Goal: Transaction & Acquisition: Obtain resource

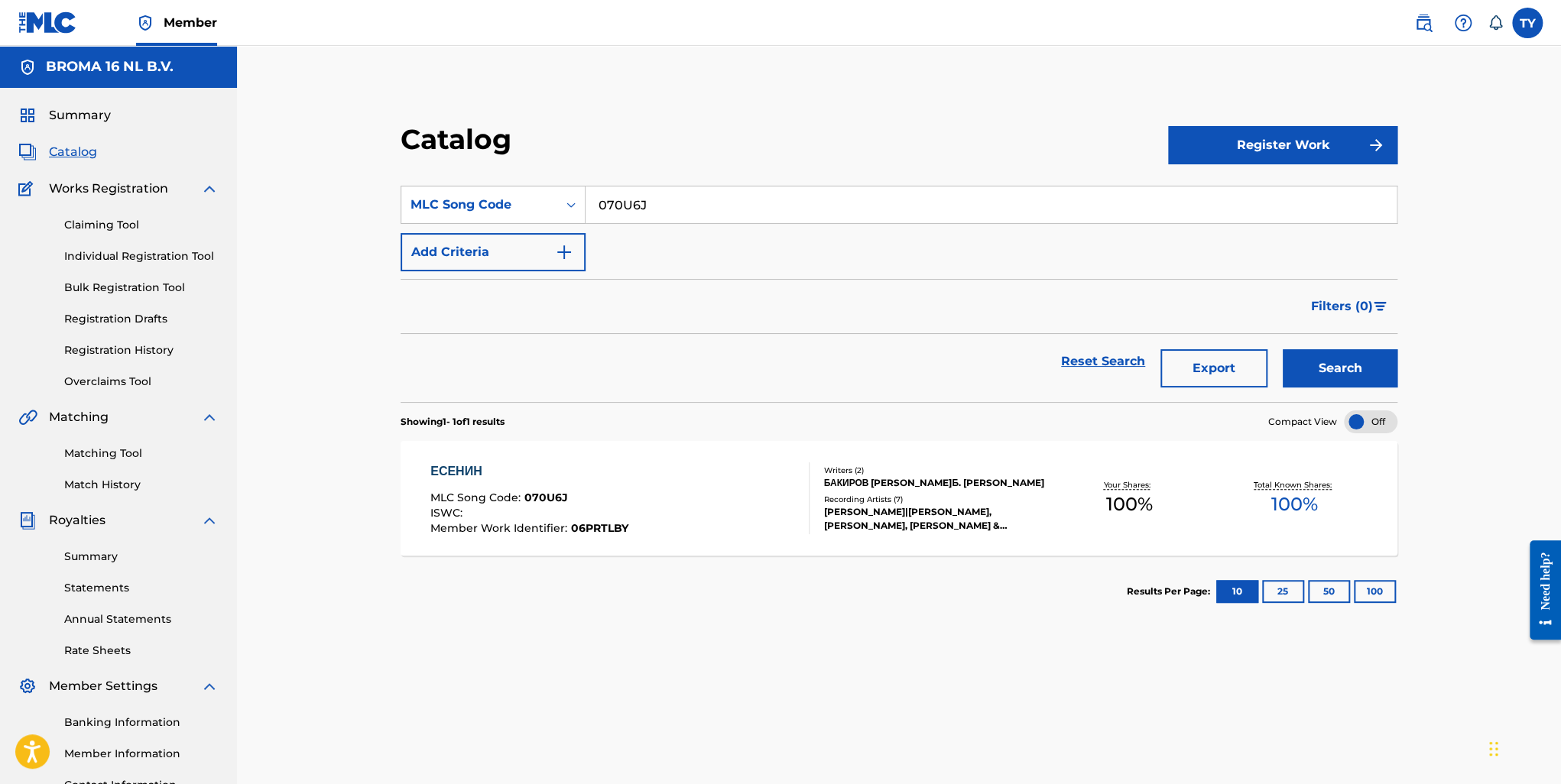
click at [83, 562] on link "Summary" at bounding box center [141, 557] width 155 height 16
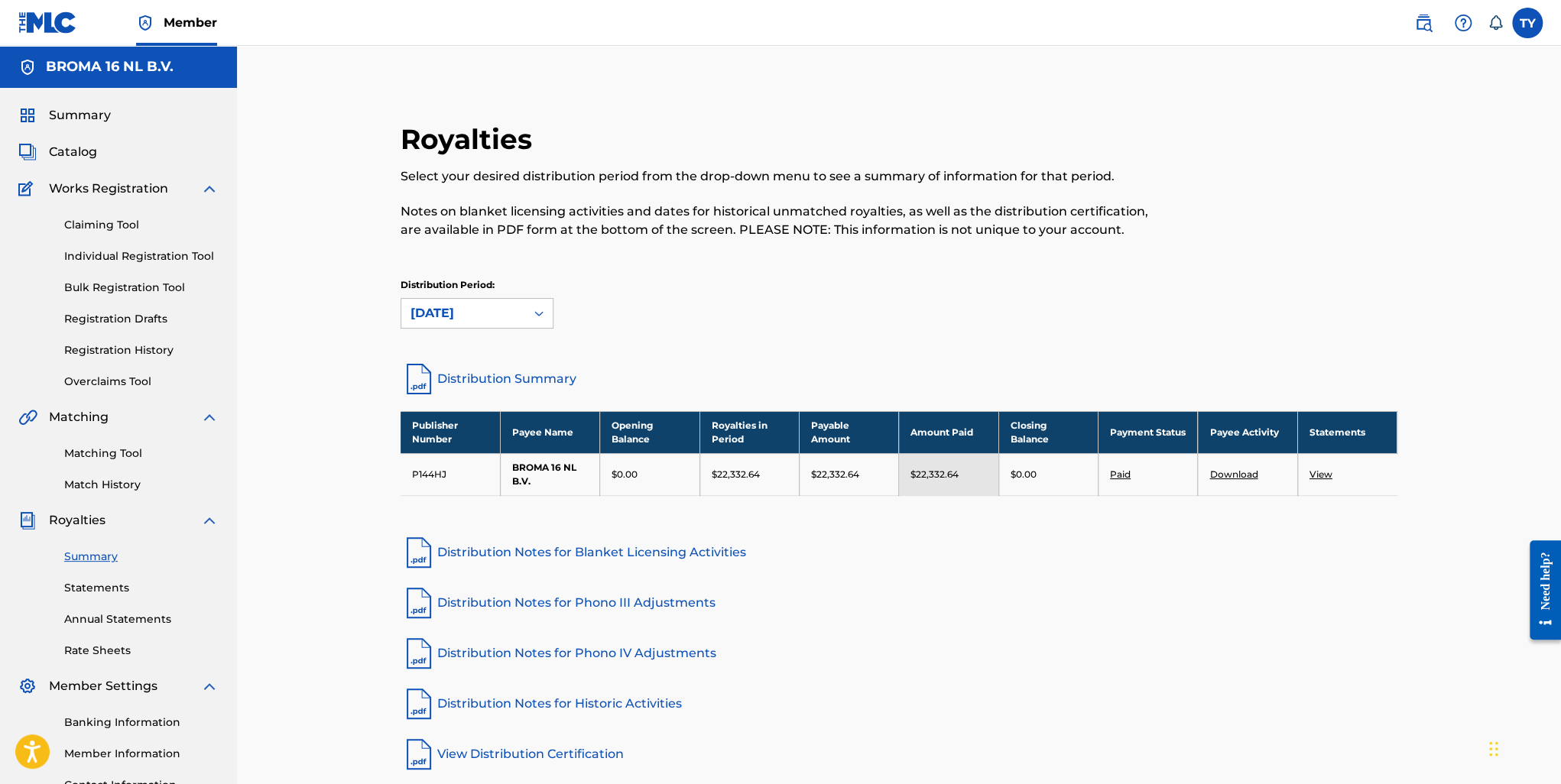
click at [100, 591] on link "Statements" at bounding box center [141, 588] width 155 height 16
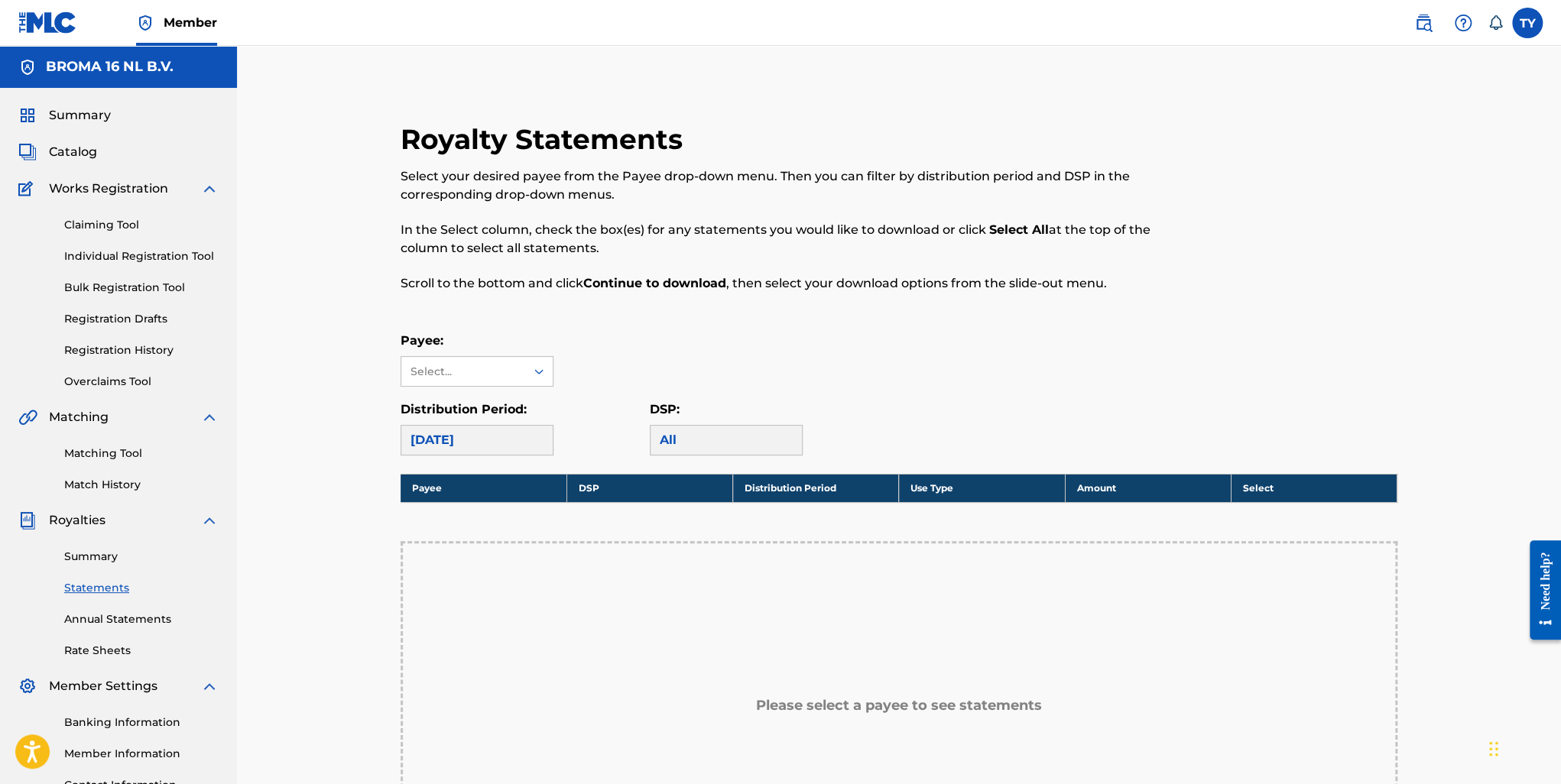
click at [65, 521] on span "Royalties" at bounding box center [77, 520] width 57 height 19
click at [233, 516] on div "Summary Catalog Works Registration Claiming Tool Individual Registration Tool B…" at bounding box center [118, 465] width 237 height 755
click at [84, 114] on span "Summary" at bounding box center [79, 115] width 62 height 19
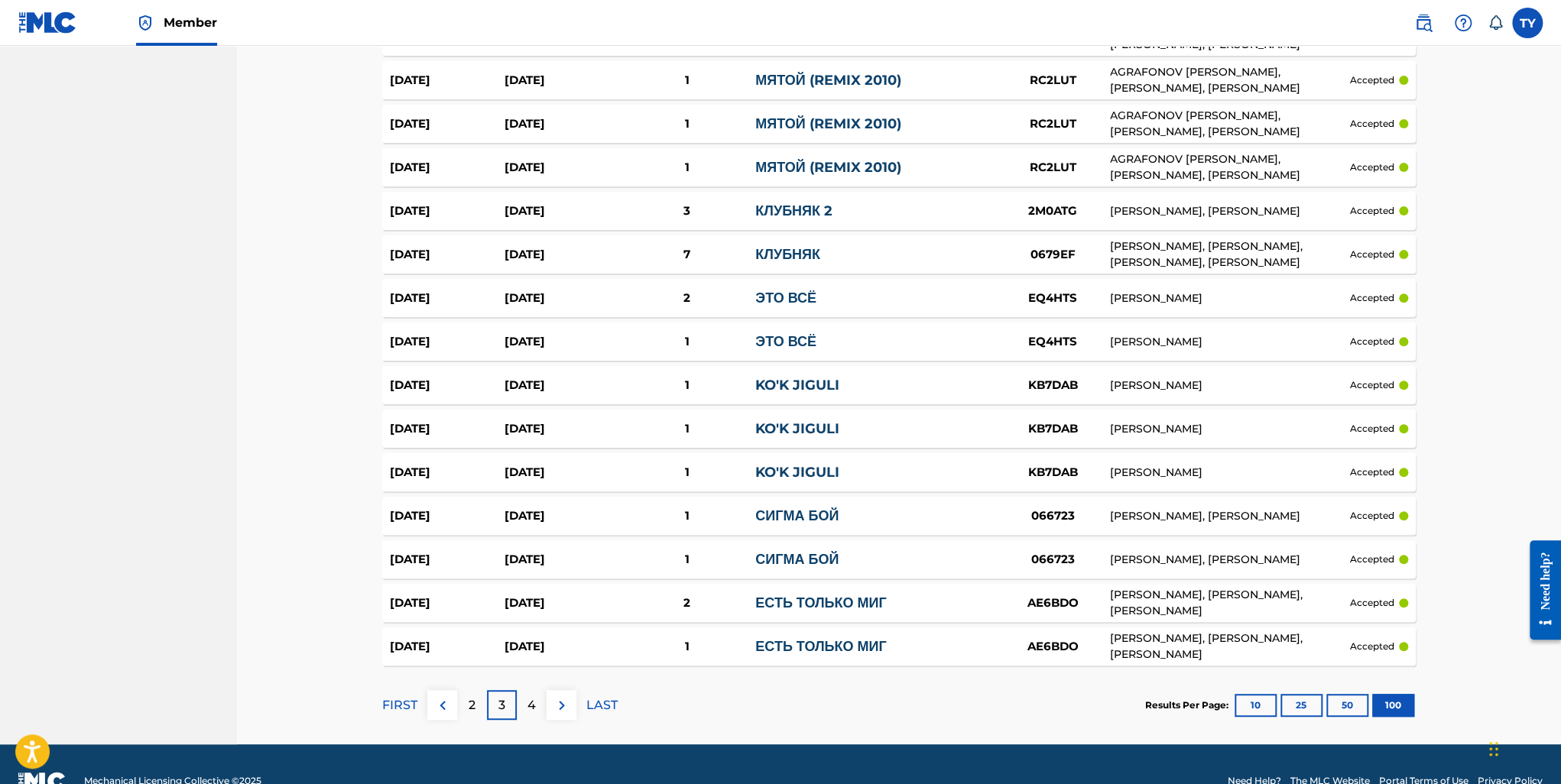
click at [519, 706] on div "4" at bounding box center [532, 705] width 30 height 30
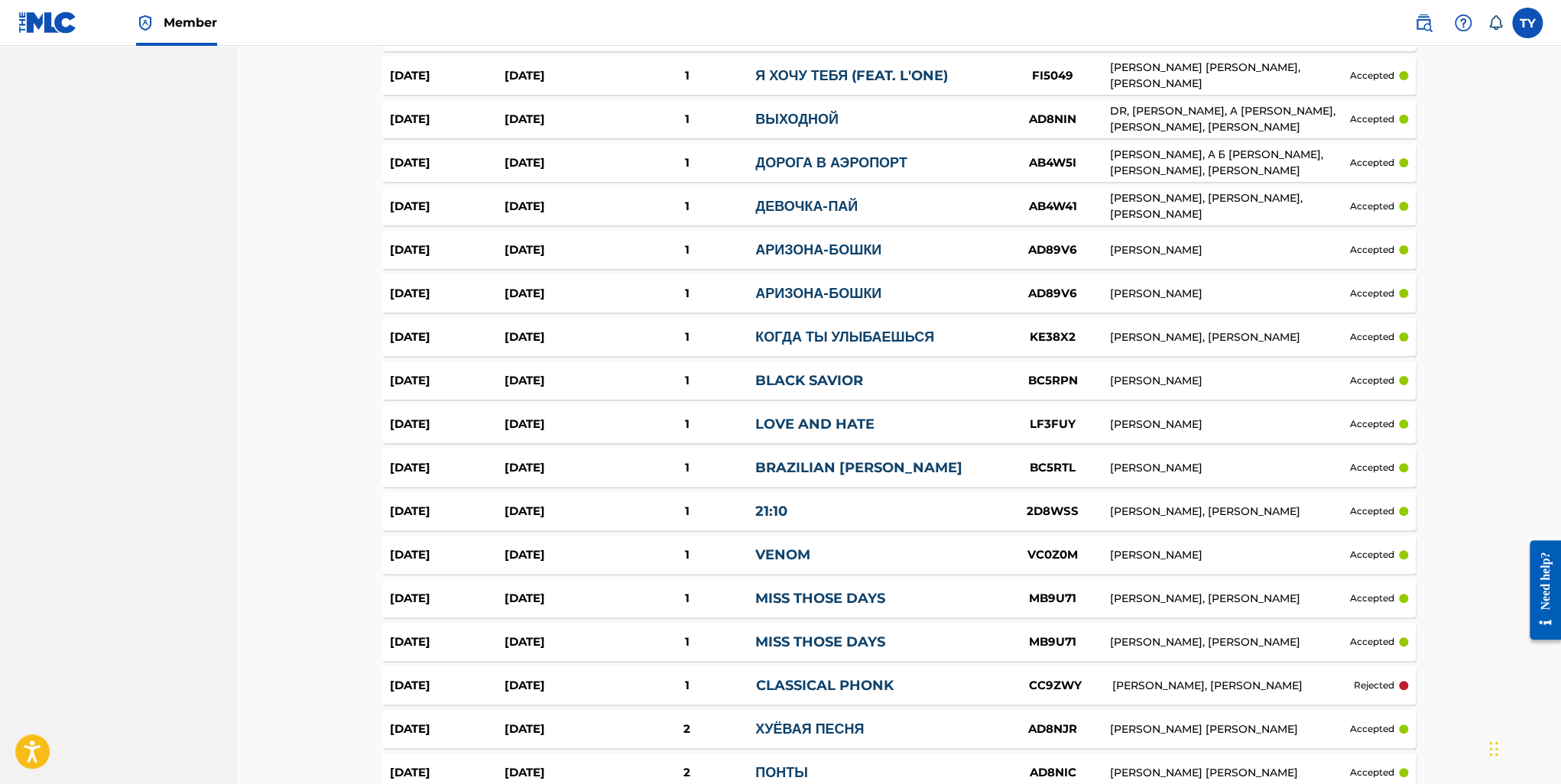
scroll to position [4122, 0]
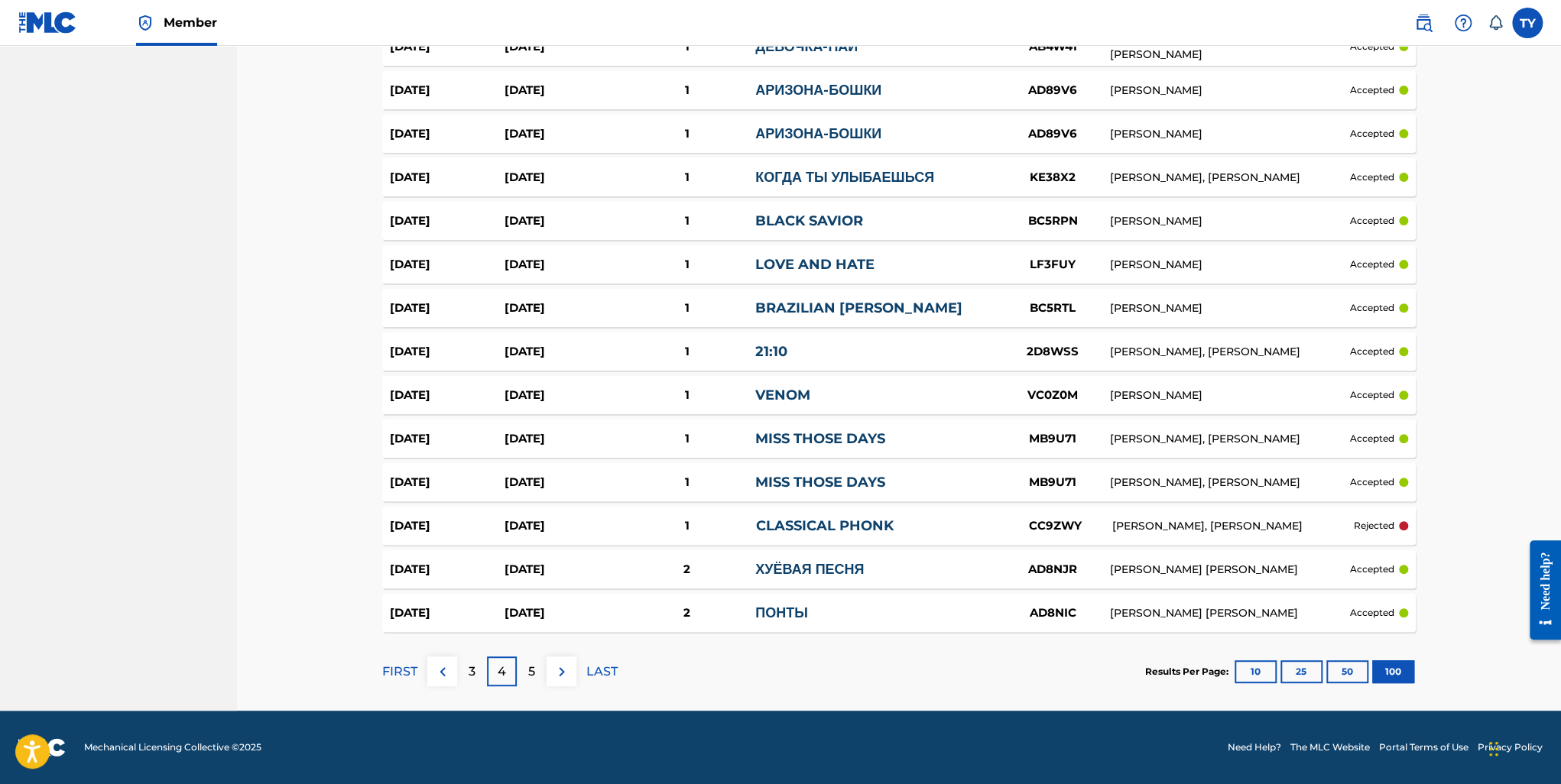
click at [479, 670] on div "3" at bounding box center [472, 672] width 30 height 30
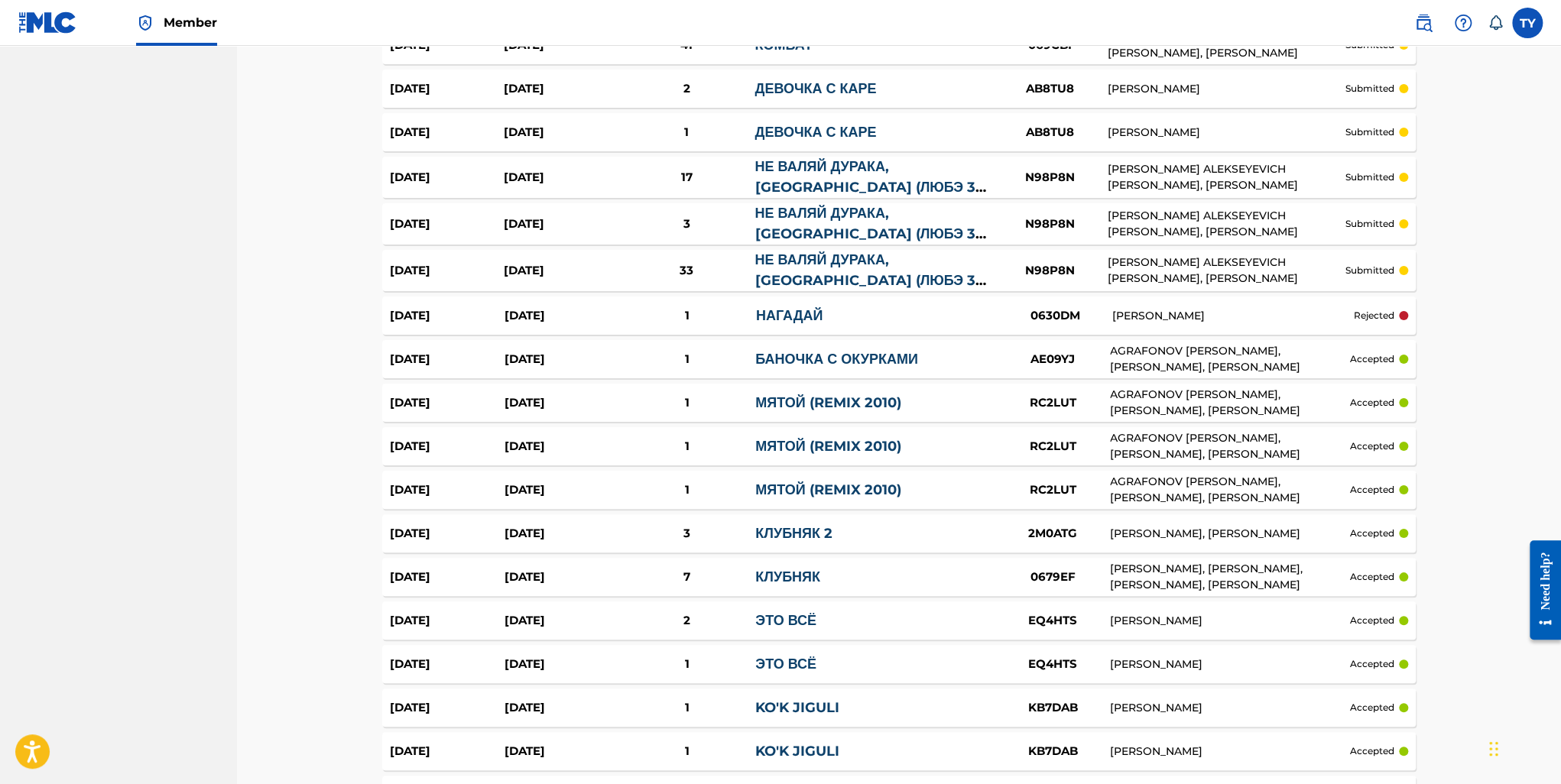
scroll to position [4128, 0]
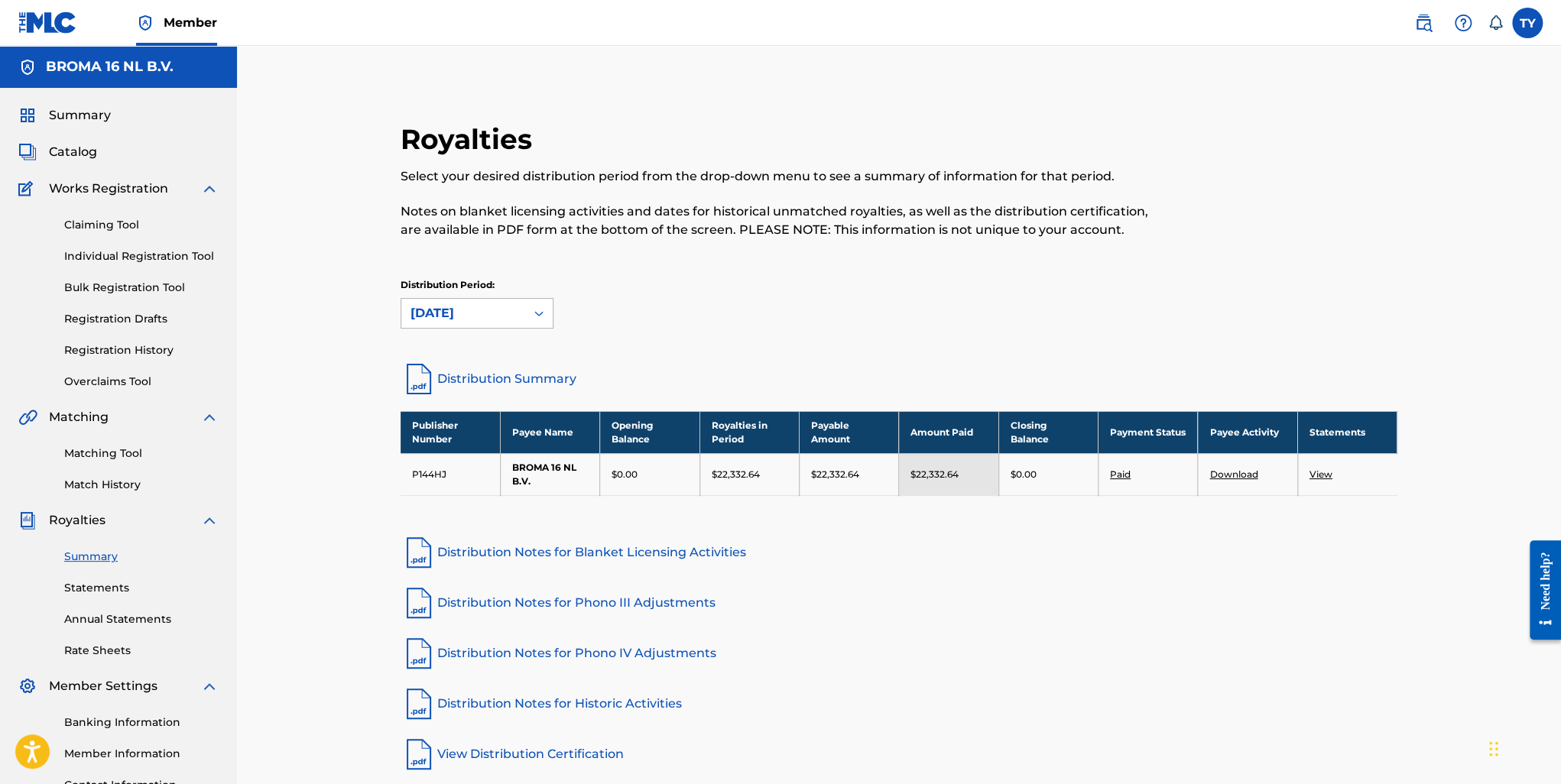
click at [491, 316] on div "[DATE]" at bounding box center [463, 313] width 105 height 19
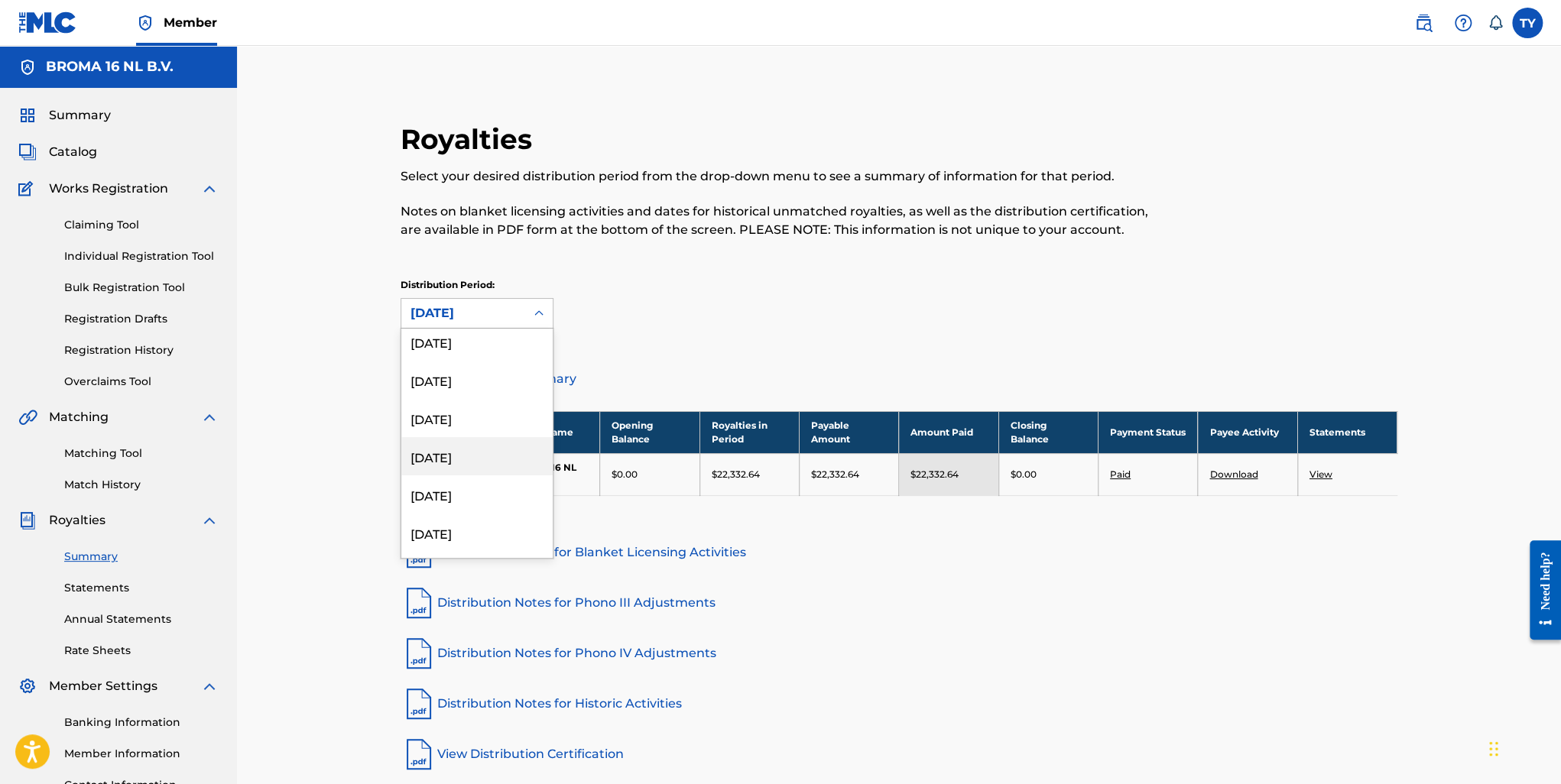
scroll to position [230, 0]
click at [478, 384] on div "[DATE]" at bounding box center [477, 386] width 151 height 38
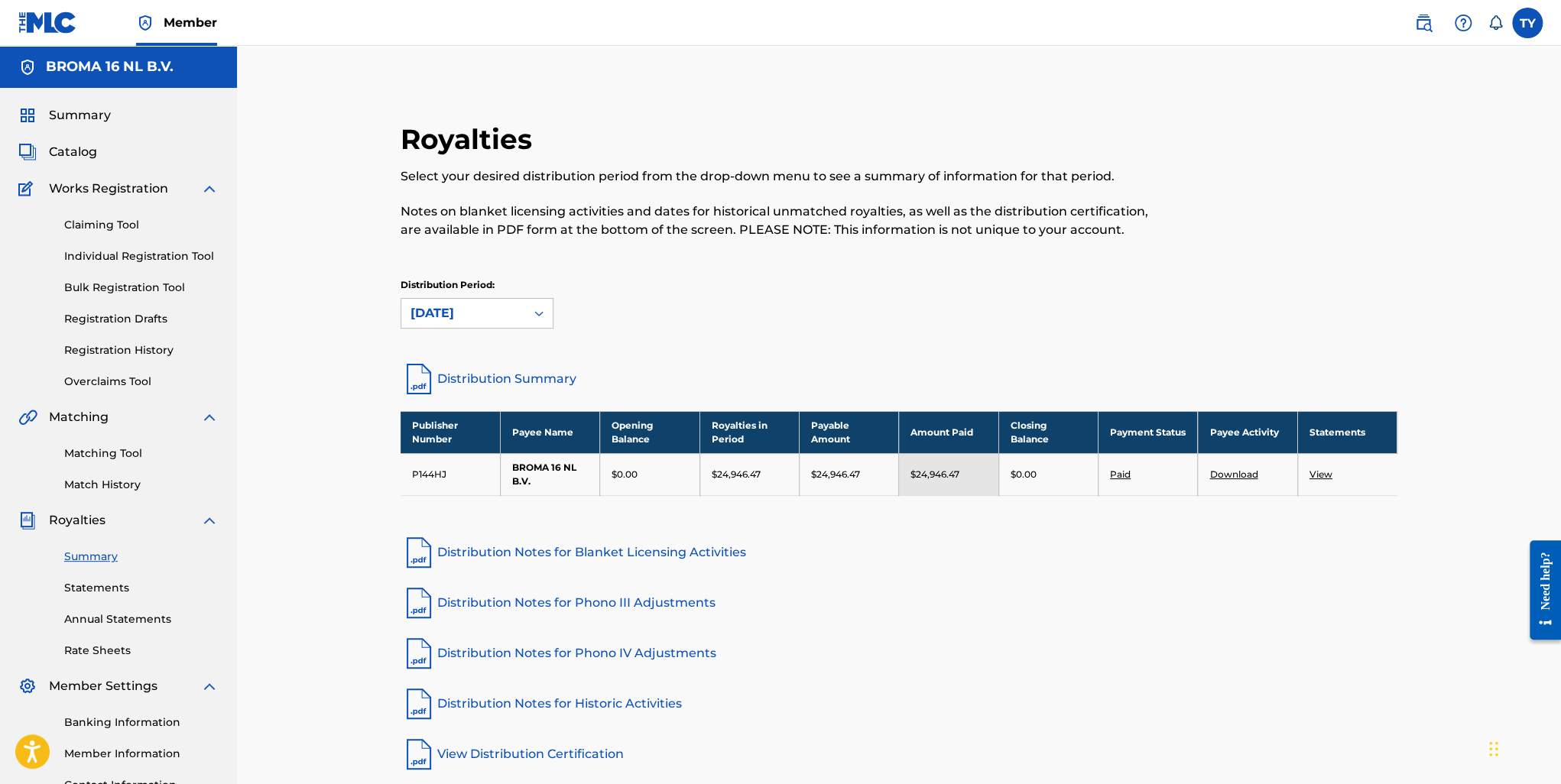
click at [1324, 473] on link "View" at bounding box center [1321, 474] width 23 height 11
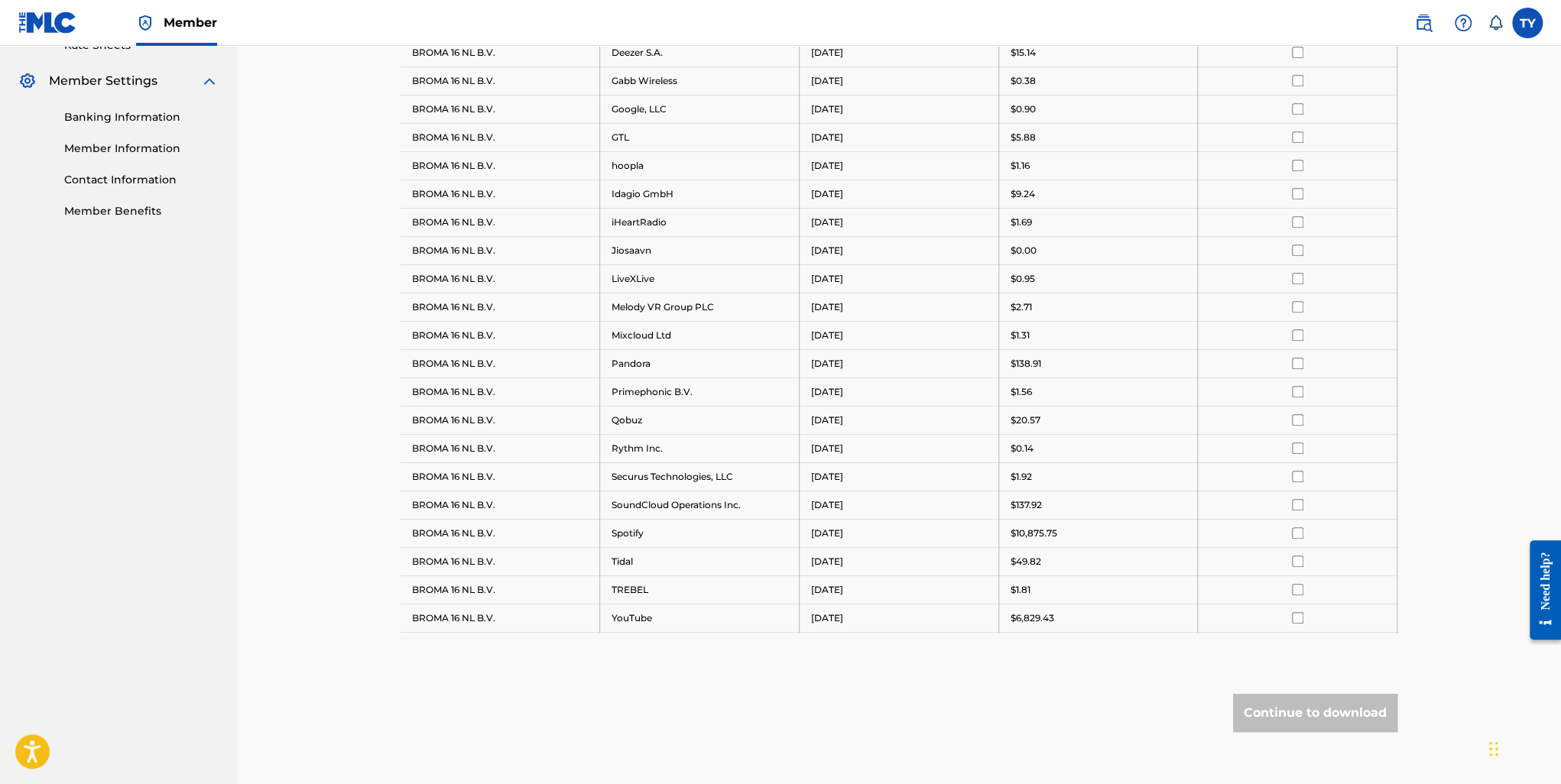
scroll to position [224, 0]
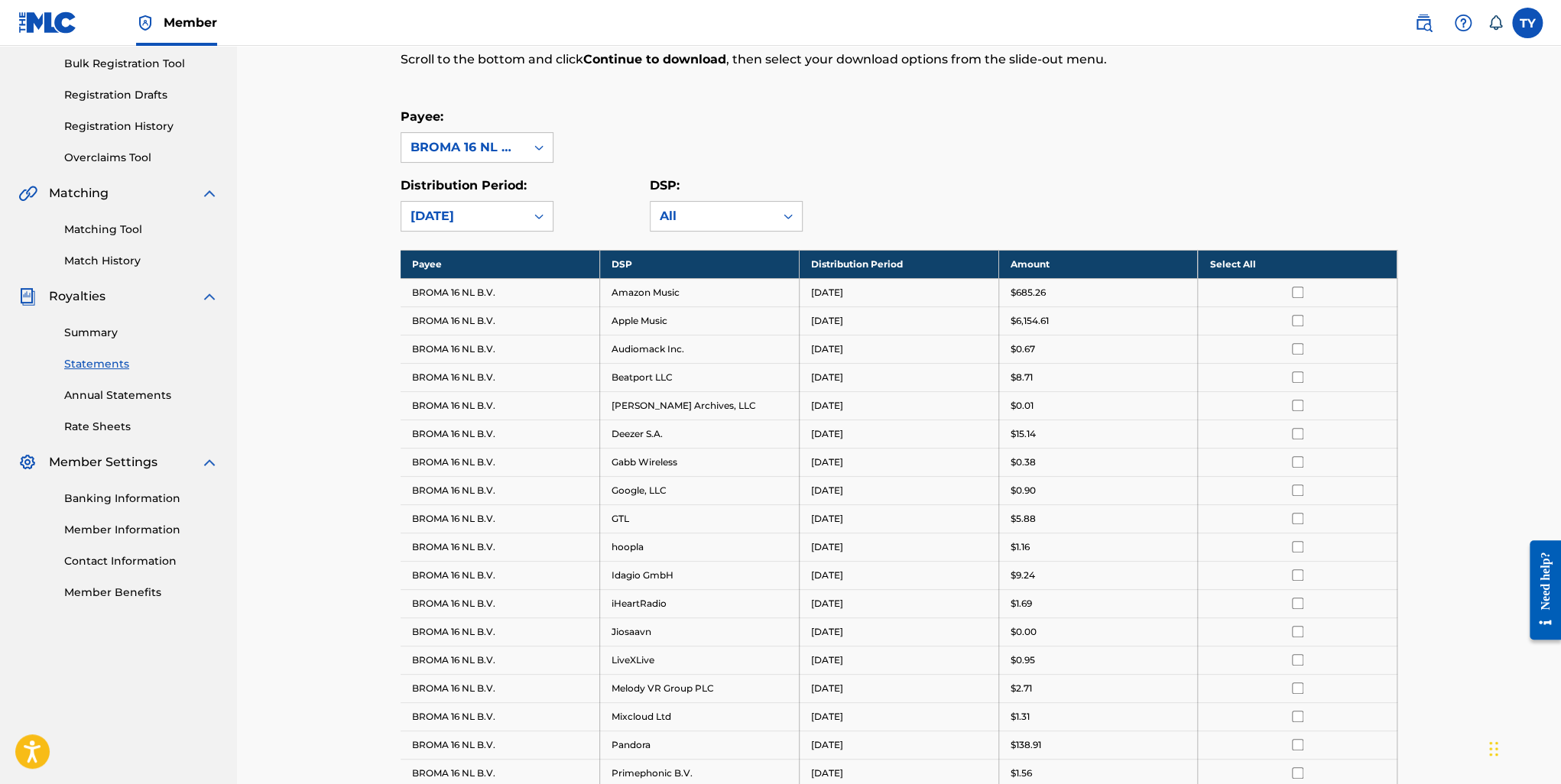
click at [1231, 261] on th "Select All" at bounding box center [1298, 264] width 200 height 28
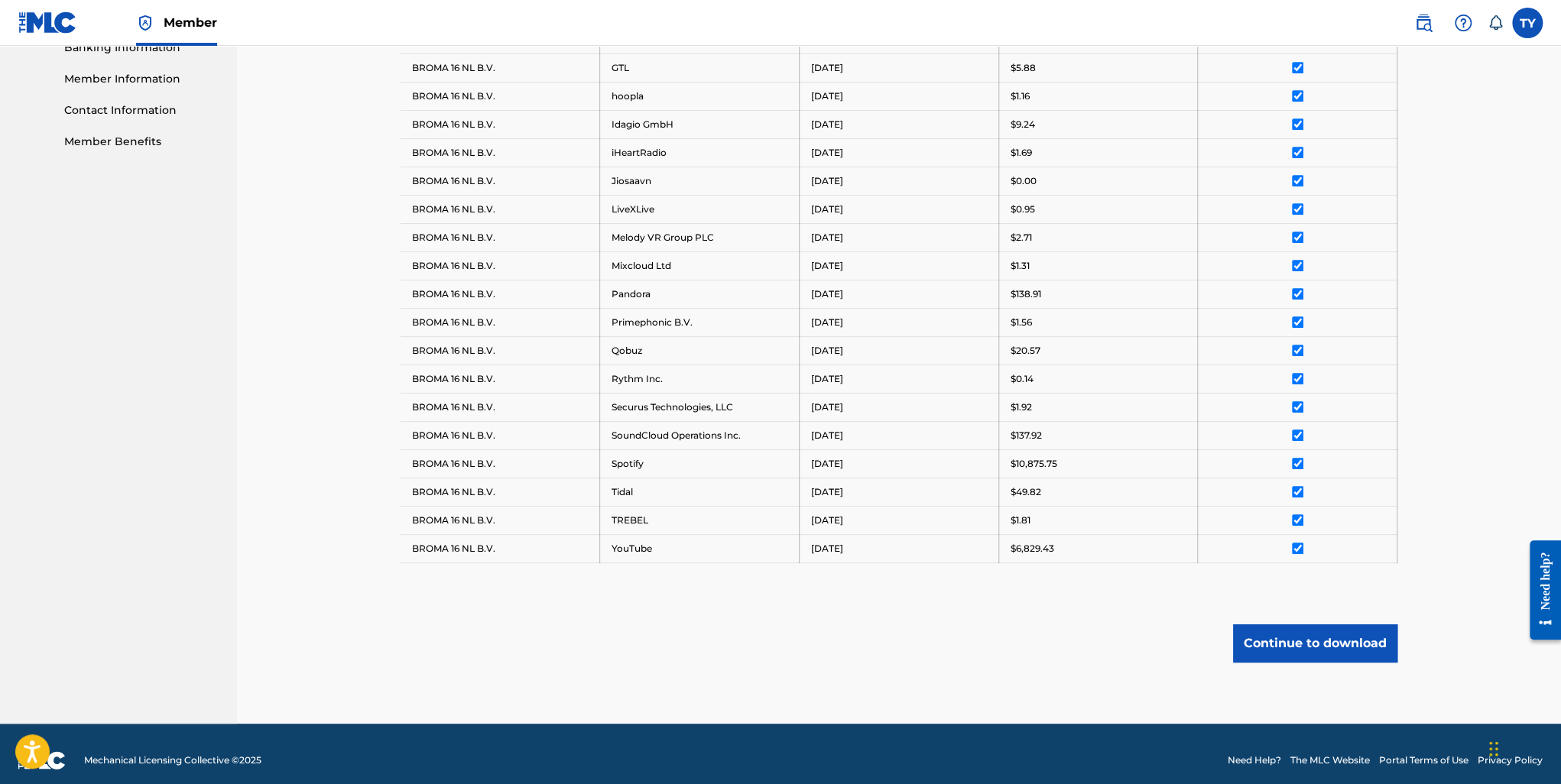
scroll to position [682, 0]
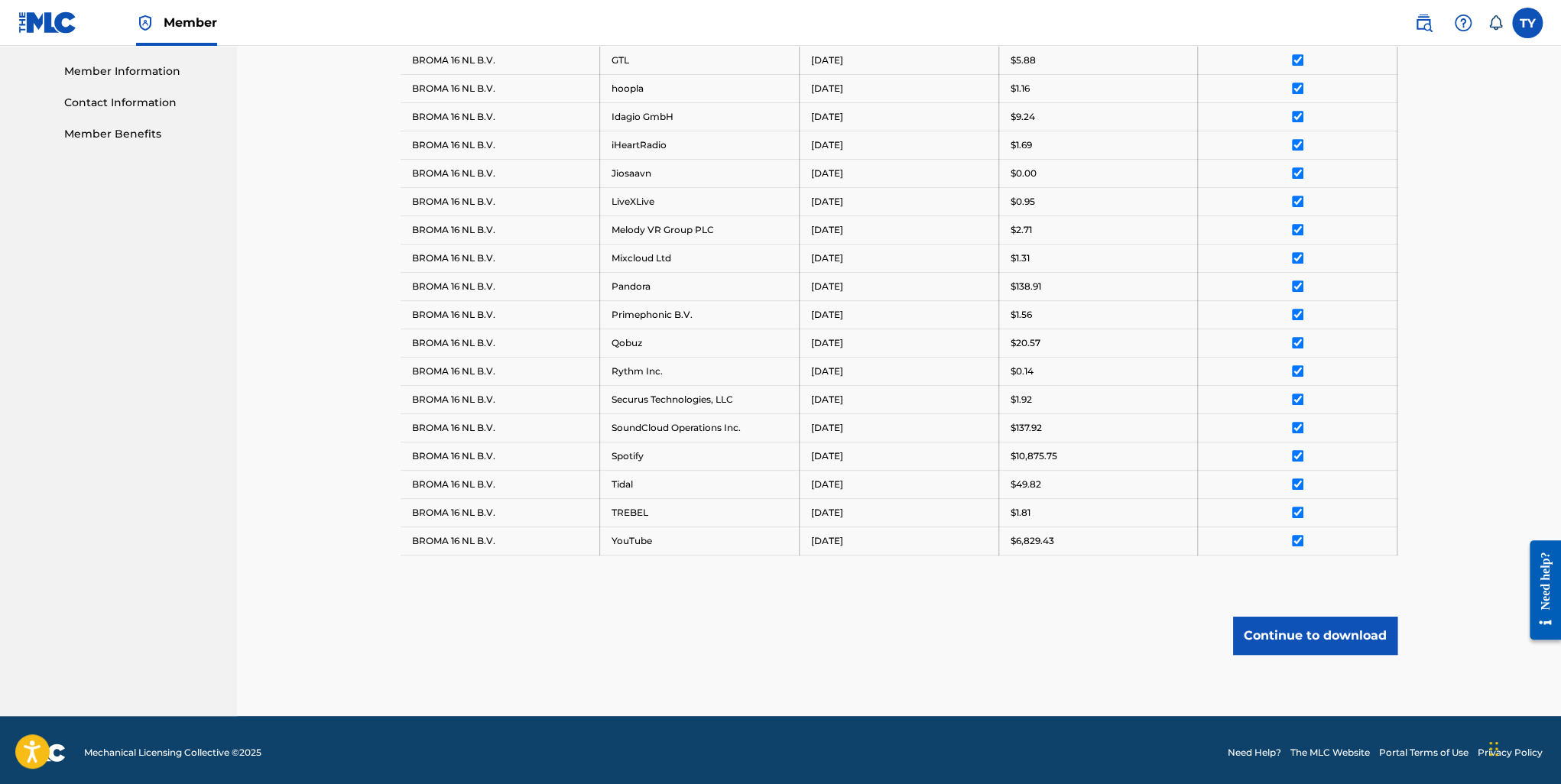
click at [1295, 620] on button "Continue to download" at bounding box center [1316, 636] width 164 height 38
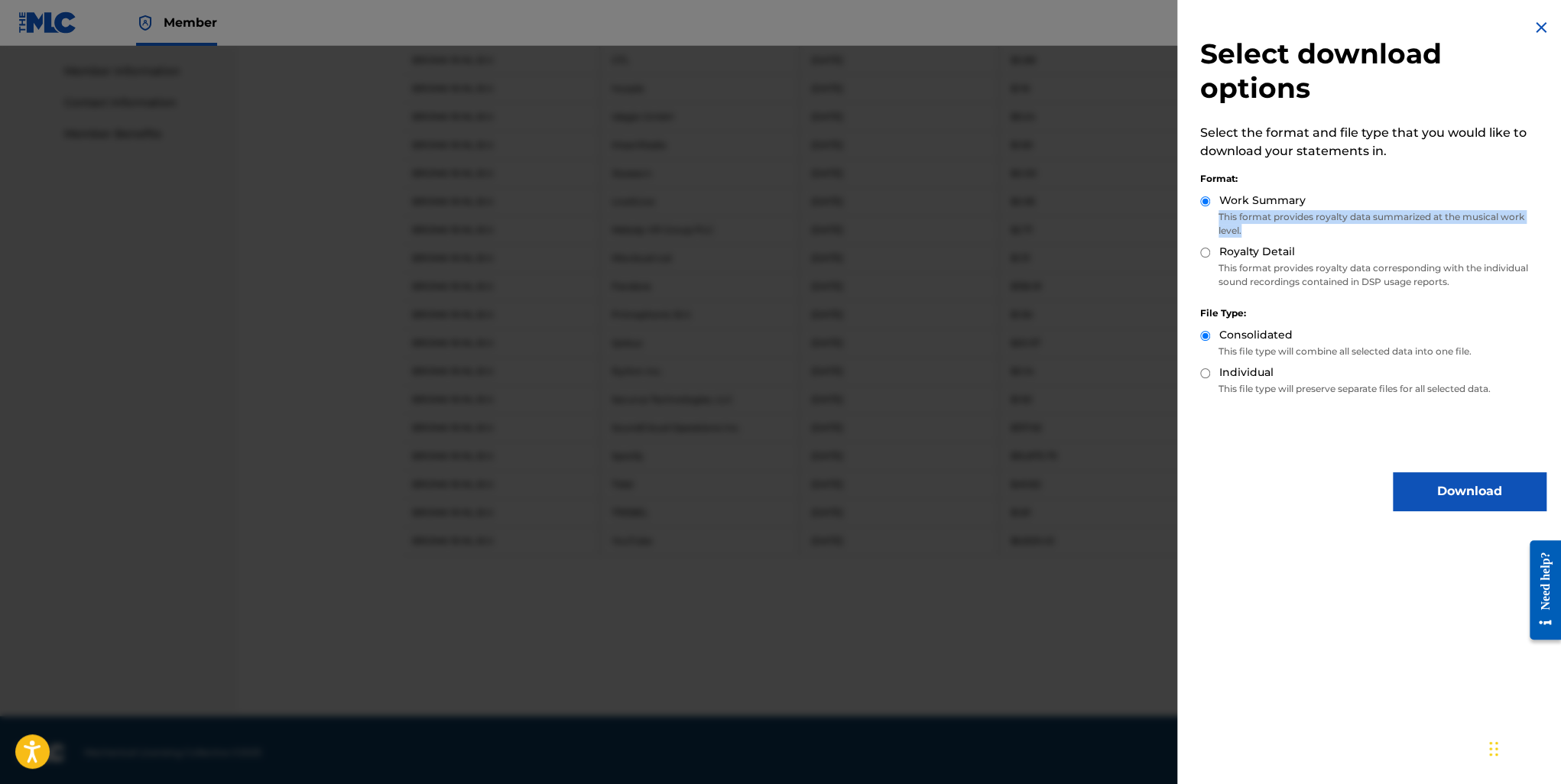
drag, startPoint x: 1248, startPoint y: 232, endPoint x: 1217, endPoint y: 218, distance: 34.0
click at [1217, 218] on p "This format provides royalty data summarized at the musical work level." at bounding box center [1372, 223] width 345 height 27
copy p "This format provides royalty data summarized at the musical work level."
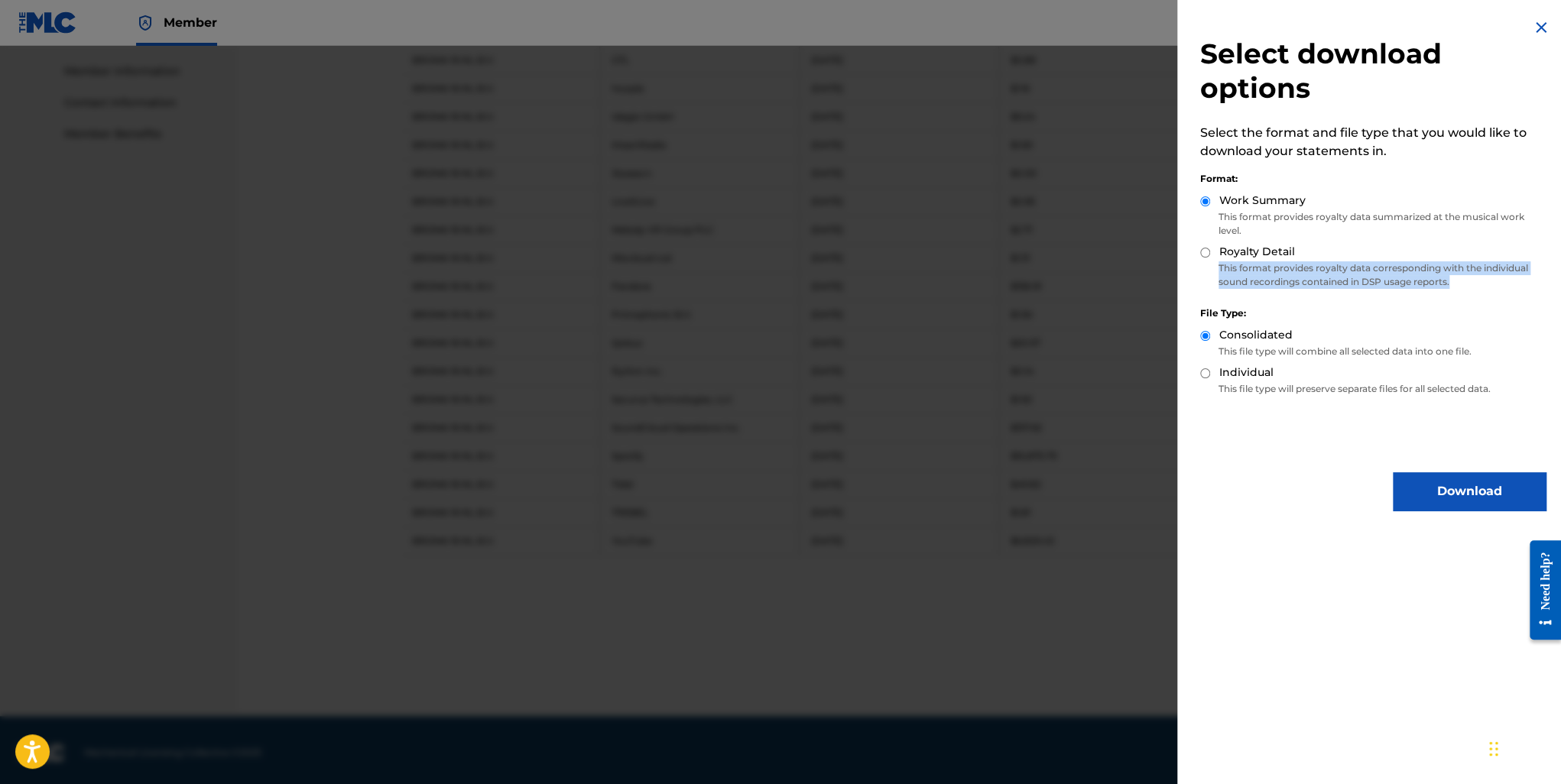
drag, startPoint x: 1467, startPoint y: 280, endPoint x: 1289, endPoint y: 252, distance: 180.2
click at [1218, 265] on p "This format provides royalty data corresponding with the individual sound recor…" at bounding box center [1372, 275] width 345 height 27
copy p "This format provides royalty data corresponding with the individual sound recor…"
drag, startPoint x: 1389, startPoint y: 356, endPoint x: 1216, endPoint y: 350, distance: 173.1
click at [1216, 350] on p "This file type will combine all selected data into one file." at bounding box center [1372, 352] width 345 height 14
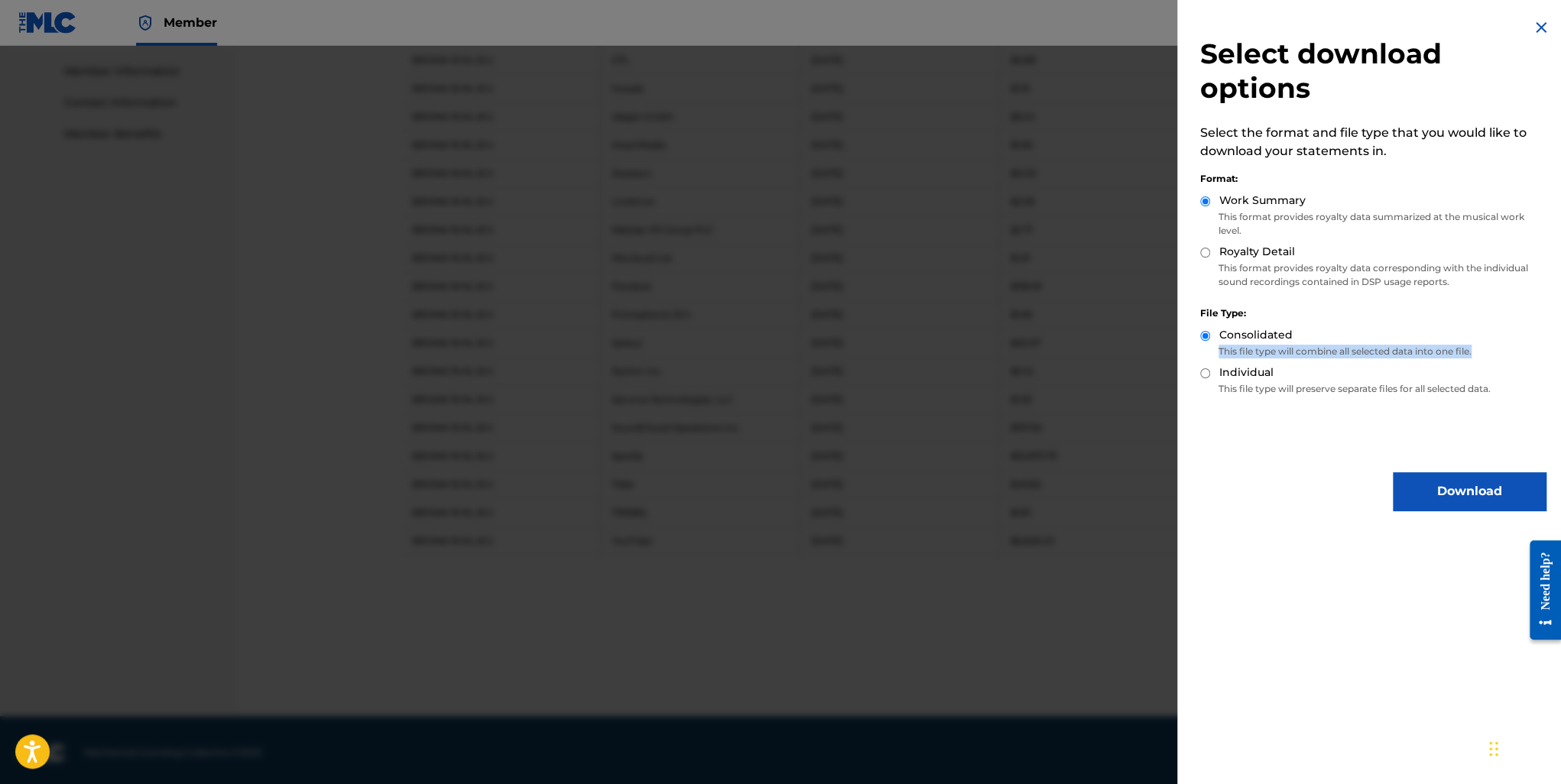
click at [1445, 496] on button "Download" at bounding box center [1469, 491] width 153 height 38
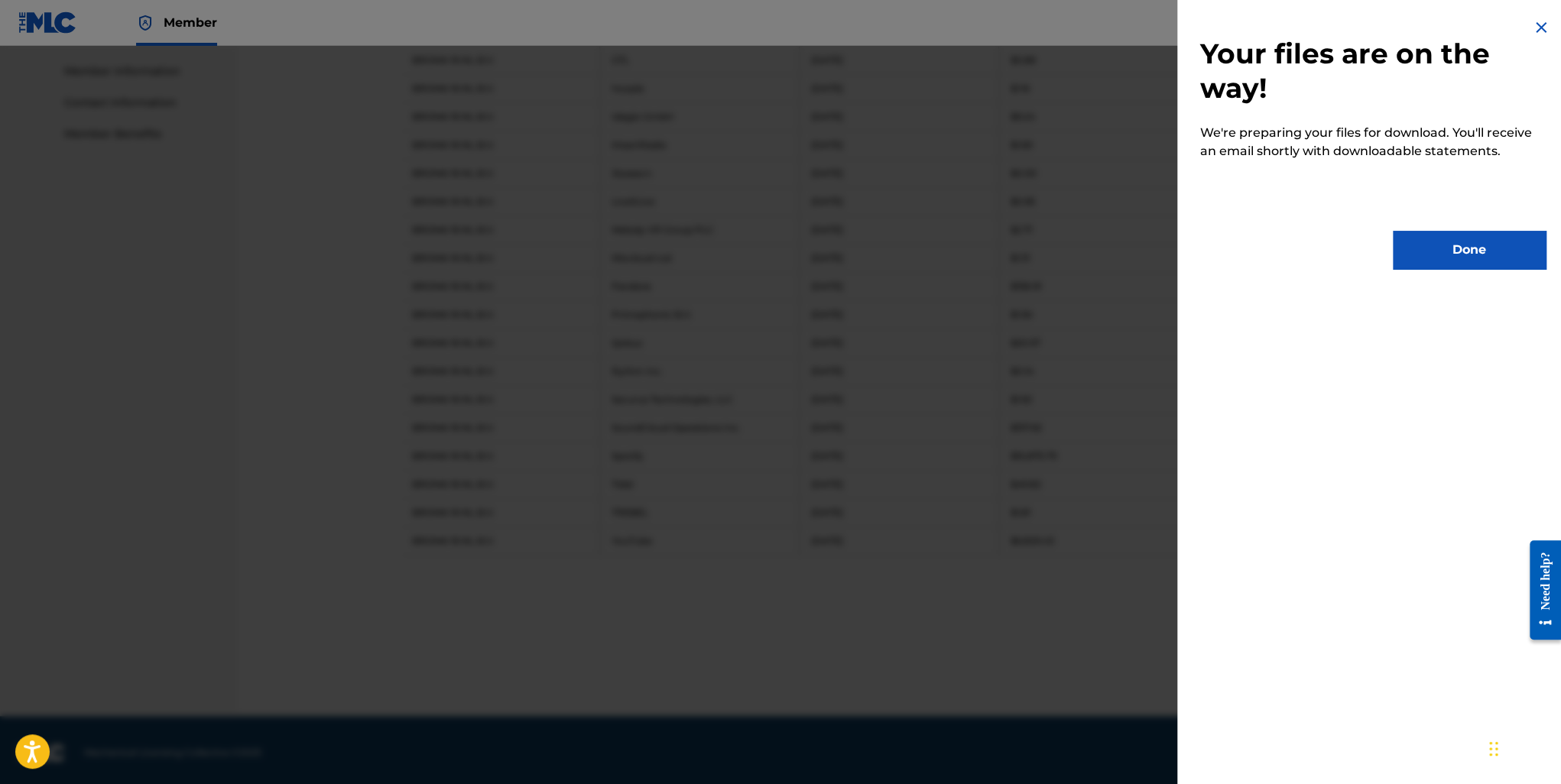
click at [1441, 239] on button "Done" at bounding box center [1469, 249] width 153 height 38
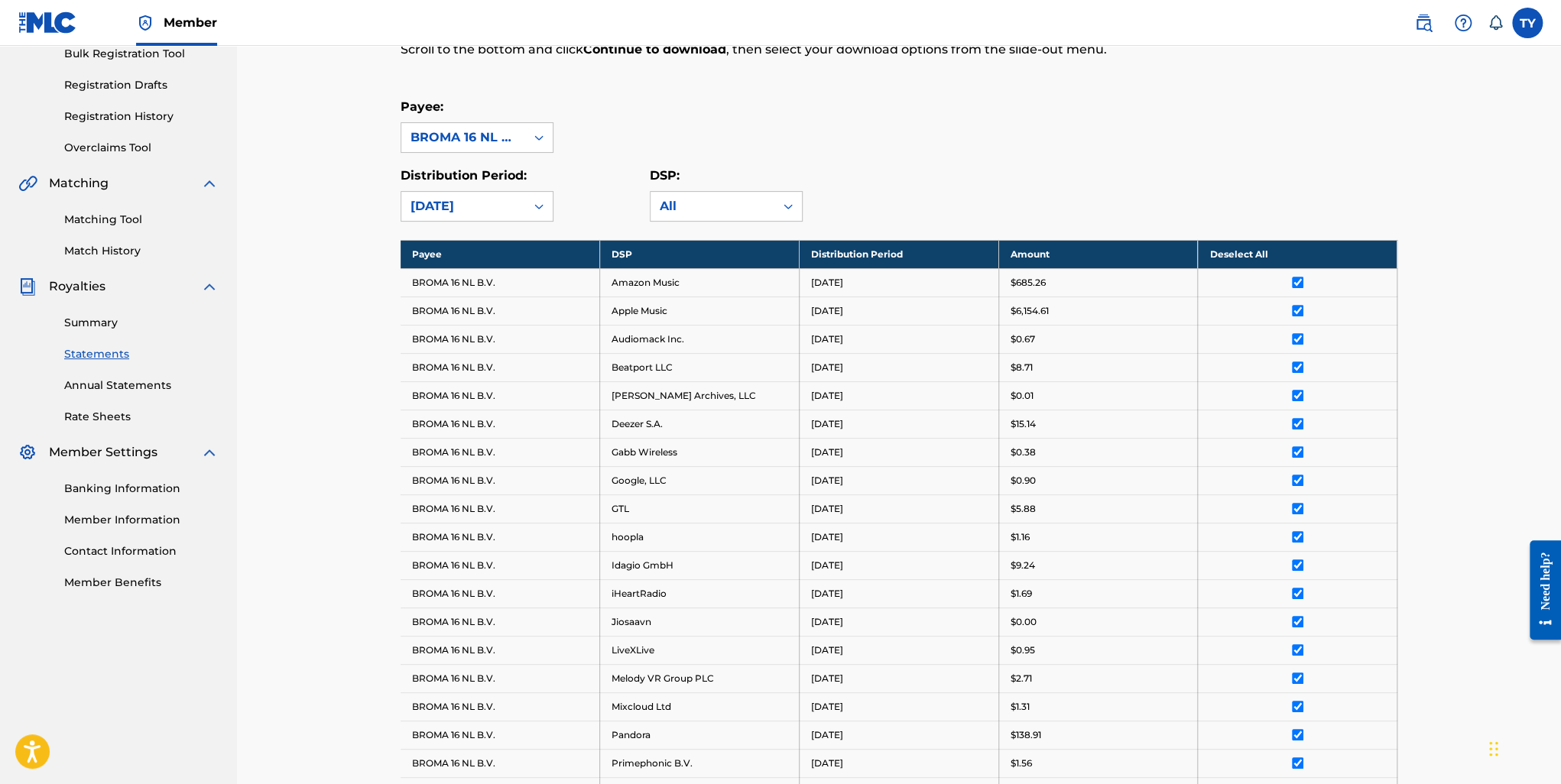
scroll to position [72, 0]
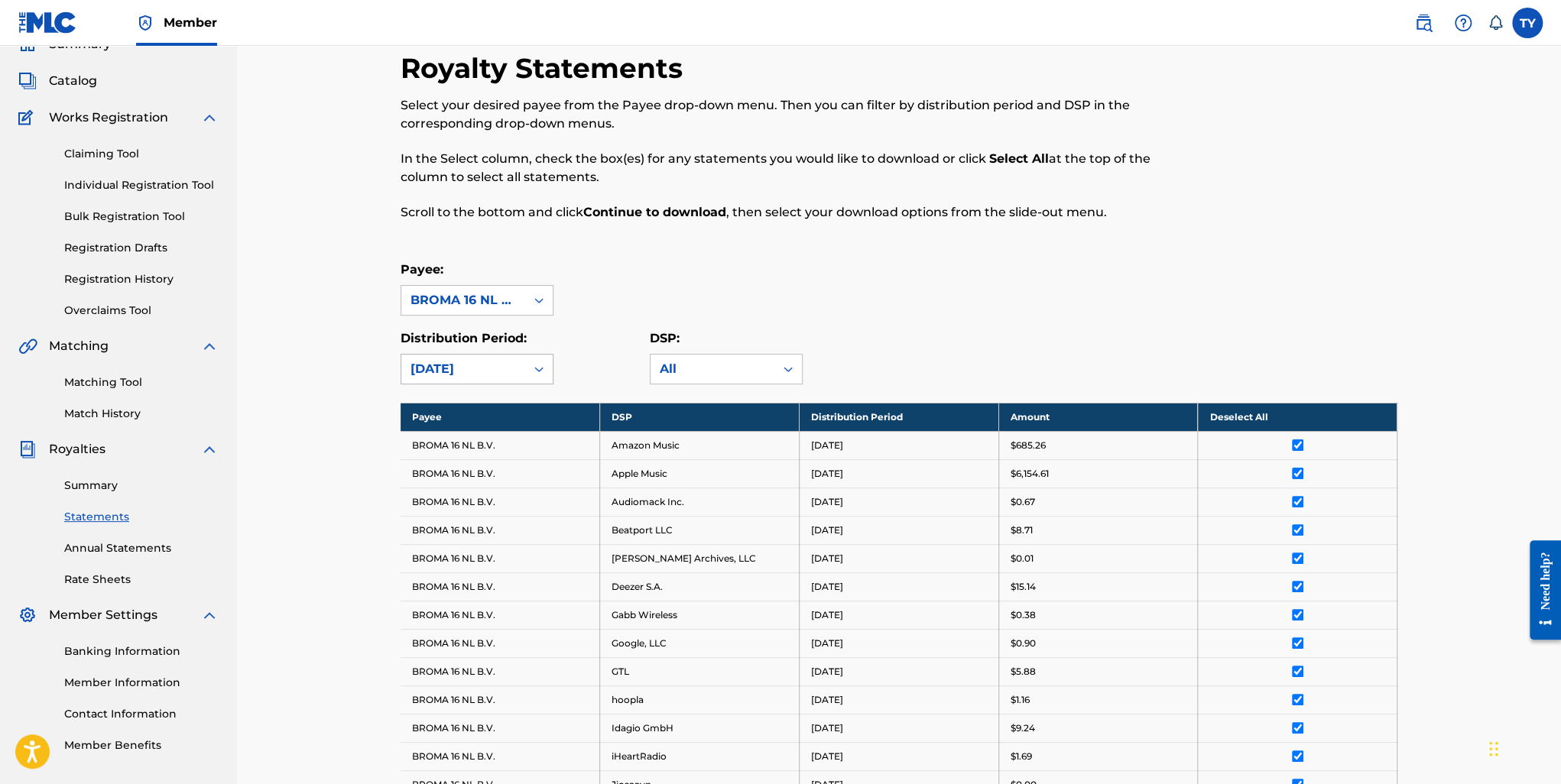
click at [496, 366] on div "January 2025" at bounding box center [463, 369] width 105 height 19
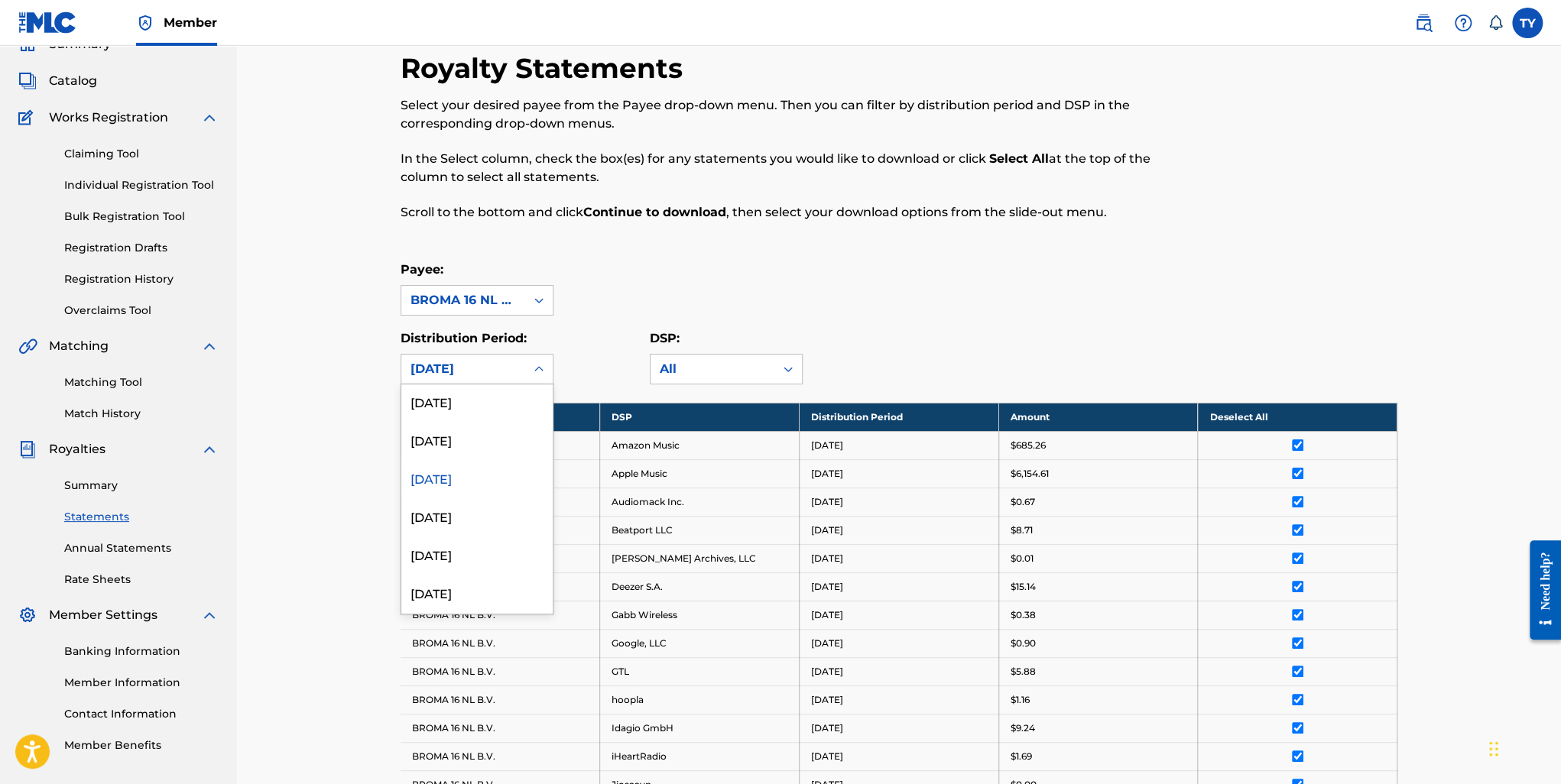
scroll to position [230, 0]
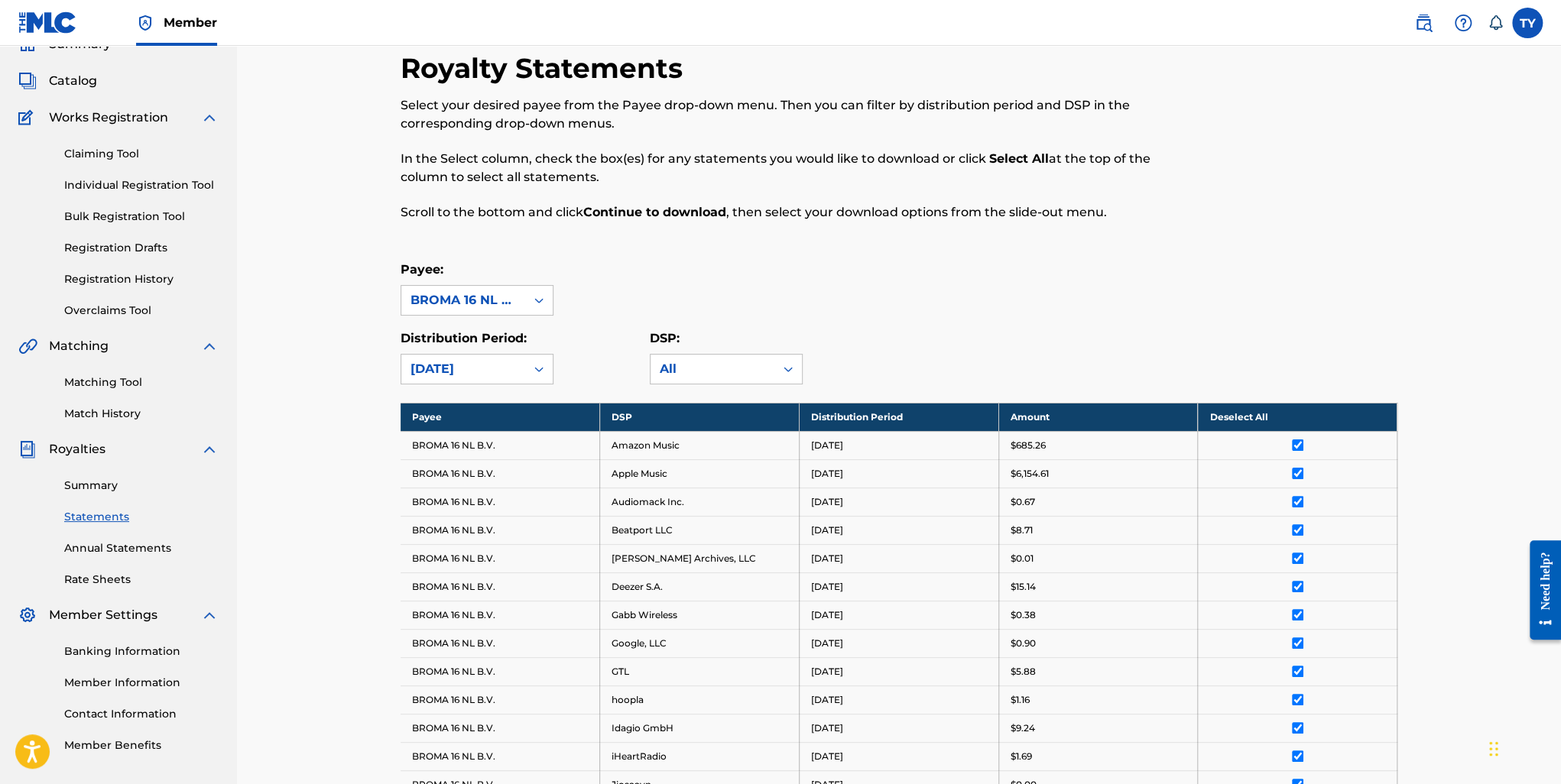
click at [494, 361] on div "January 2025" at bounding box center [463, 369] width 105 height 19
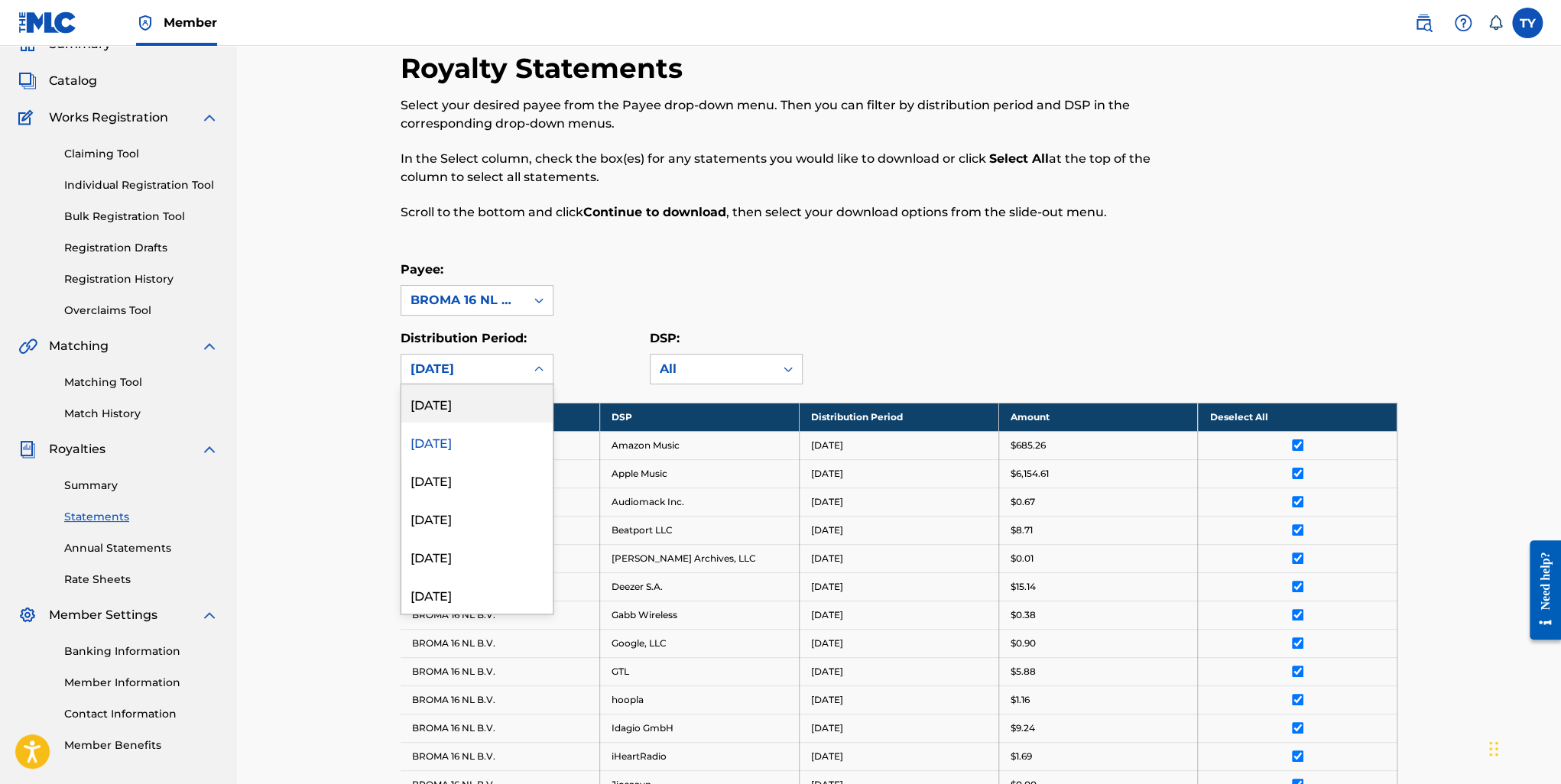
click at [464, 396] on div "February 2025" at bounding box center [477, 403] width 151 height 38
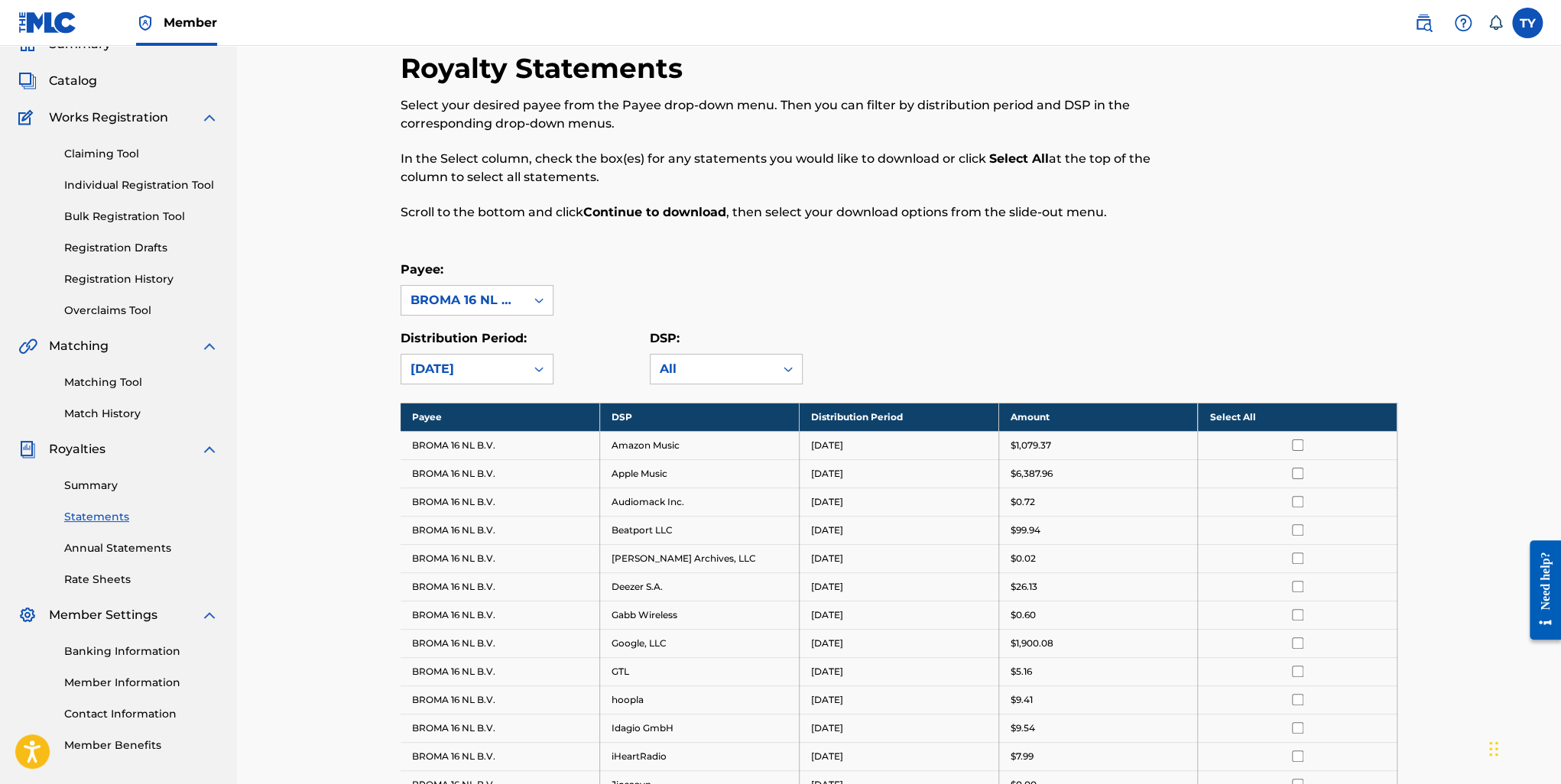
click at [1243, 421] on th "Select All" at bounding box center [1298, 417] width 200 height 28
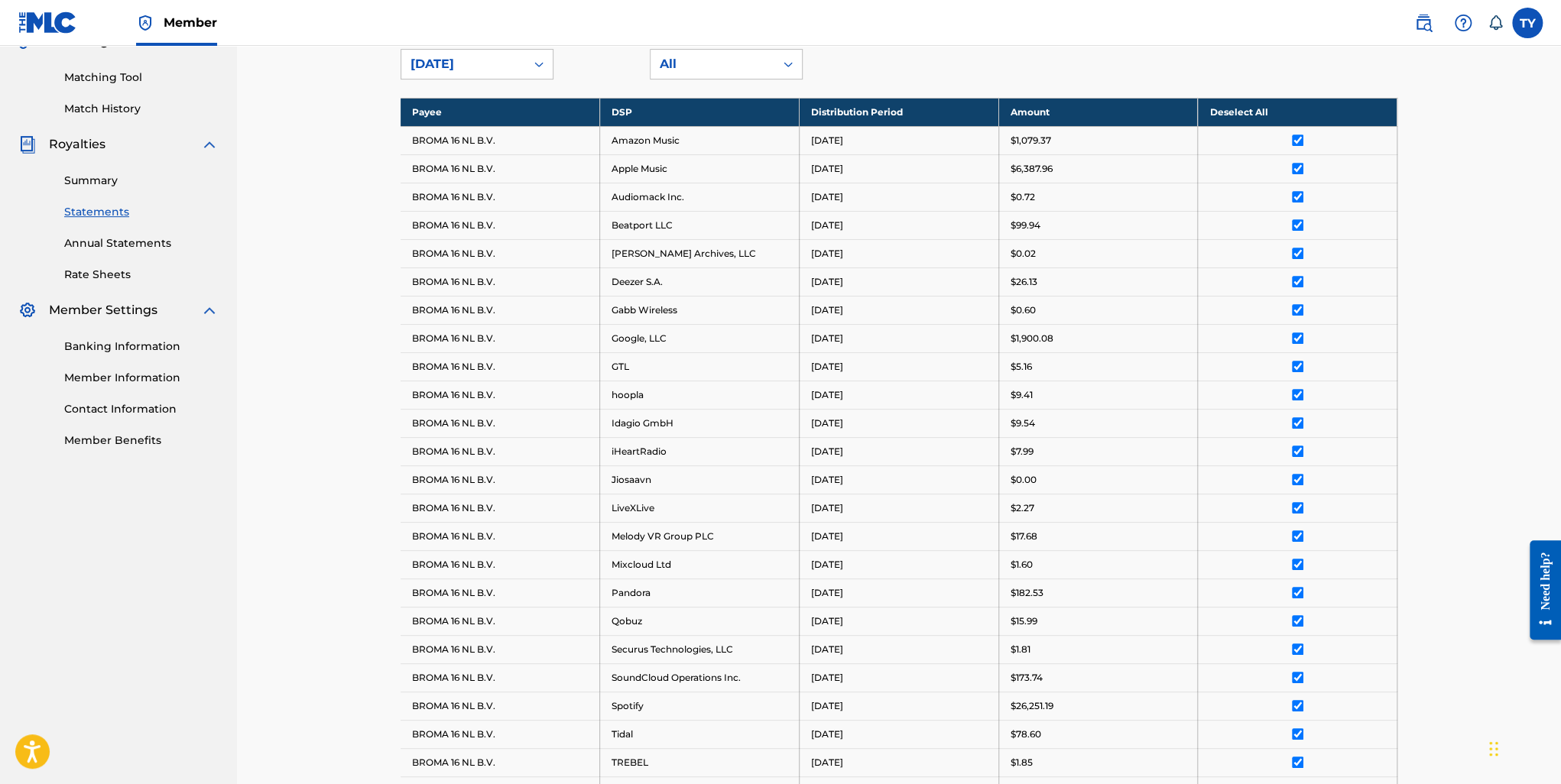
scroll to position [627, 0]
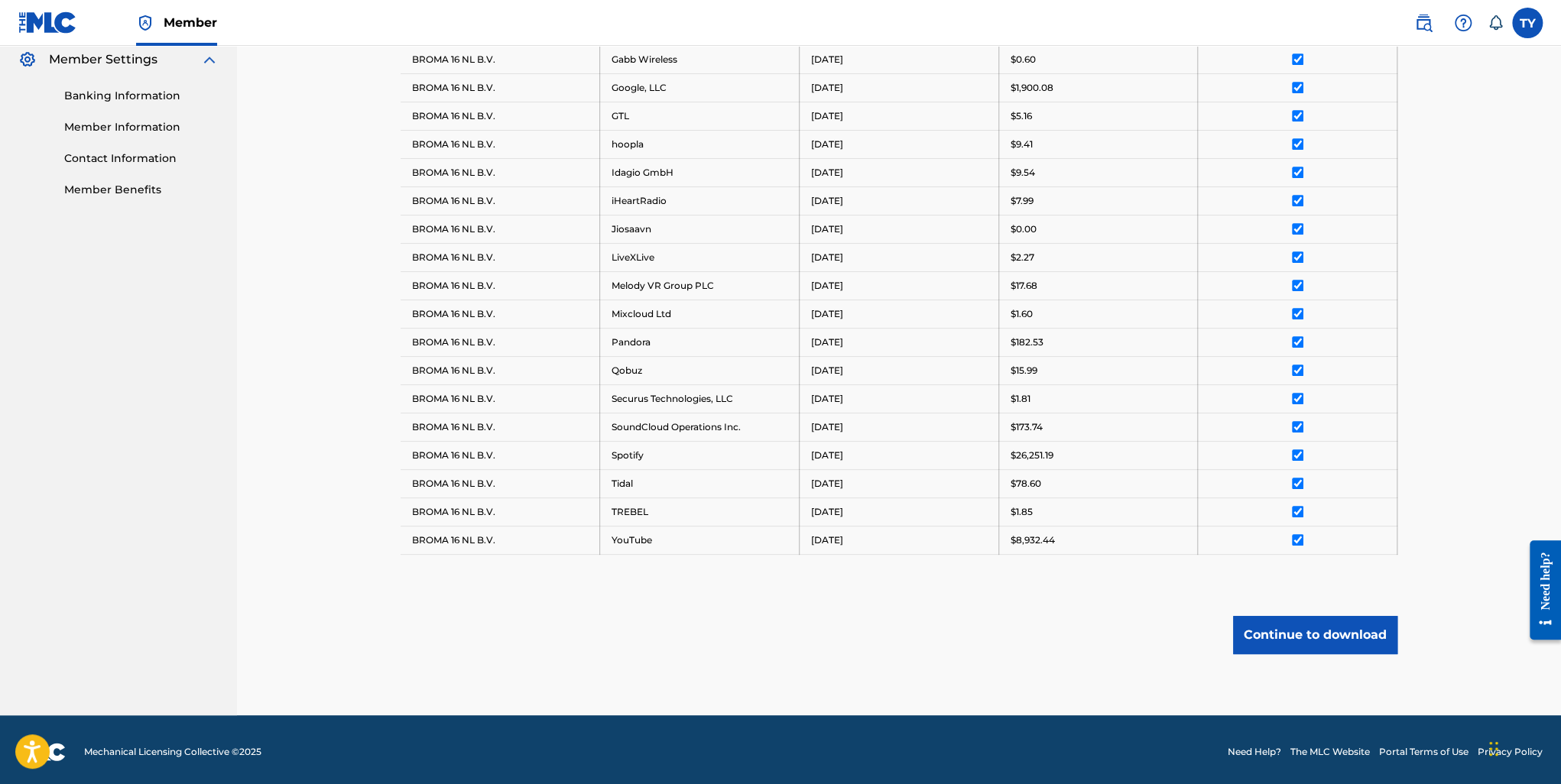
click at [1334, 636] on button "Continue to download" at bounding box center [1316, 635] width 164 height 38
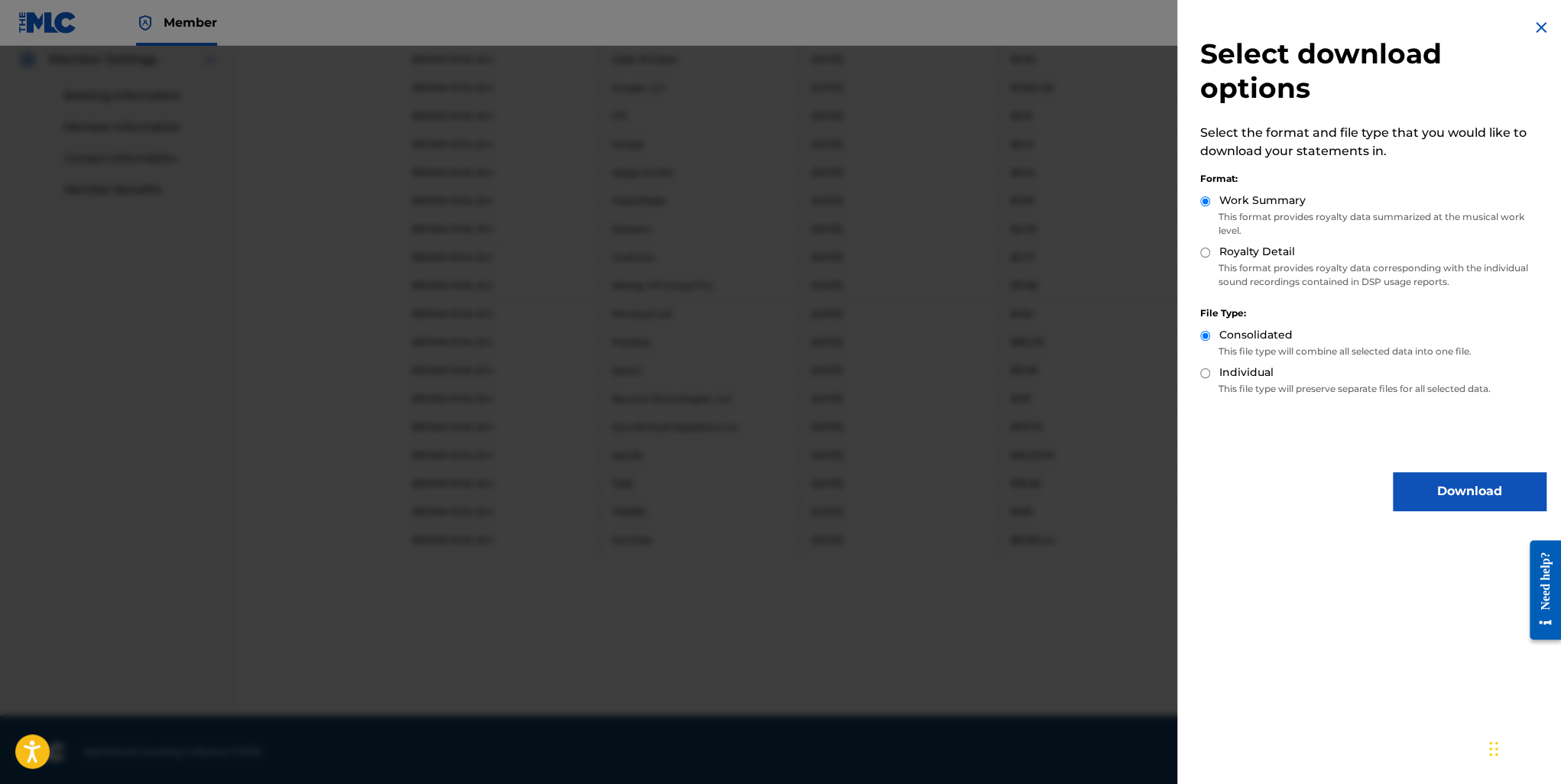
click at [1452, 479] on button "Download" at bounding box center [1469, 491] width 153 height 38
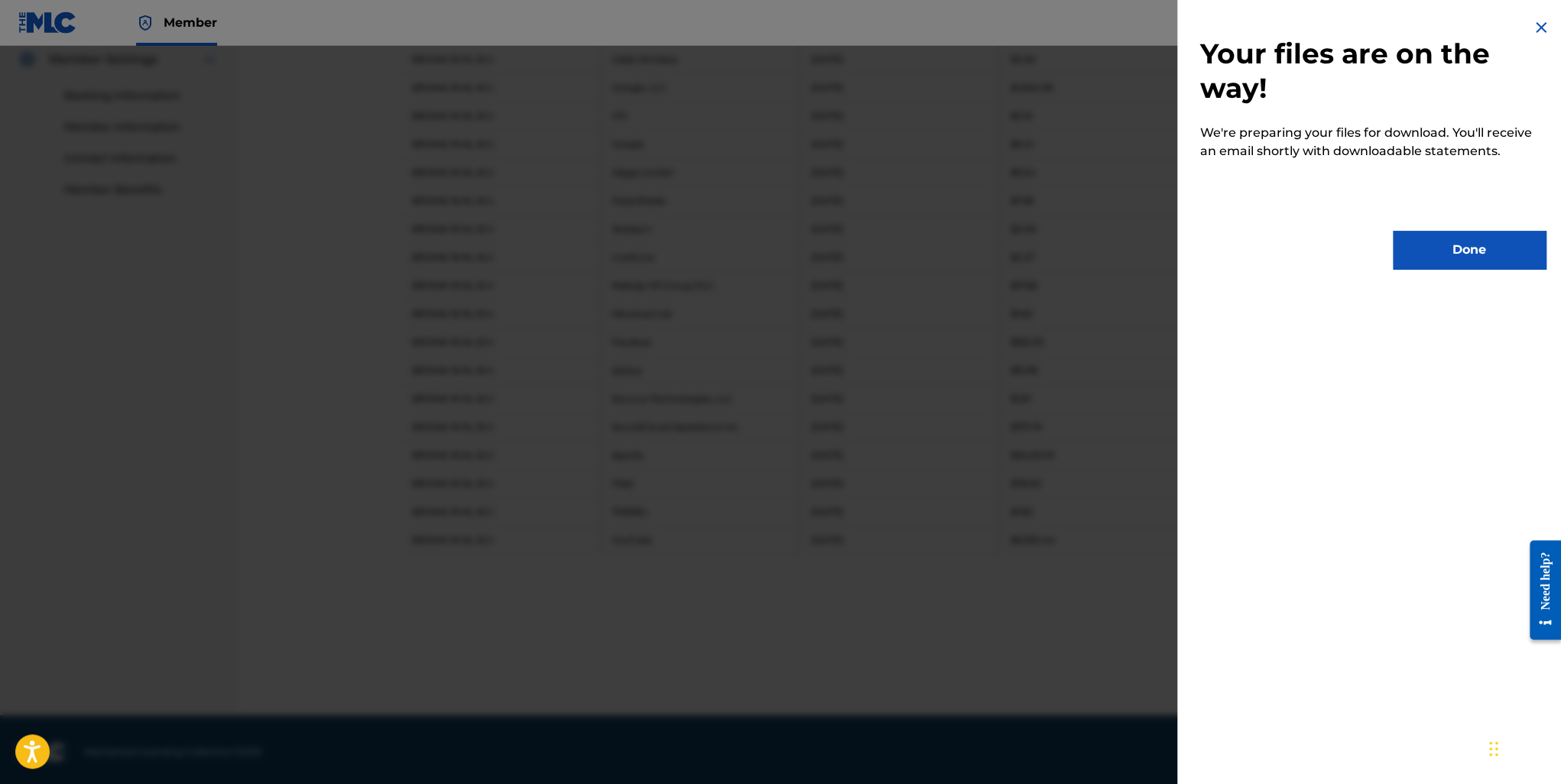
click at [1438, 250] on button "Done" at bounding box center [1469, 249] width 153 height 38
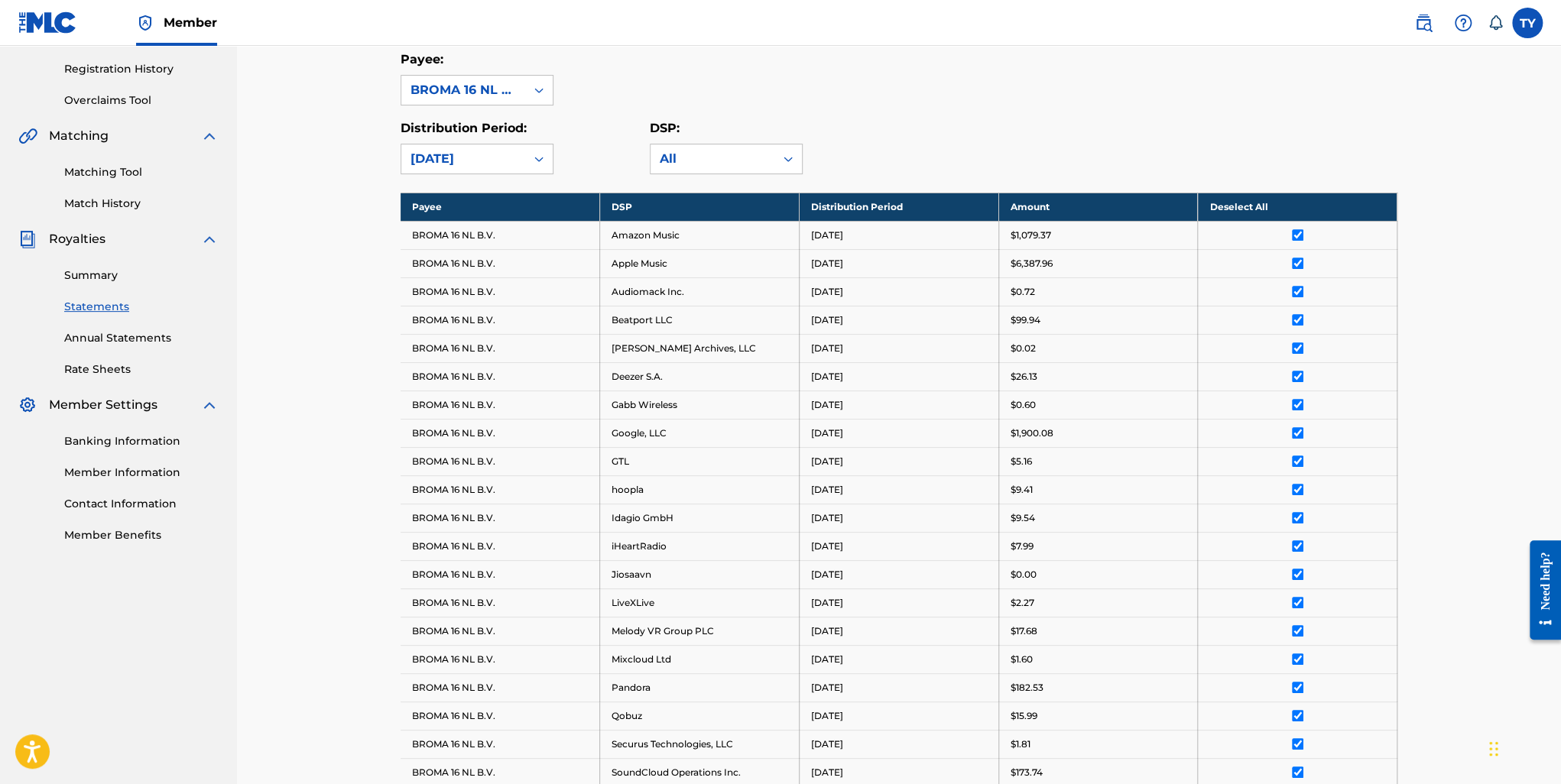
scroll to position [92, 0]
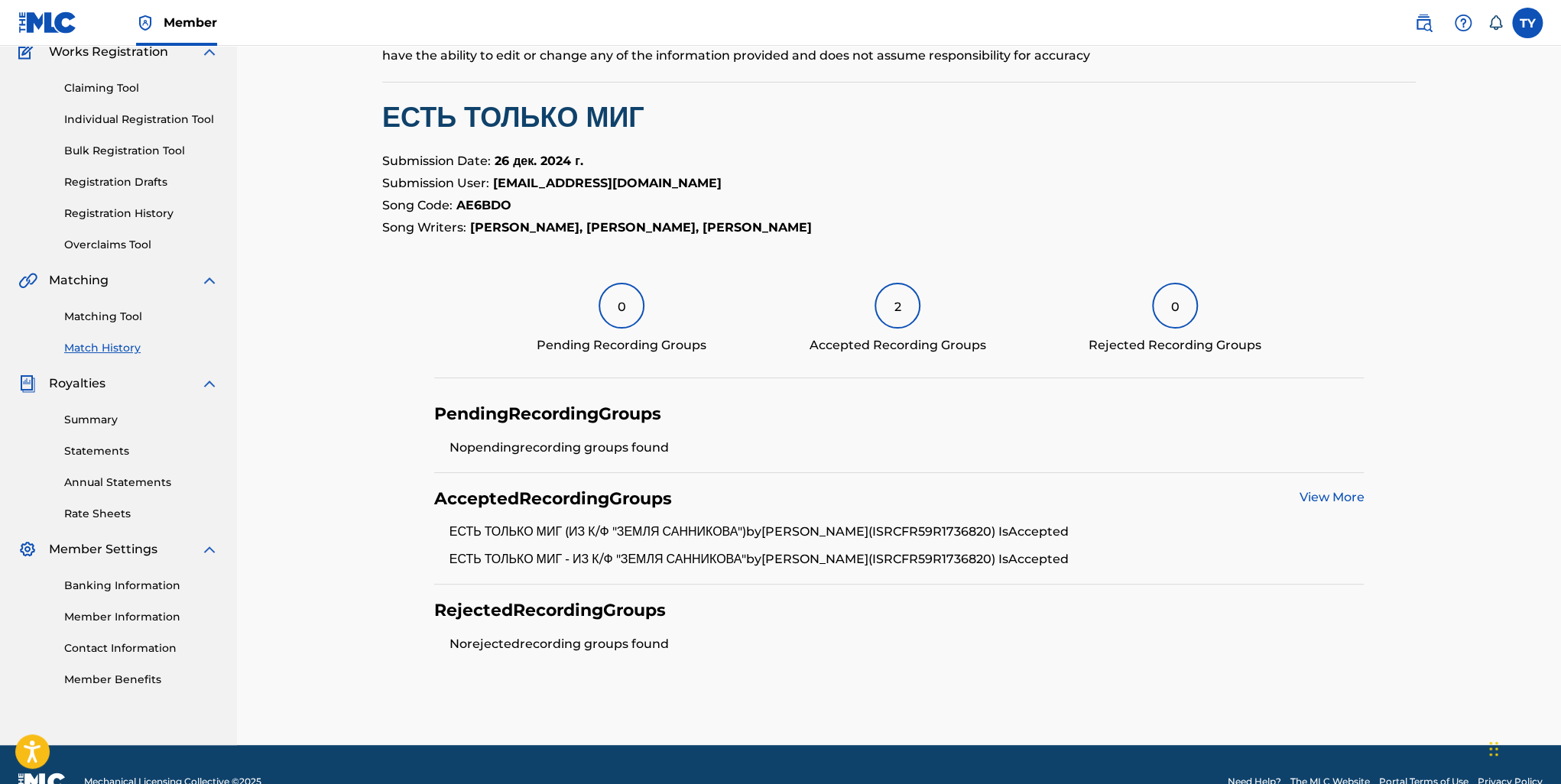
scroll to position [170, 0]
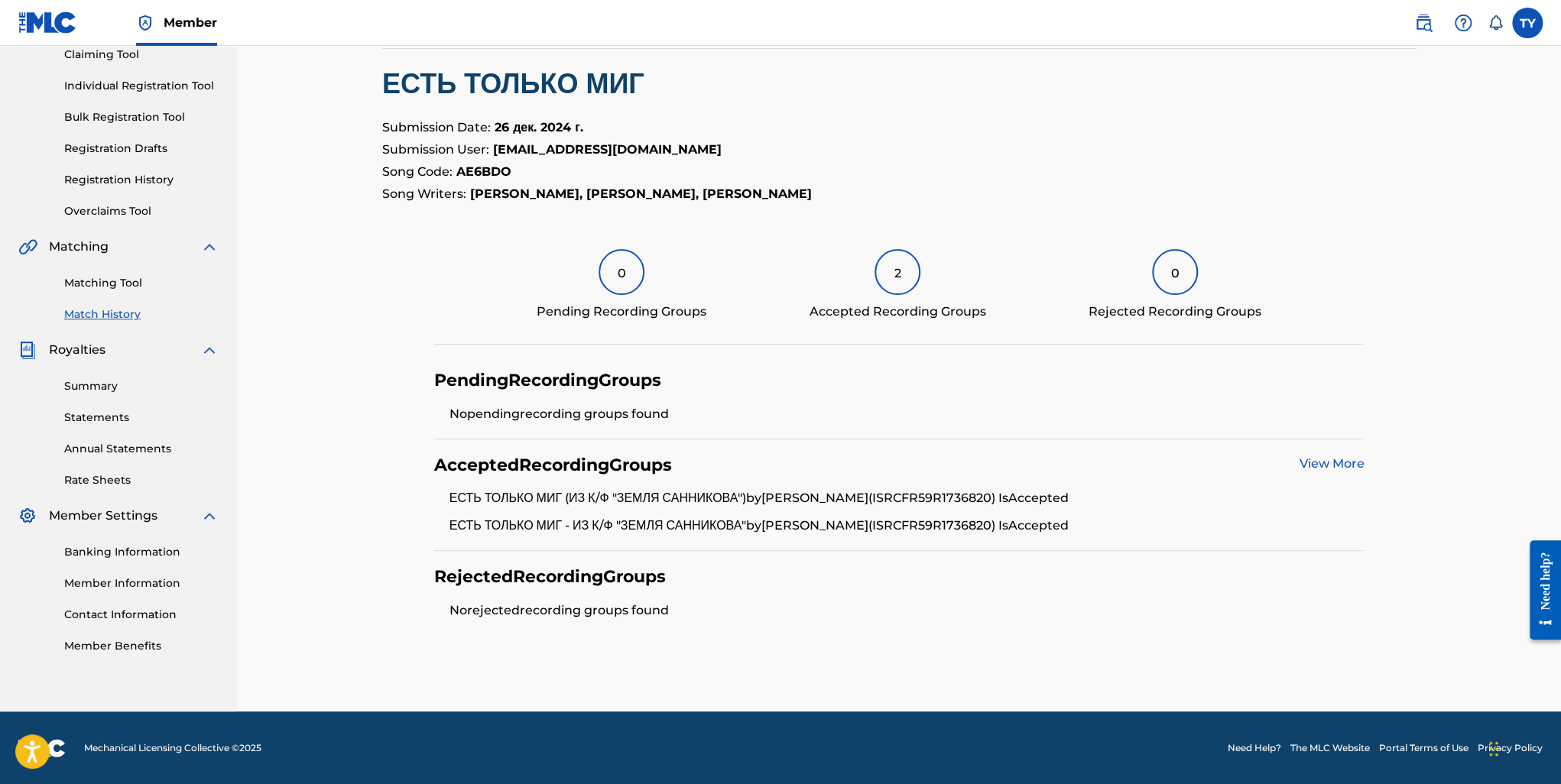
click at [1351, 459] on link "View More" at bounding box center [1331, 464] width 65 height 14
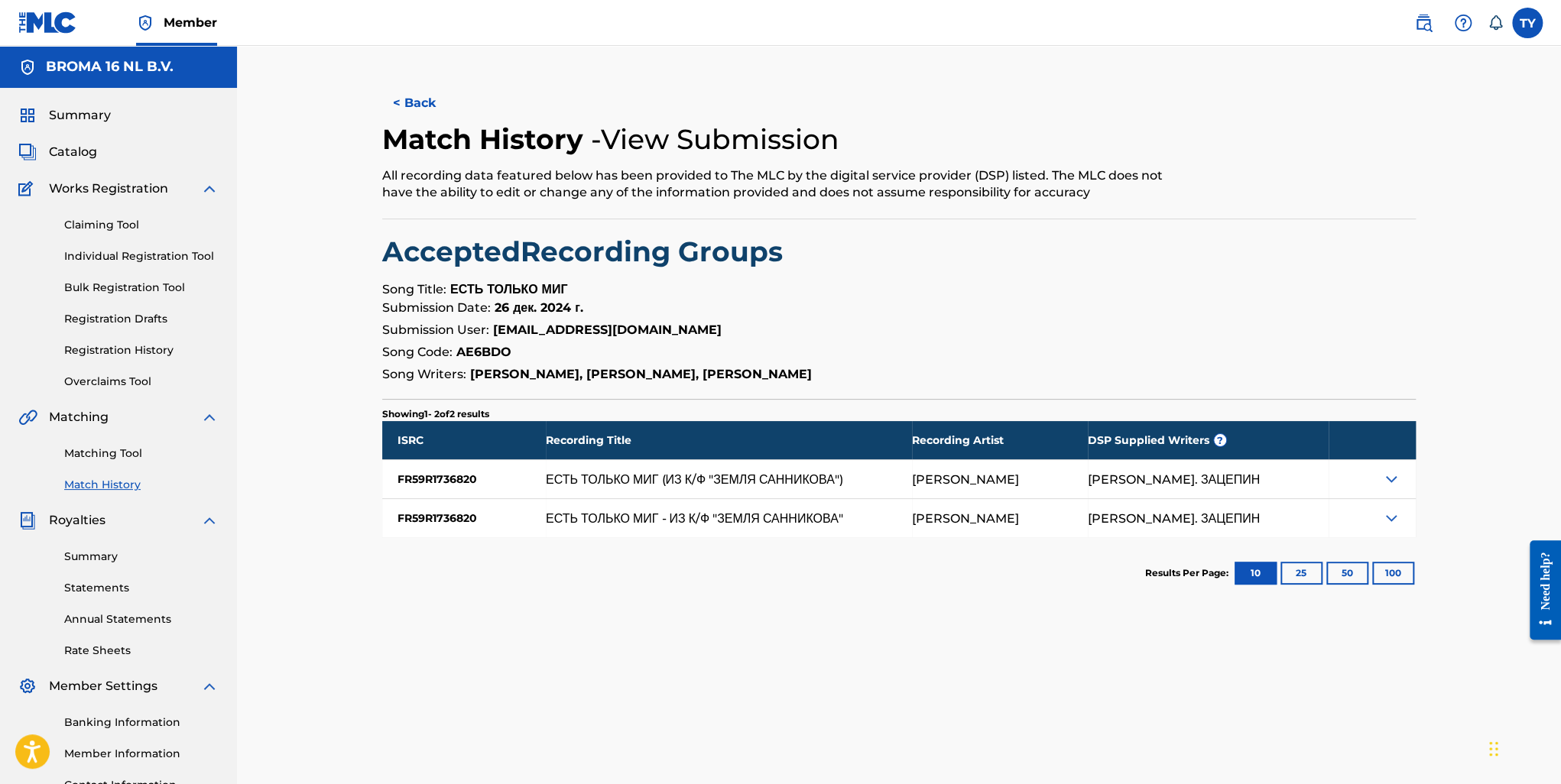
click at [1393, 479] on img at bounding box center [1391, 479] width 19 height 19
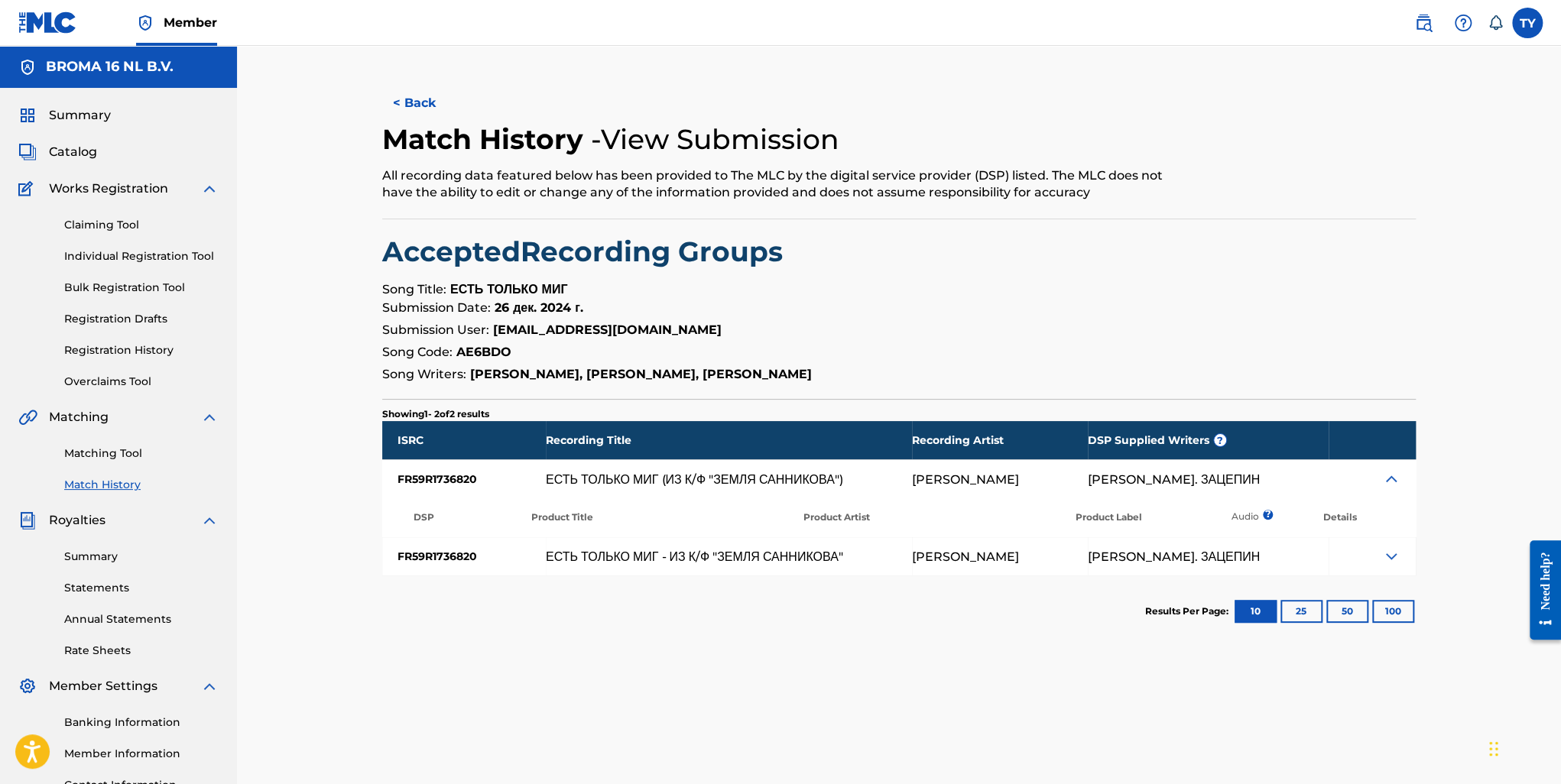
click at [1393, 479] on img at bounding box center [1391, 479] width 19 height 19
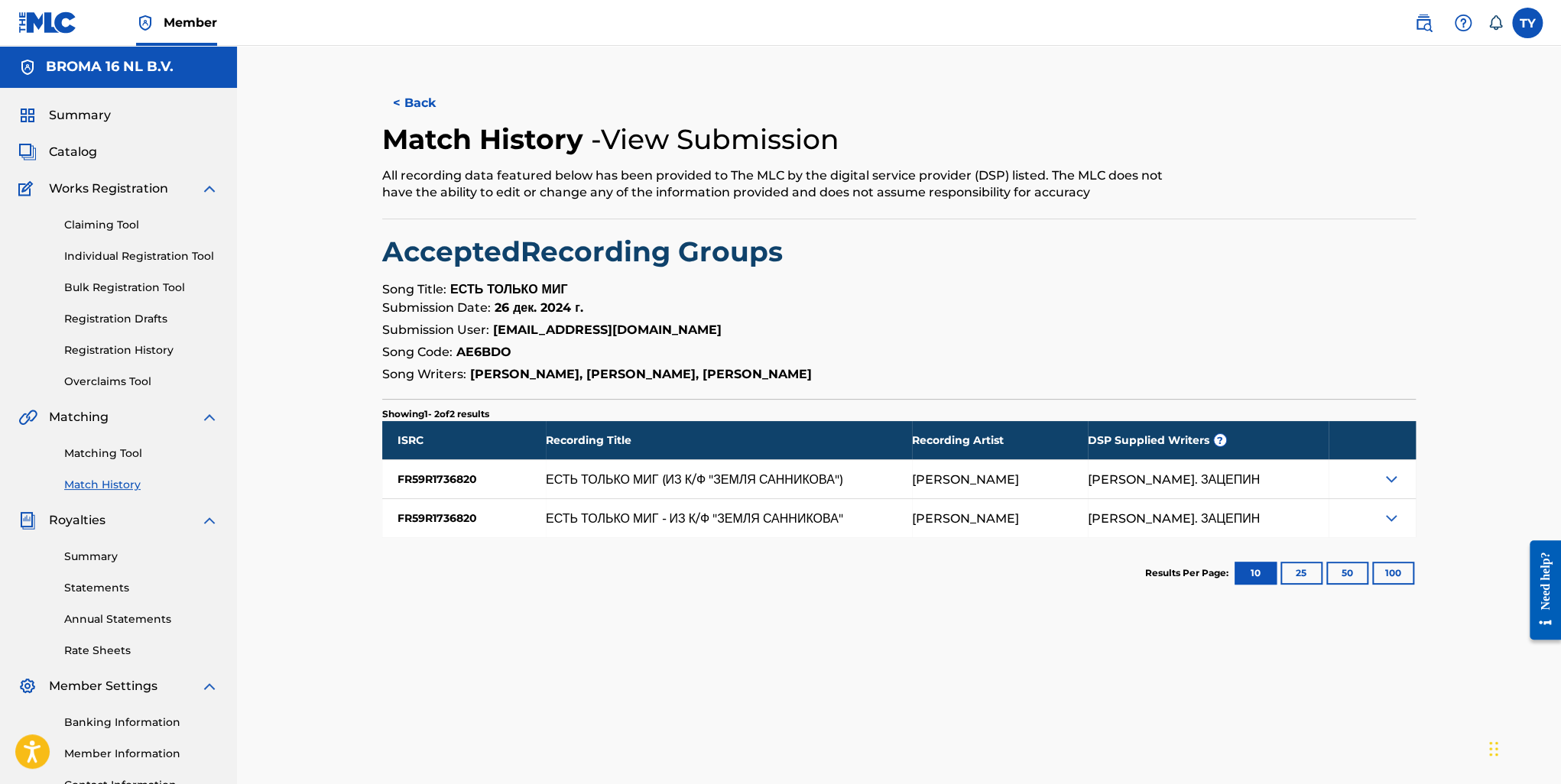
click at [1388, 521] on img at bounding box center [1391, 518] width 19 height 19
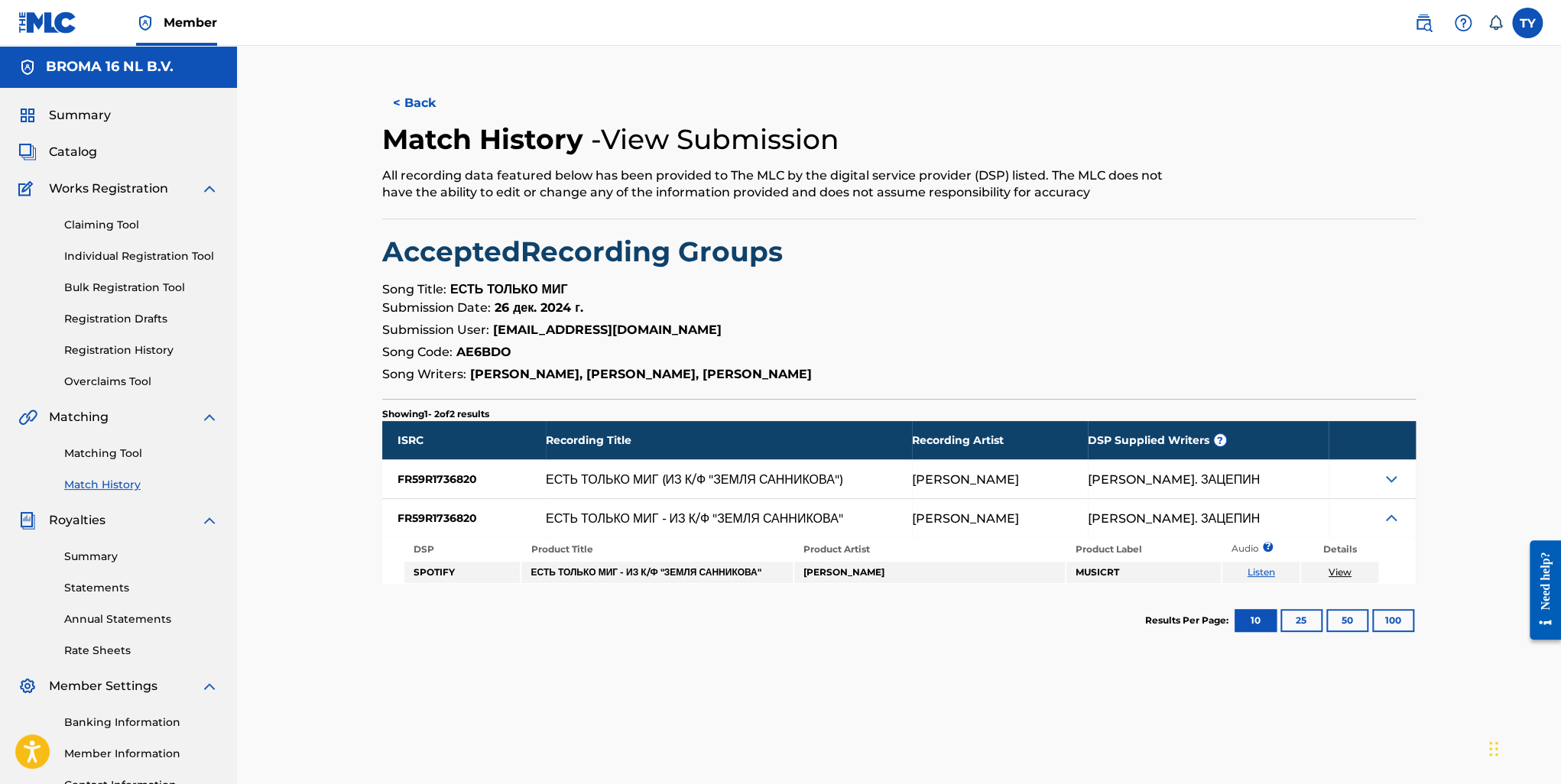
click at [1388, 521] on img at bounding box center [1391, 518] width 19 height 19
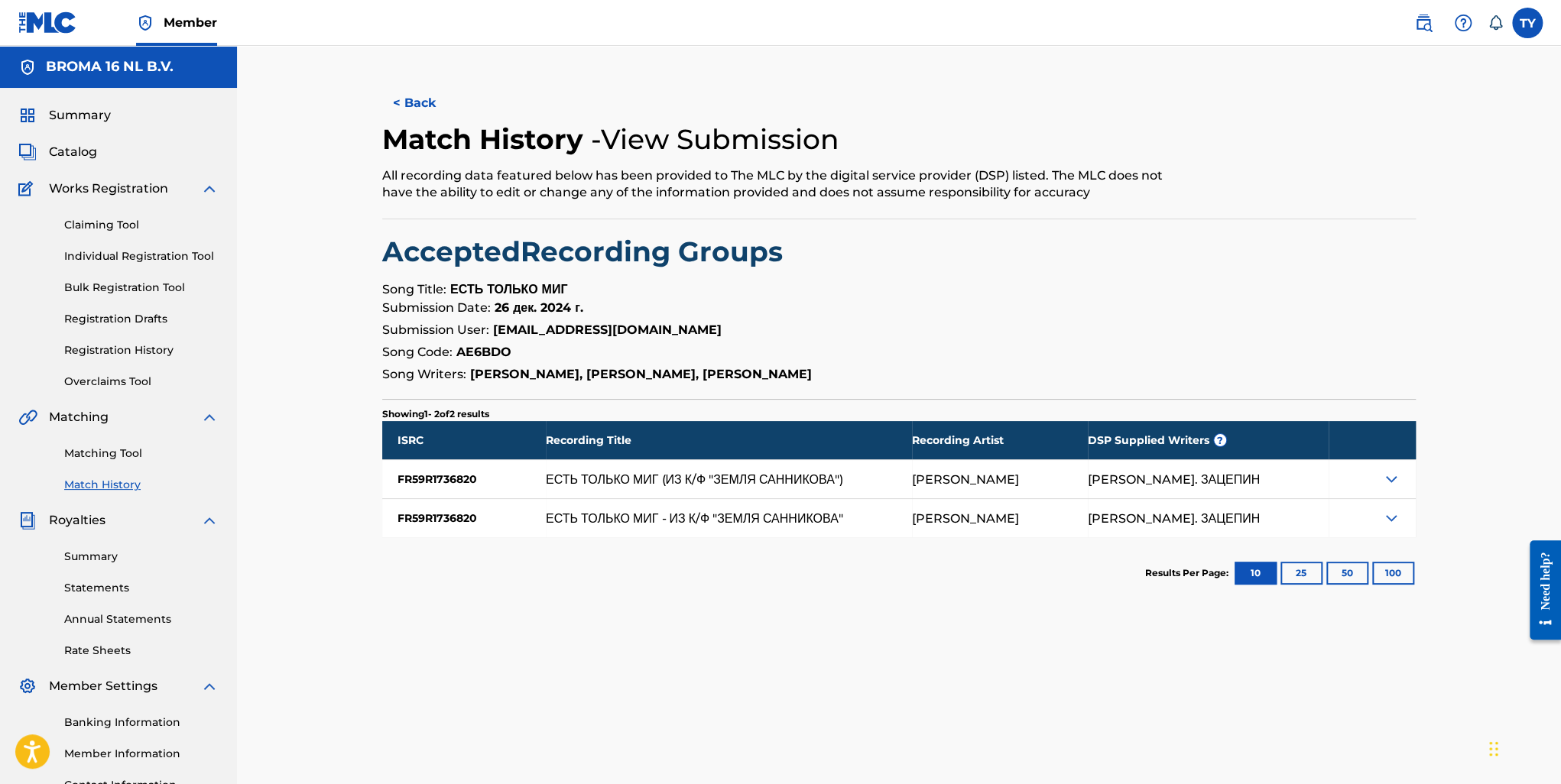
click at [487, 351] on strong "AE6BDO" at bounding box center [484, 352] width 55 height 14
copy strong "AE6BDO"
click at [87, 119] on span "Summary" at bounding box center [79, 115] width 62 height 19
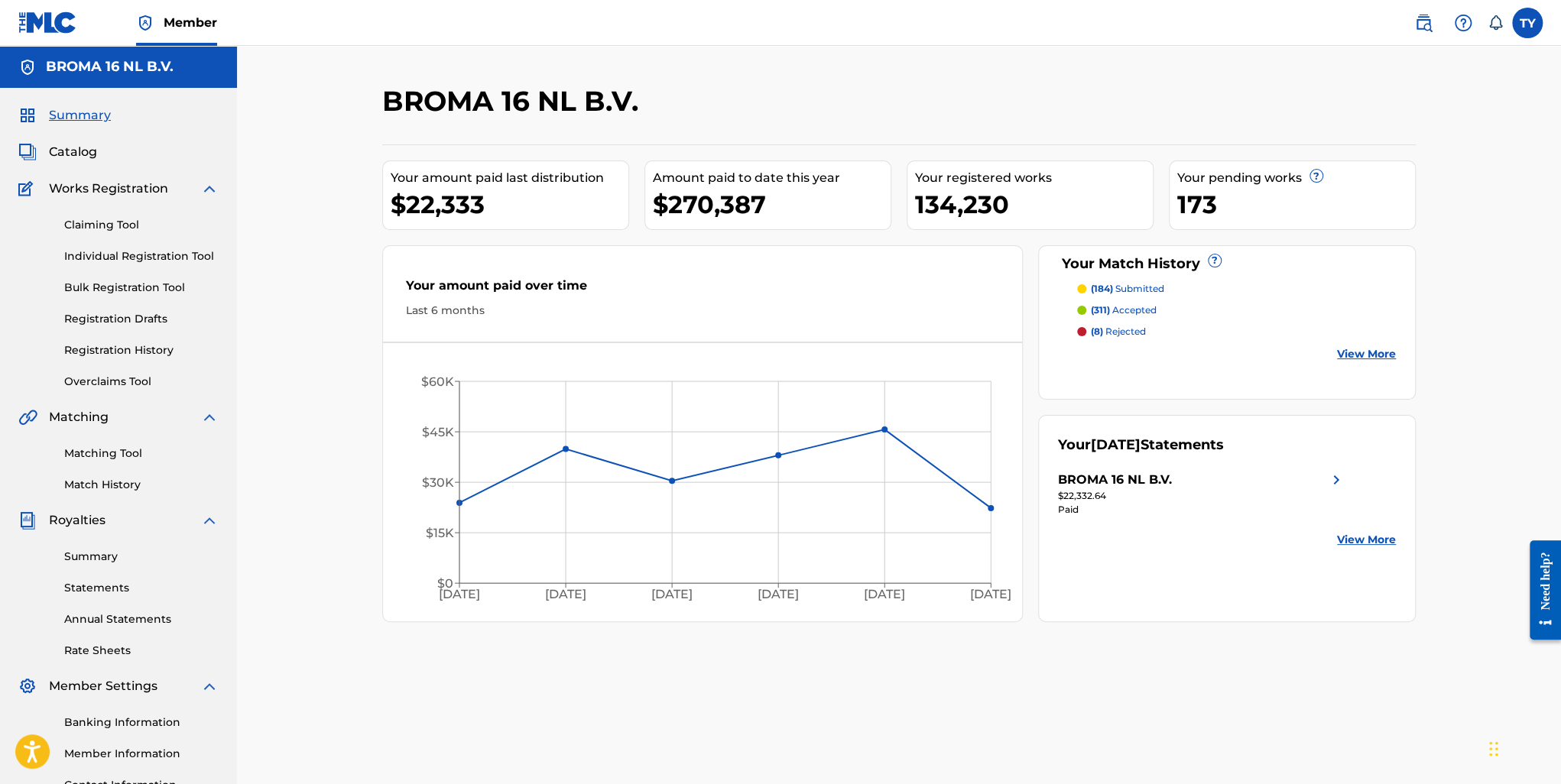
click at [72, 156] on span "Catalog" at bounding box center [72, 152] width 49 height 19
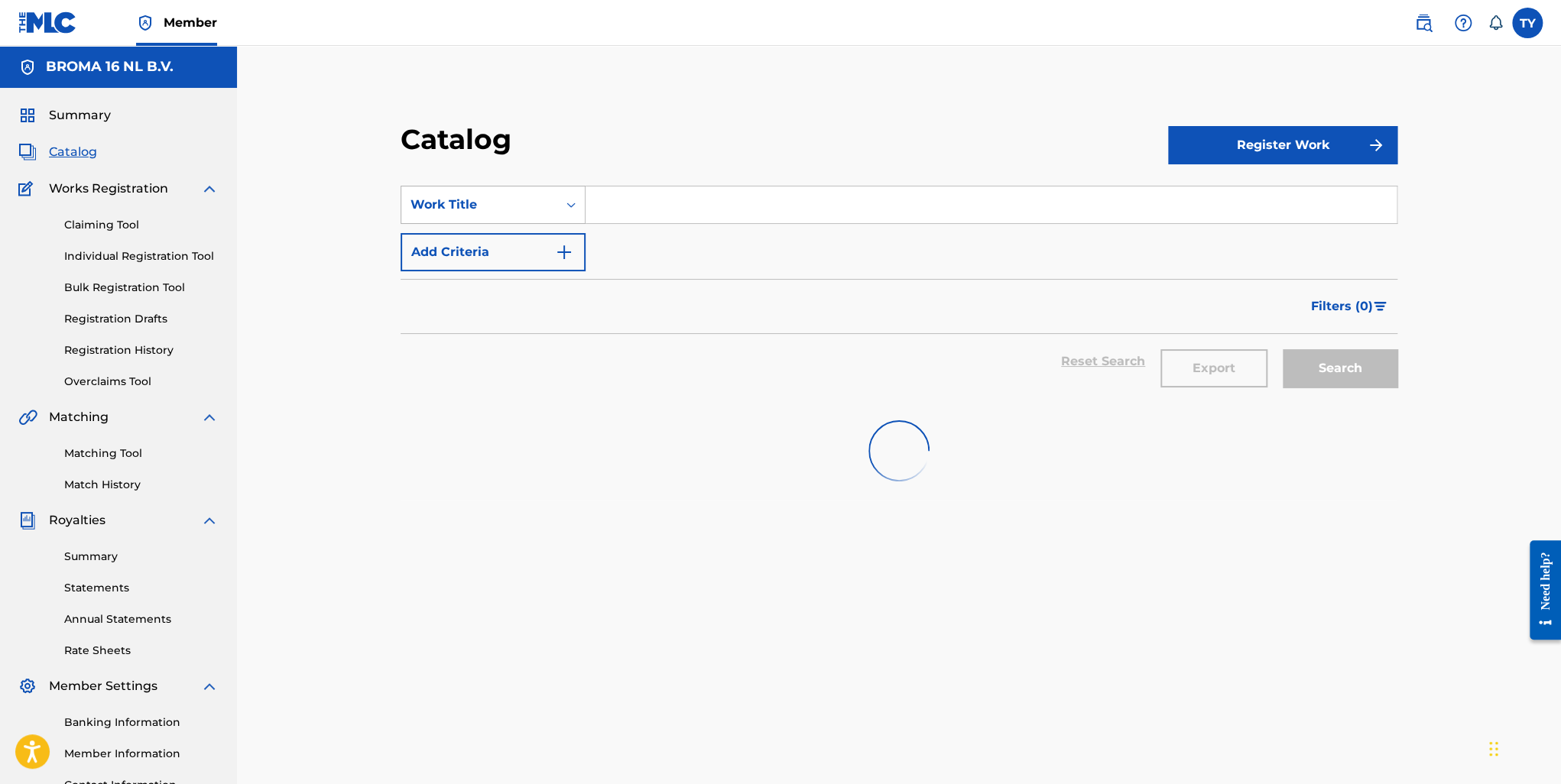
click at [422, 206] on div "Work Title" at bounding box center [479, 205] width 138 height 19
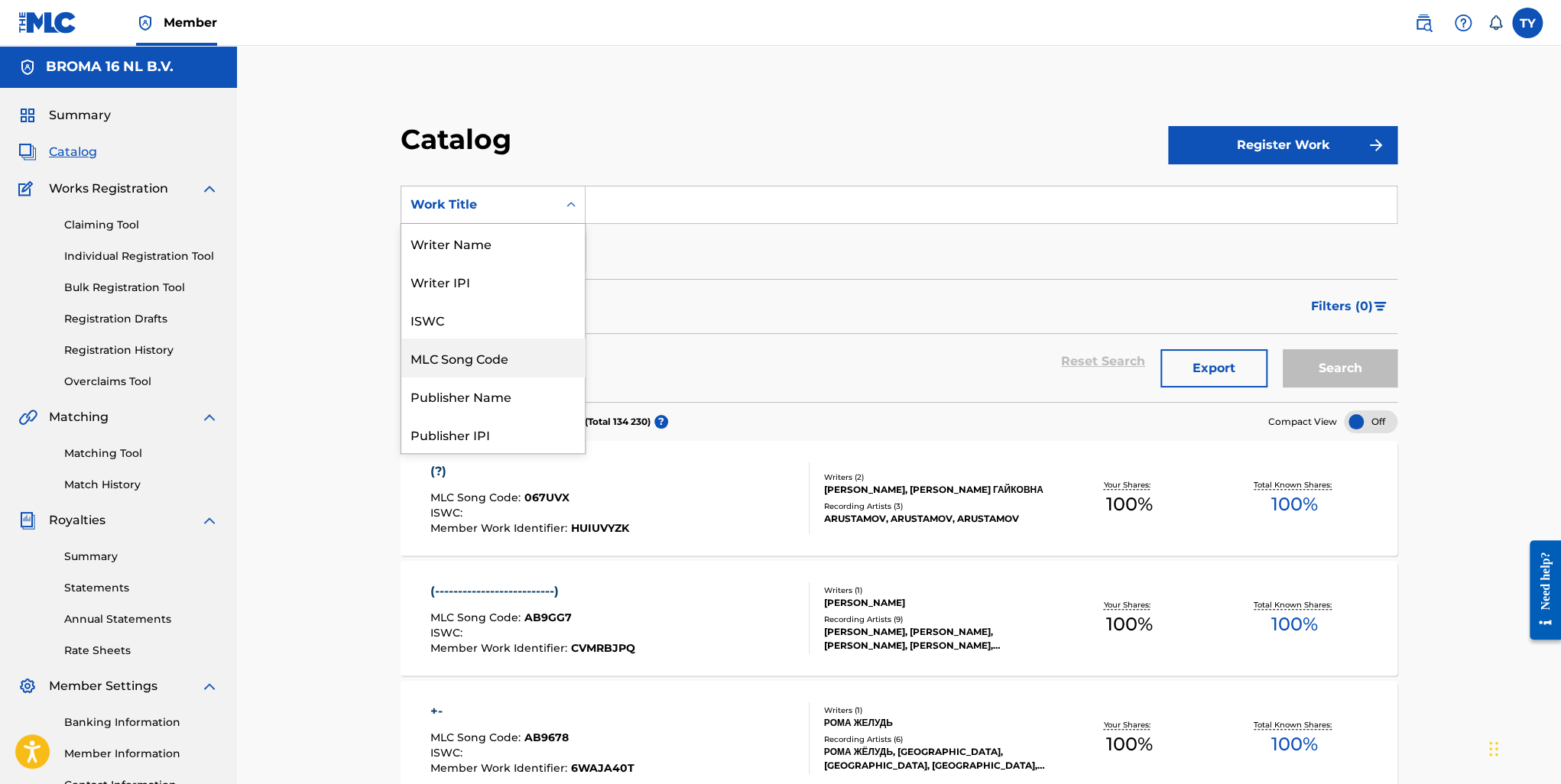
click at [479, 365] on div "MLC Song Code" at bounding box center [494, 358] width 184 height 38
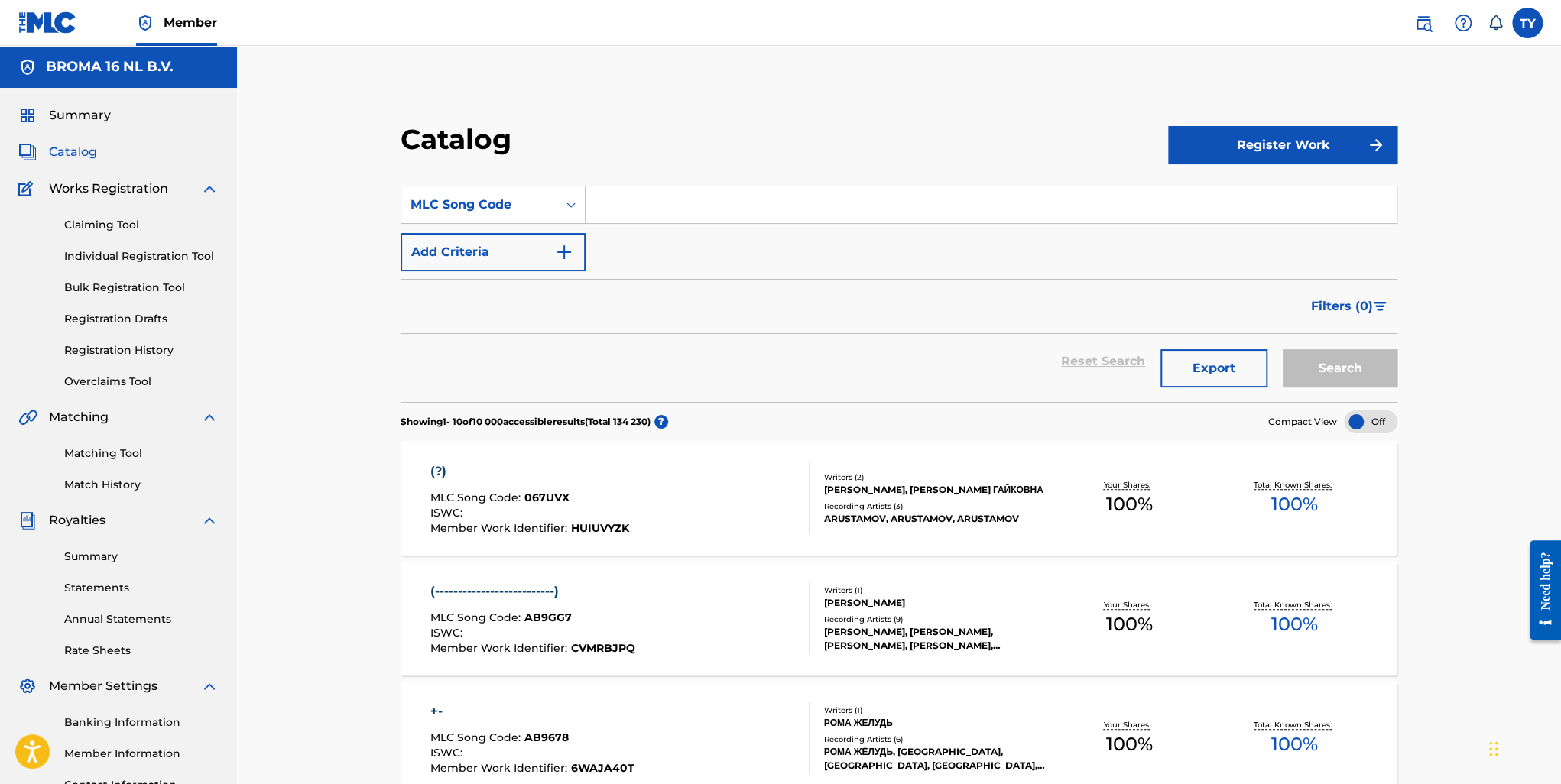
click at [639, 212] on input "Search Form" at bounding box center [991, 205] width 811 height 37
paste input "AE6BDO"
type input "AE6BDO"
click at [1348, 383] on button "Search" at bounding box center [1340, 368] width 115 height 38
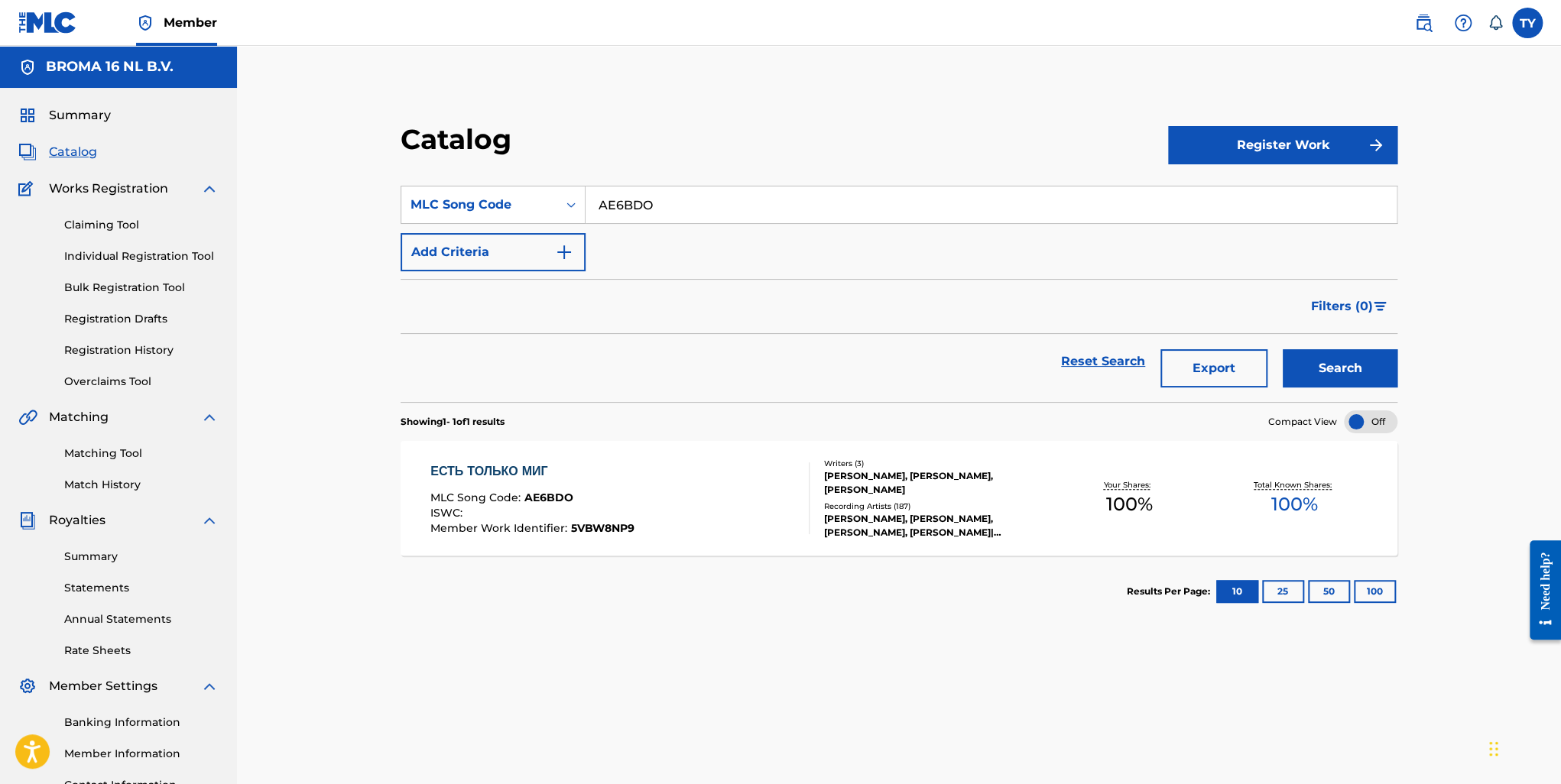
click at [529, 471] on div "ЕСТЬ ТОЛЬКО МИГ" at bounding box center [532, 471] width 204 height 19
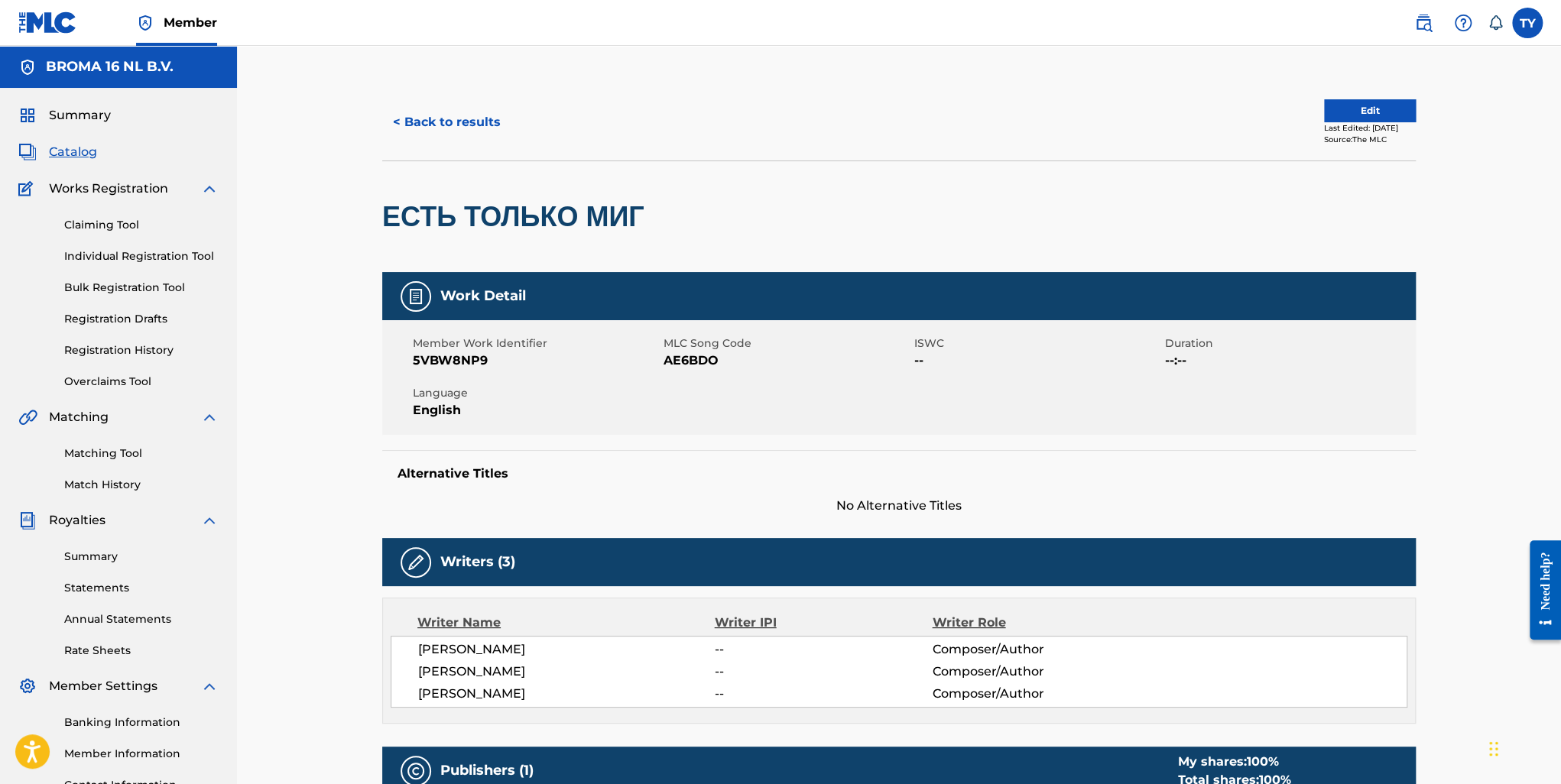
click at [89, 557] on link "Summary" at bounding box center [141, 557] width 155 height 16
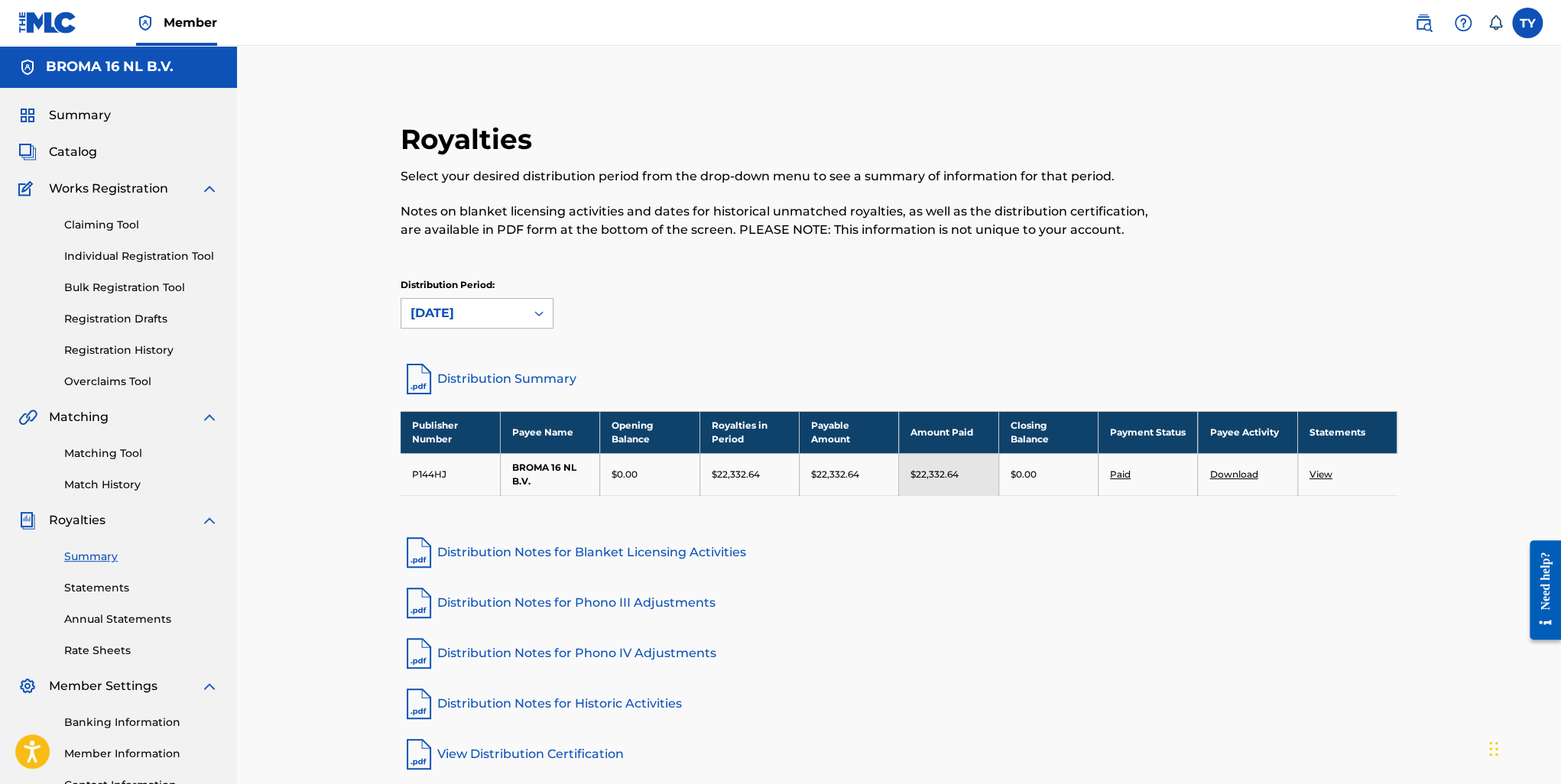
click at [540, 320] on icon at bounding box center [539, 313] width 15 height 15
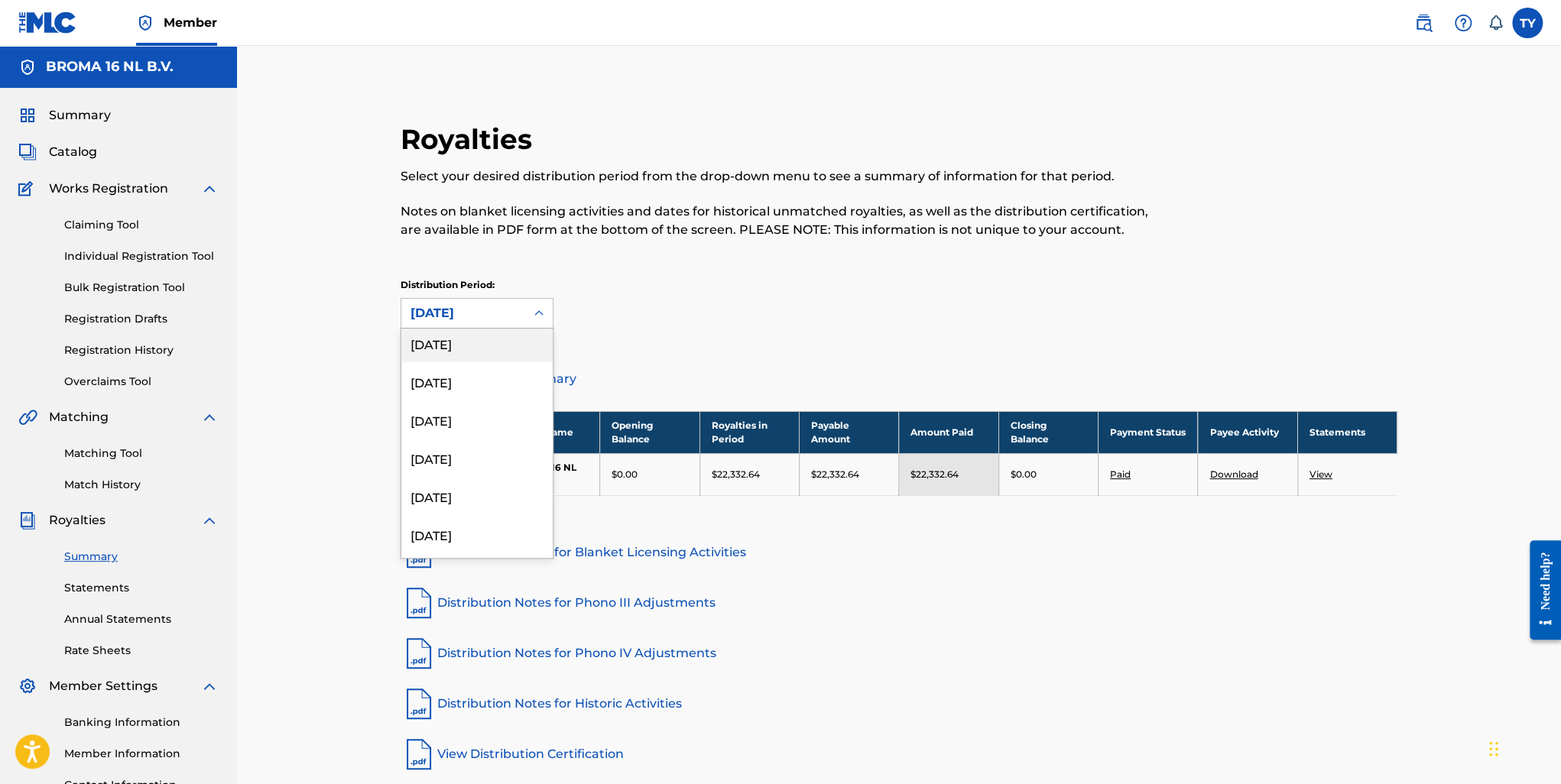
scroll to position [77, 0]
click at [503, 511] on div "February 2025" at bounding box center [477, 501] width 151 height 38
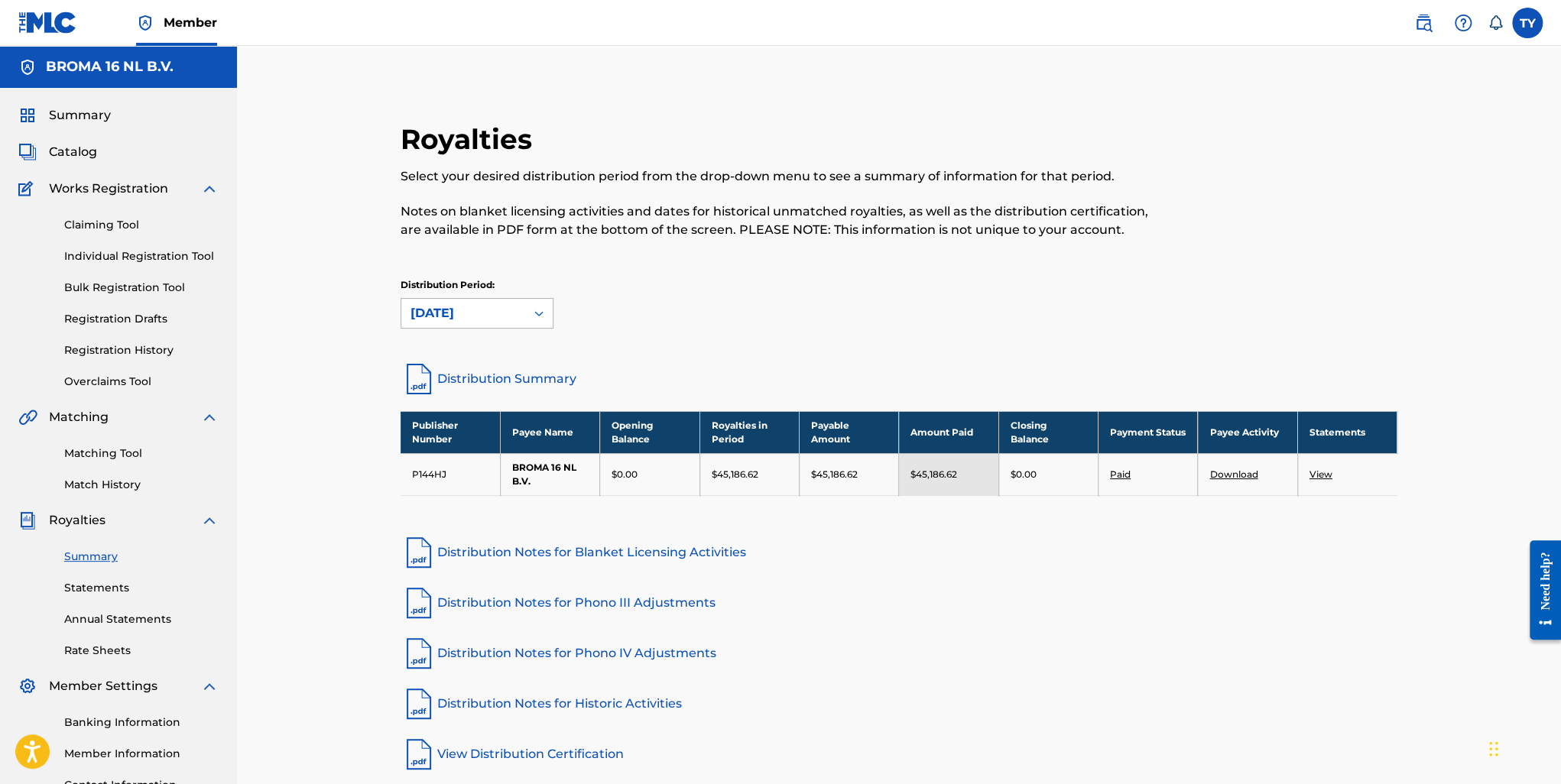
click at [499, 313] on div "February 2025" at bounding box center [463, 313] width 105 height 19
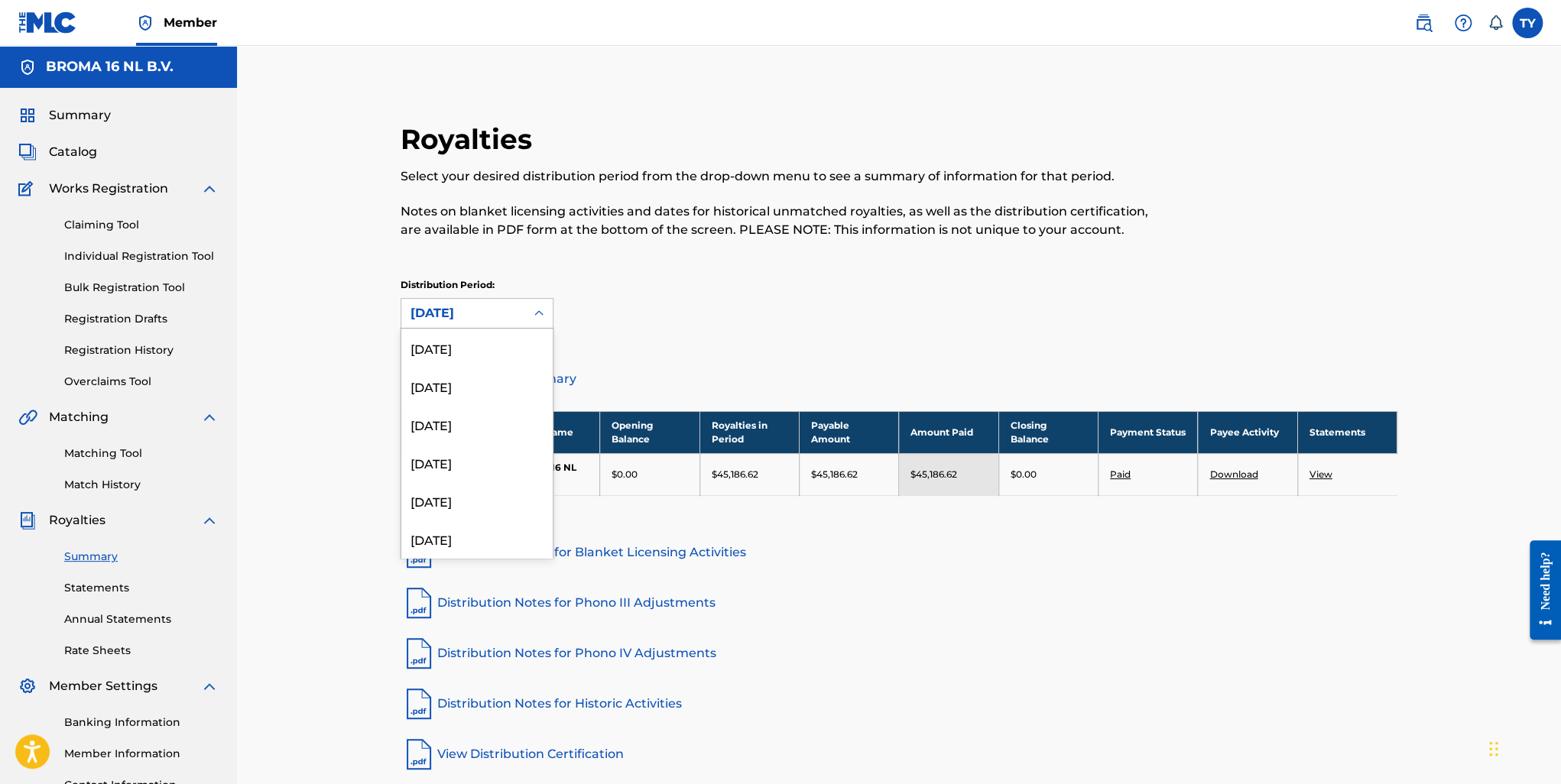
scroll to position [50, 0]
click at [474, 487] on div "March 2025" at bounding box center [477, 488] width 151 height 38
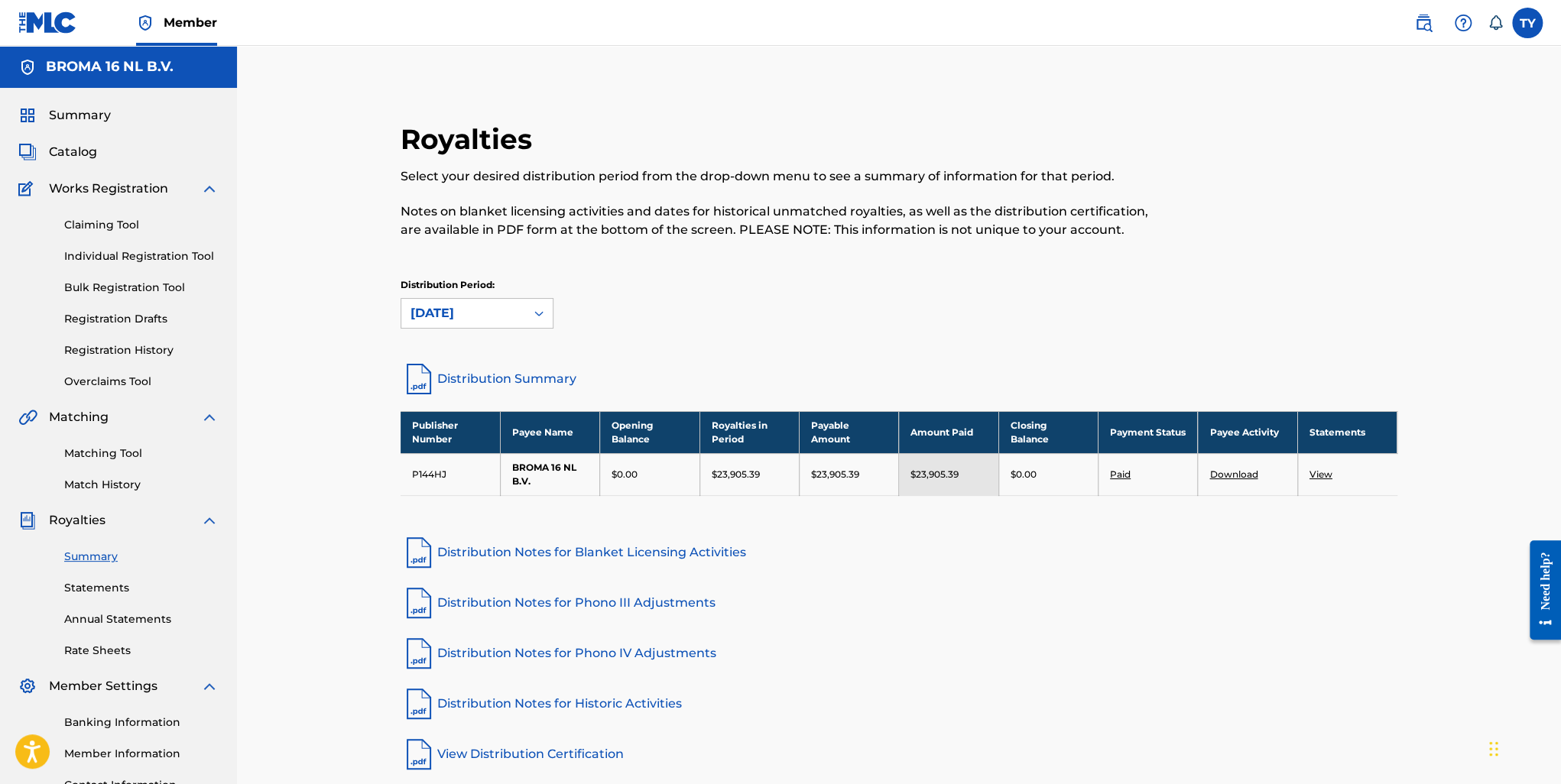
click at [1323, 475] on link "View" at bounding box center [1321, 474] width 23 height 11
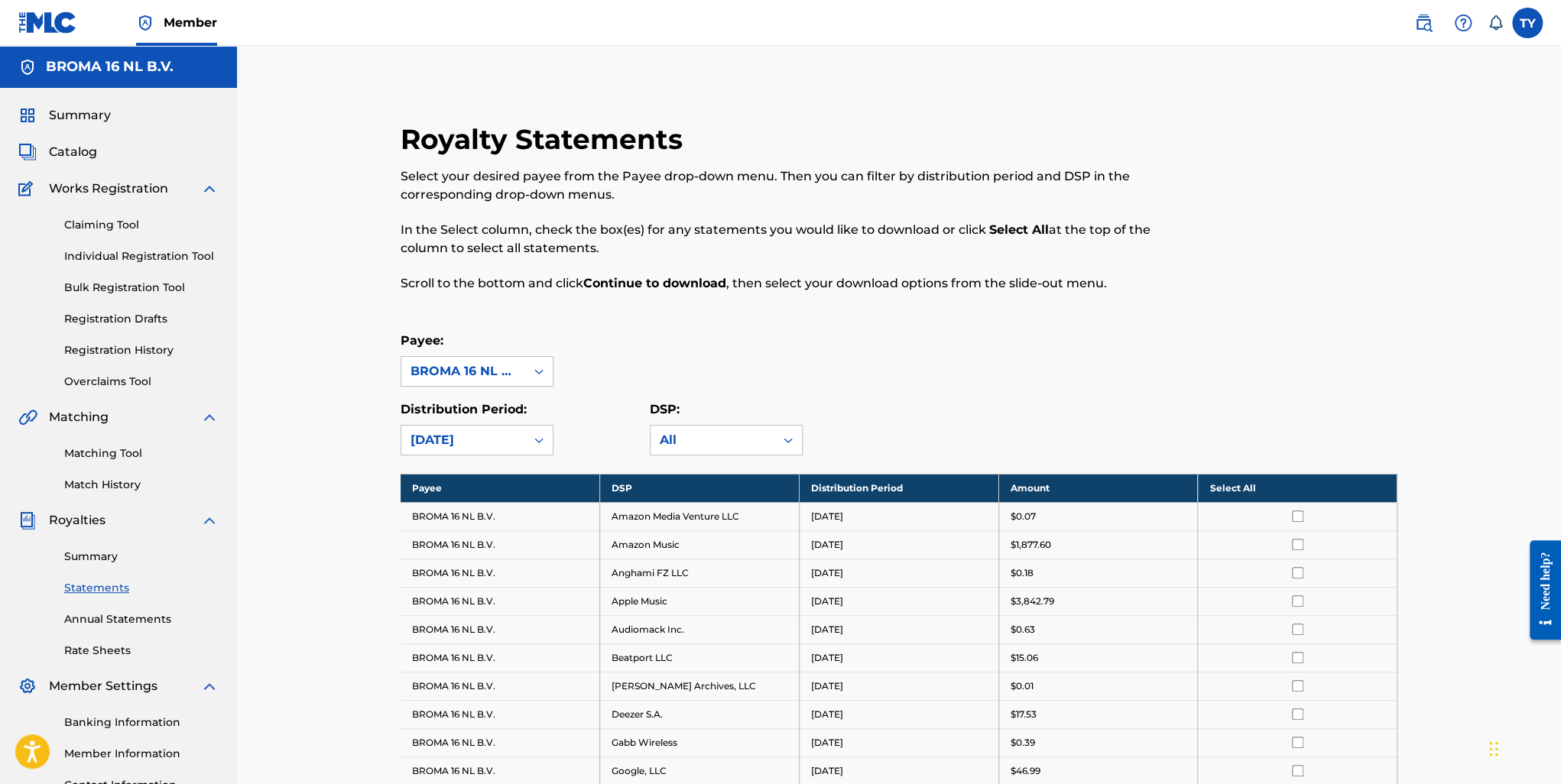
click at [1225, 486] on th "Select All" at bounding box center [1298, 488] width 200 height 28
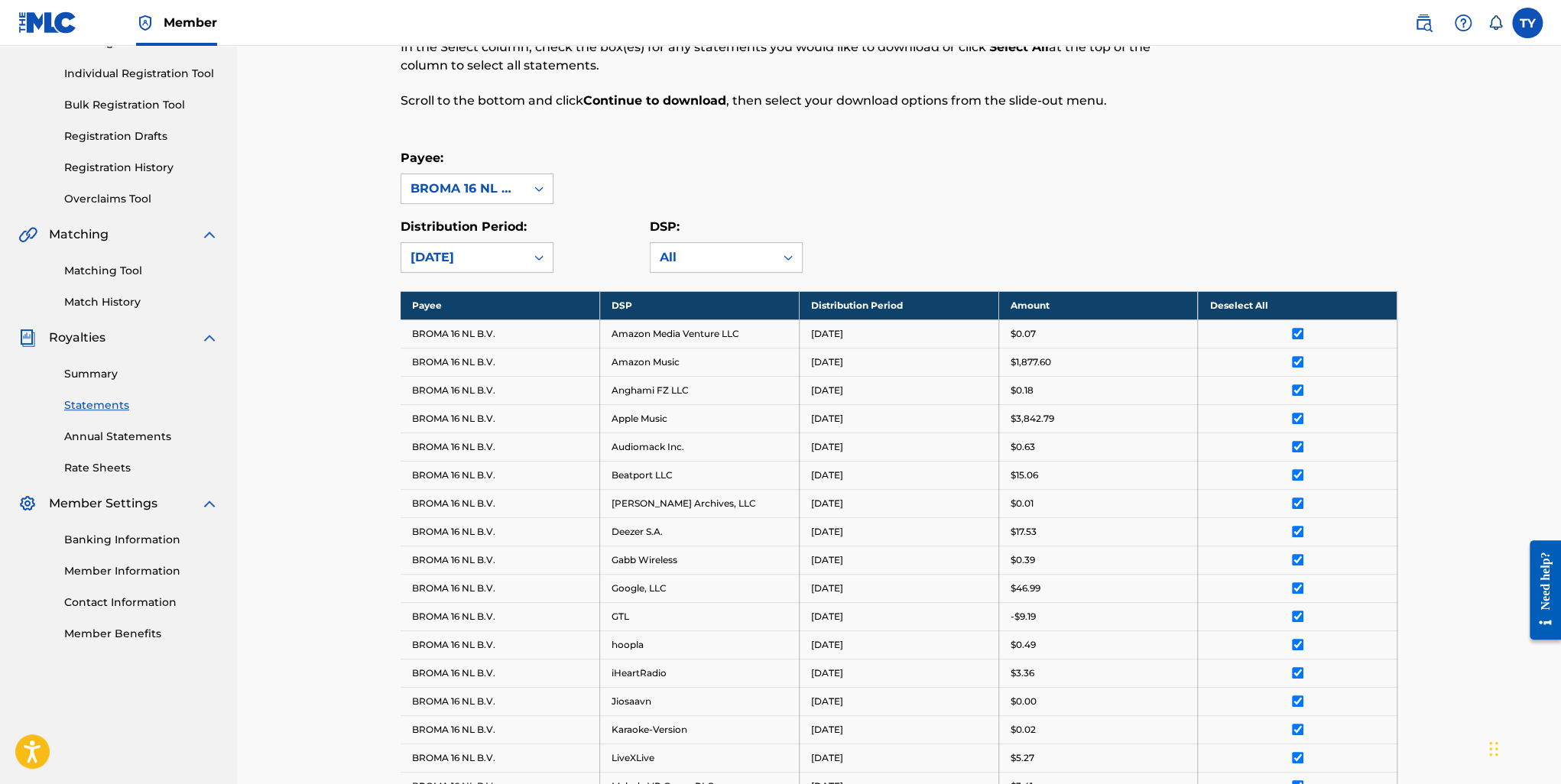
scroll to position [688, 0]
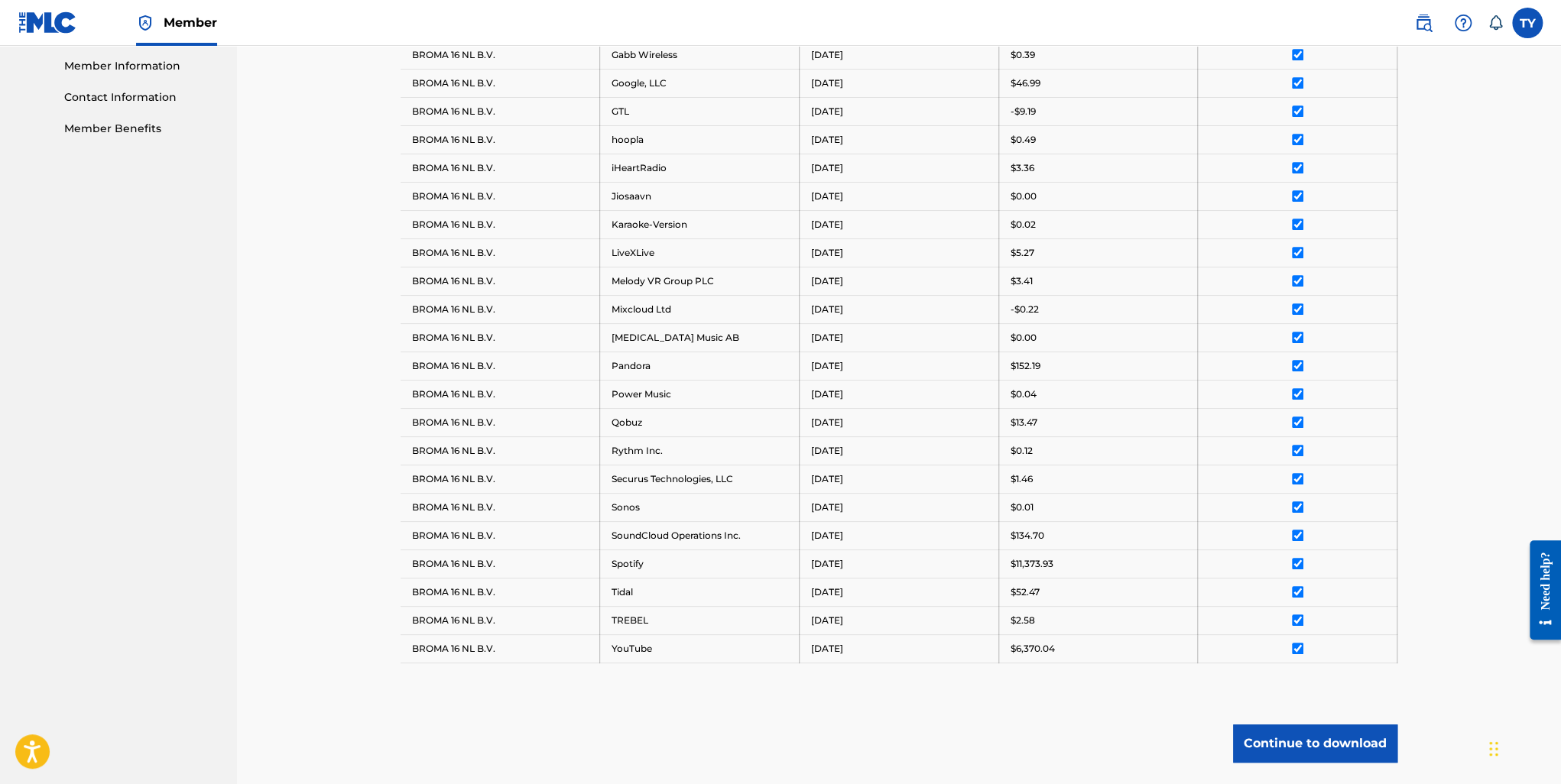
click at [1335, 743] on button "Continue to download" at bounding box center [1316, 743] width 164 height 38
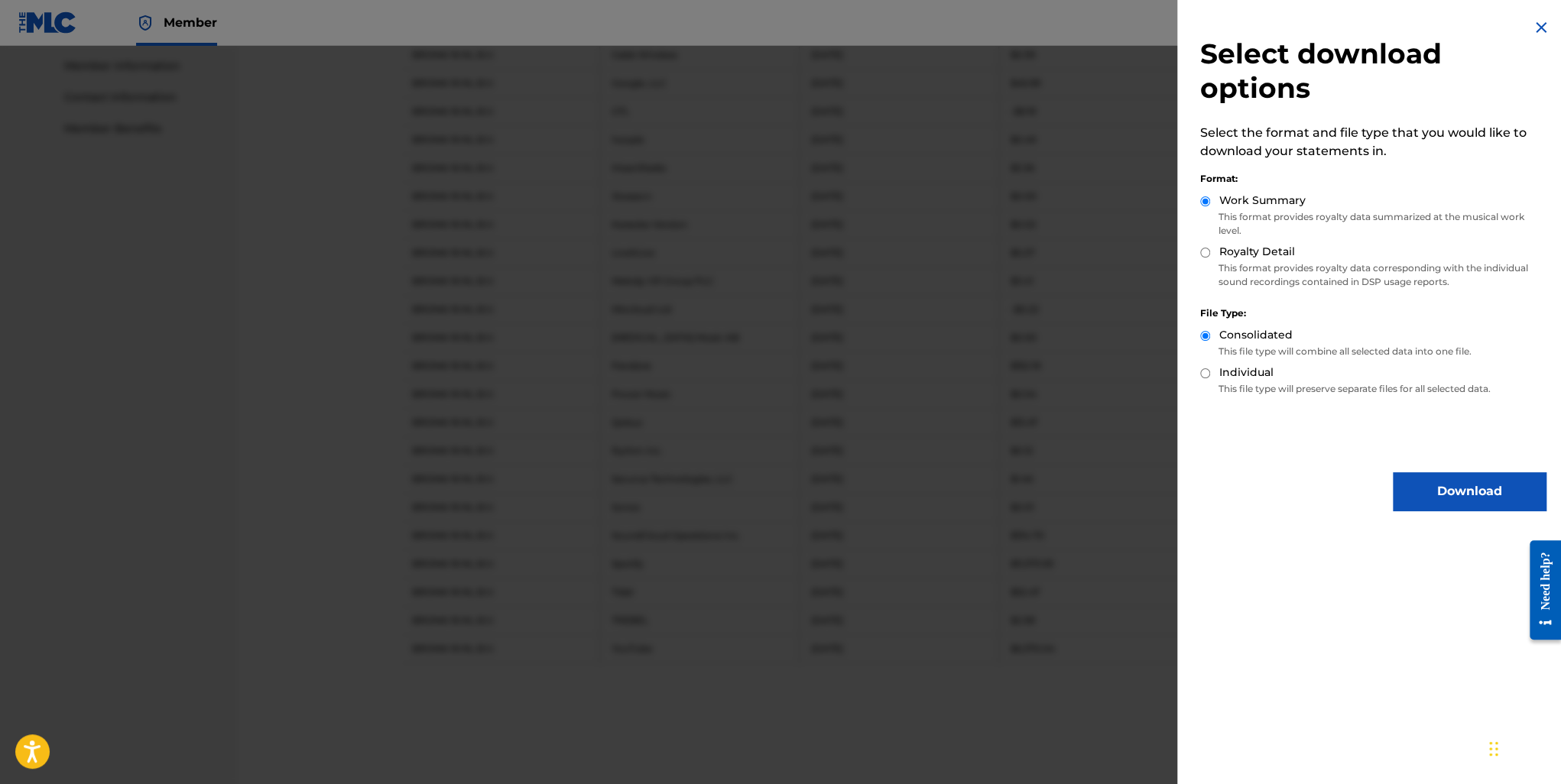
click at [1434, 490] on button "Download" at bounding box center [1469, 491] width 153 height 38
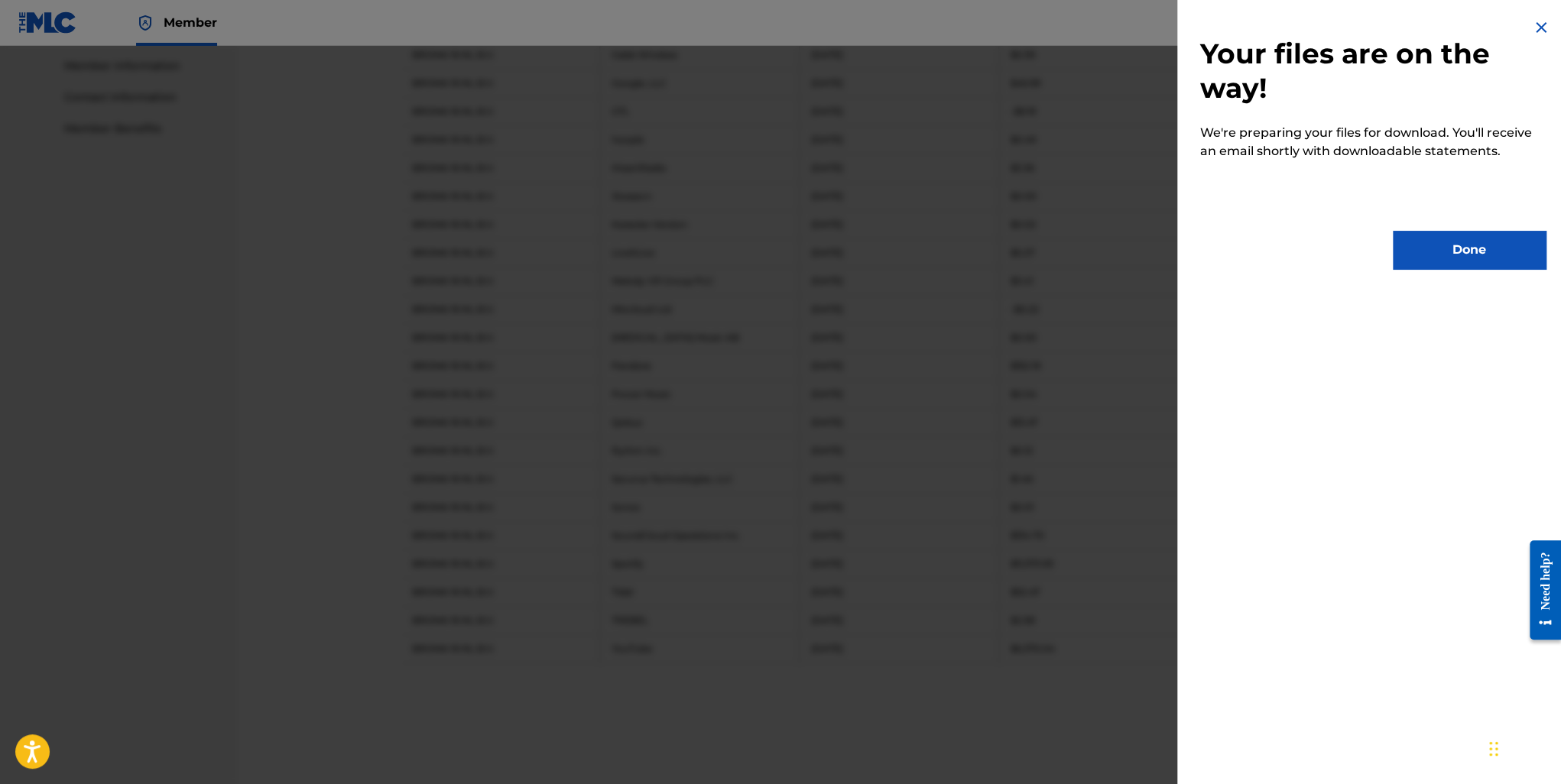
click at [1417, 238] on button "Done" at bounding box center [1469, 249] width 153 height 38
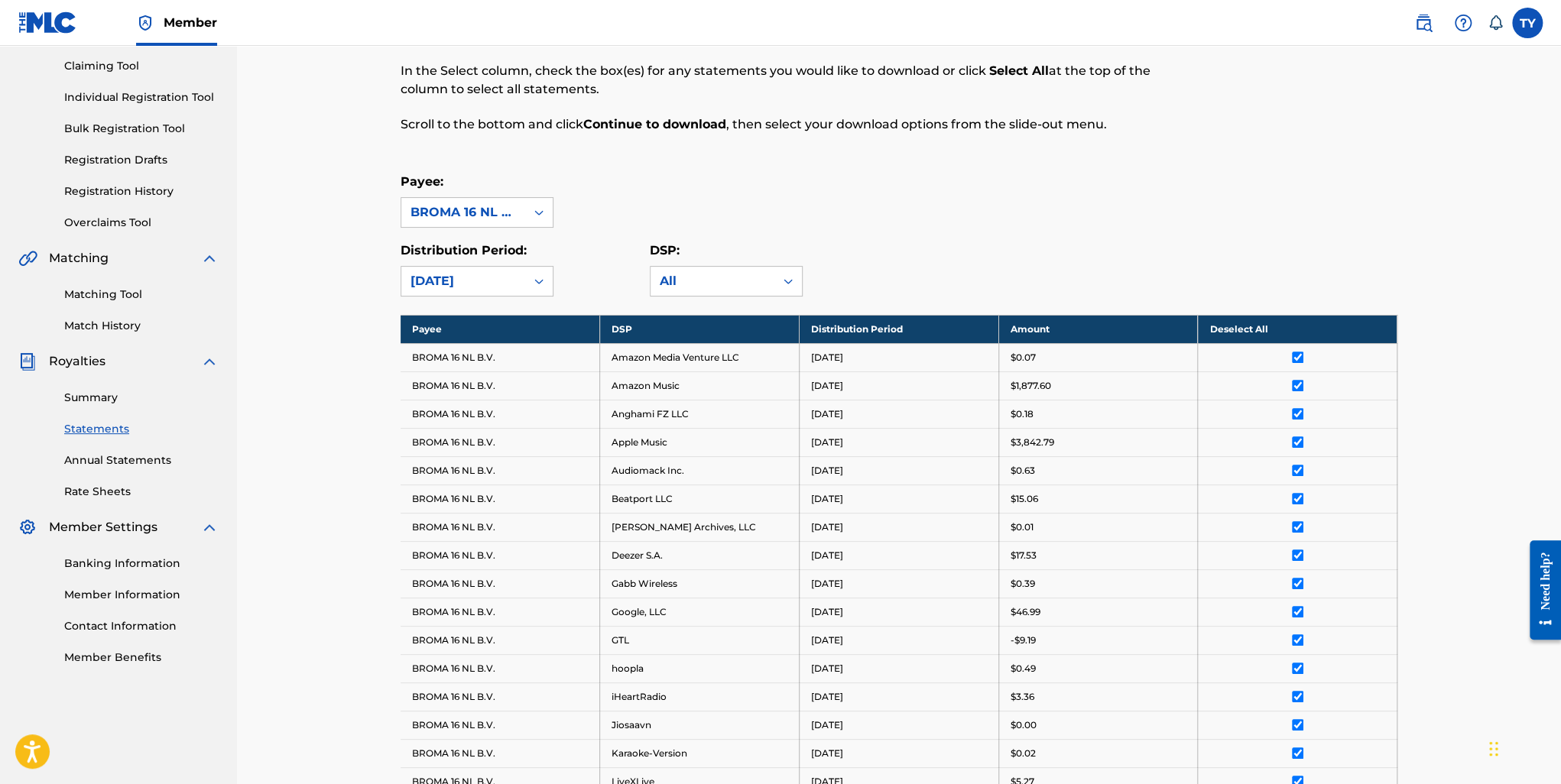
scroll to position [0, 0]
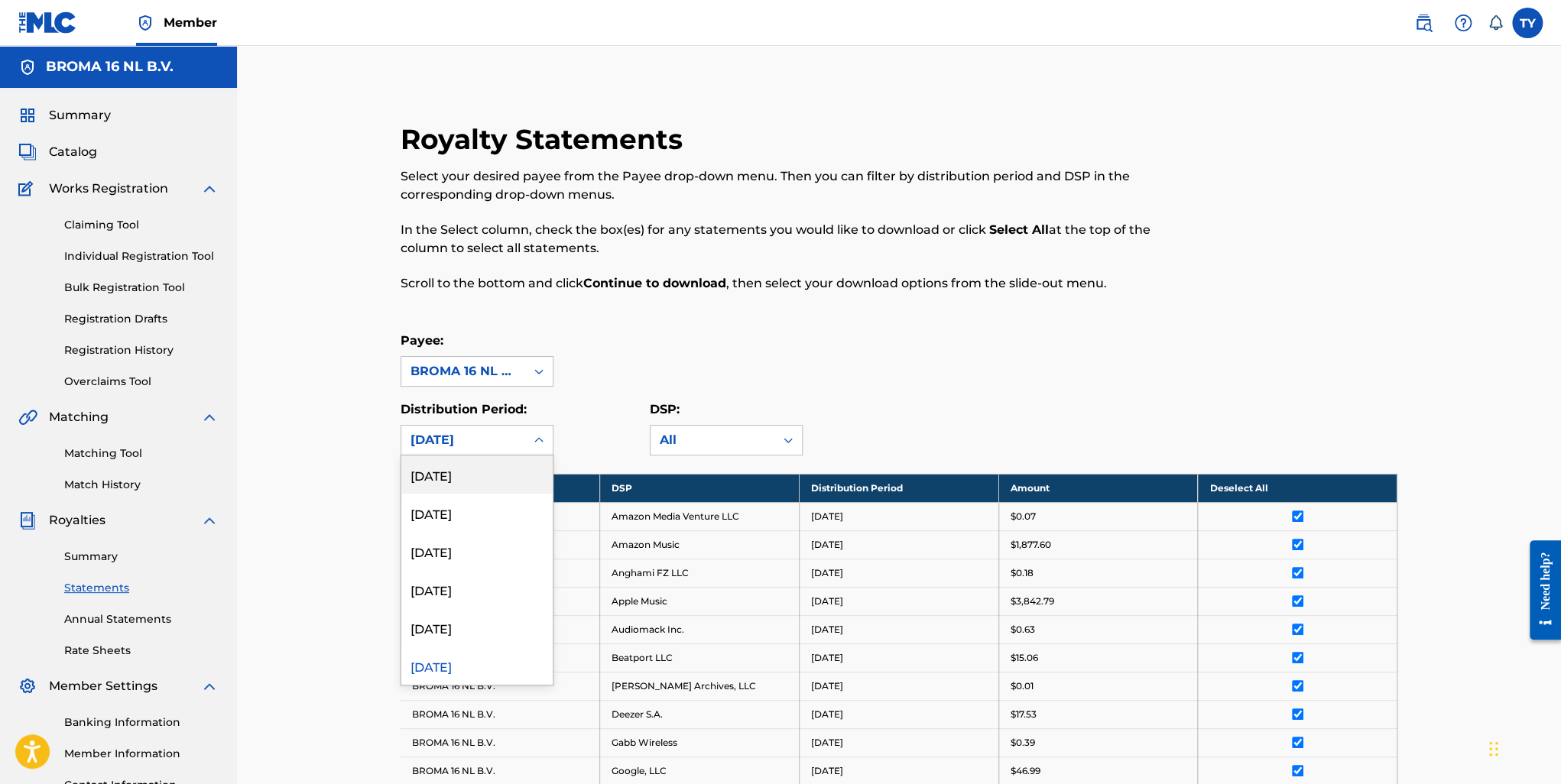
click at [505, 435] on div "March 2025" at bounding box center [463, 440] width 105 height 19
click at [471, 628] on div "April 2025" at bounding box center [477, 627] width 151 height 38
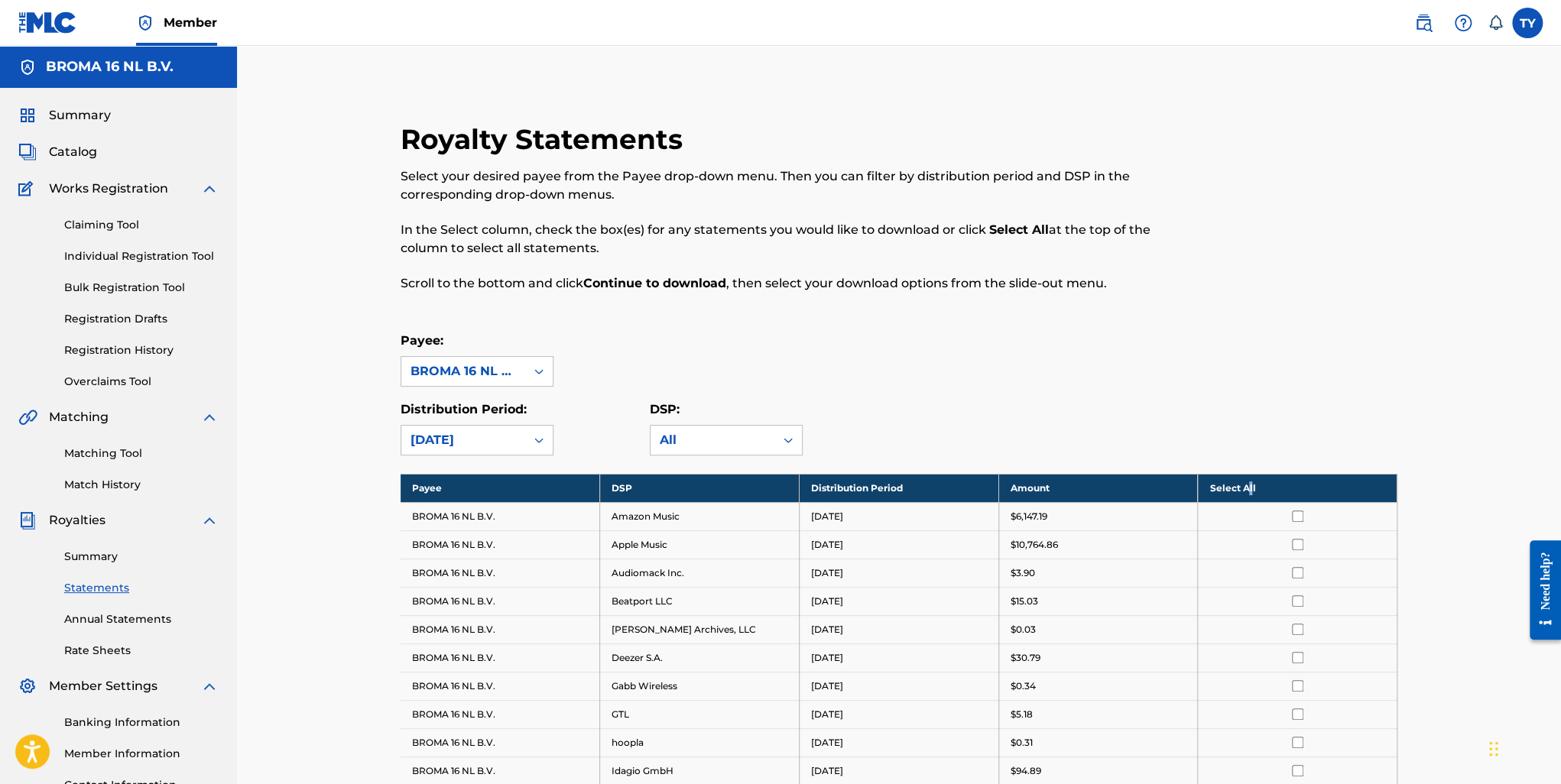
click at [1250, 476] on th "Select All" at bounding box center [1298, 488] width 200 height 28
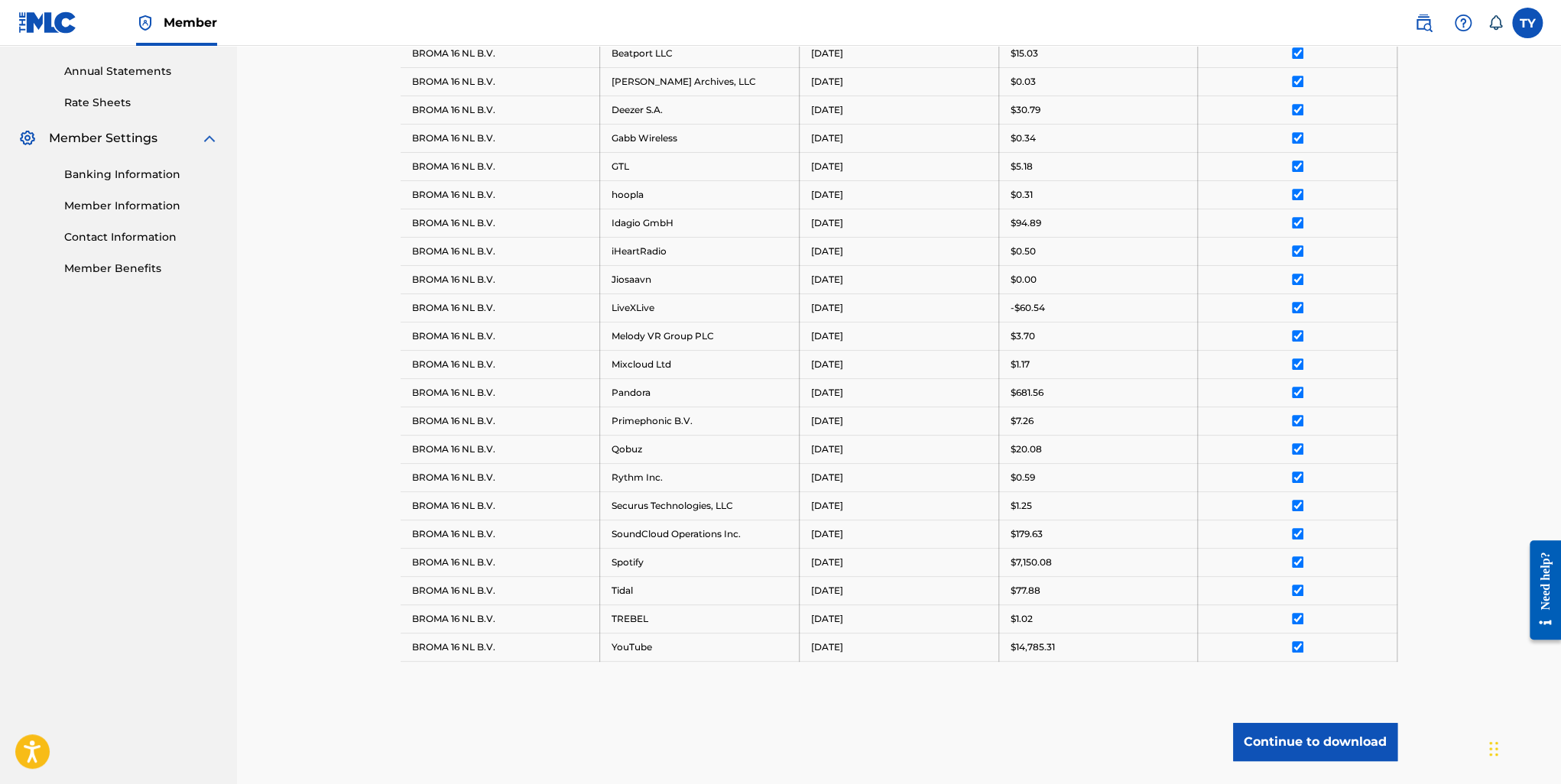
scroll to position [654, 0]
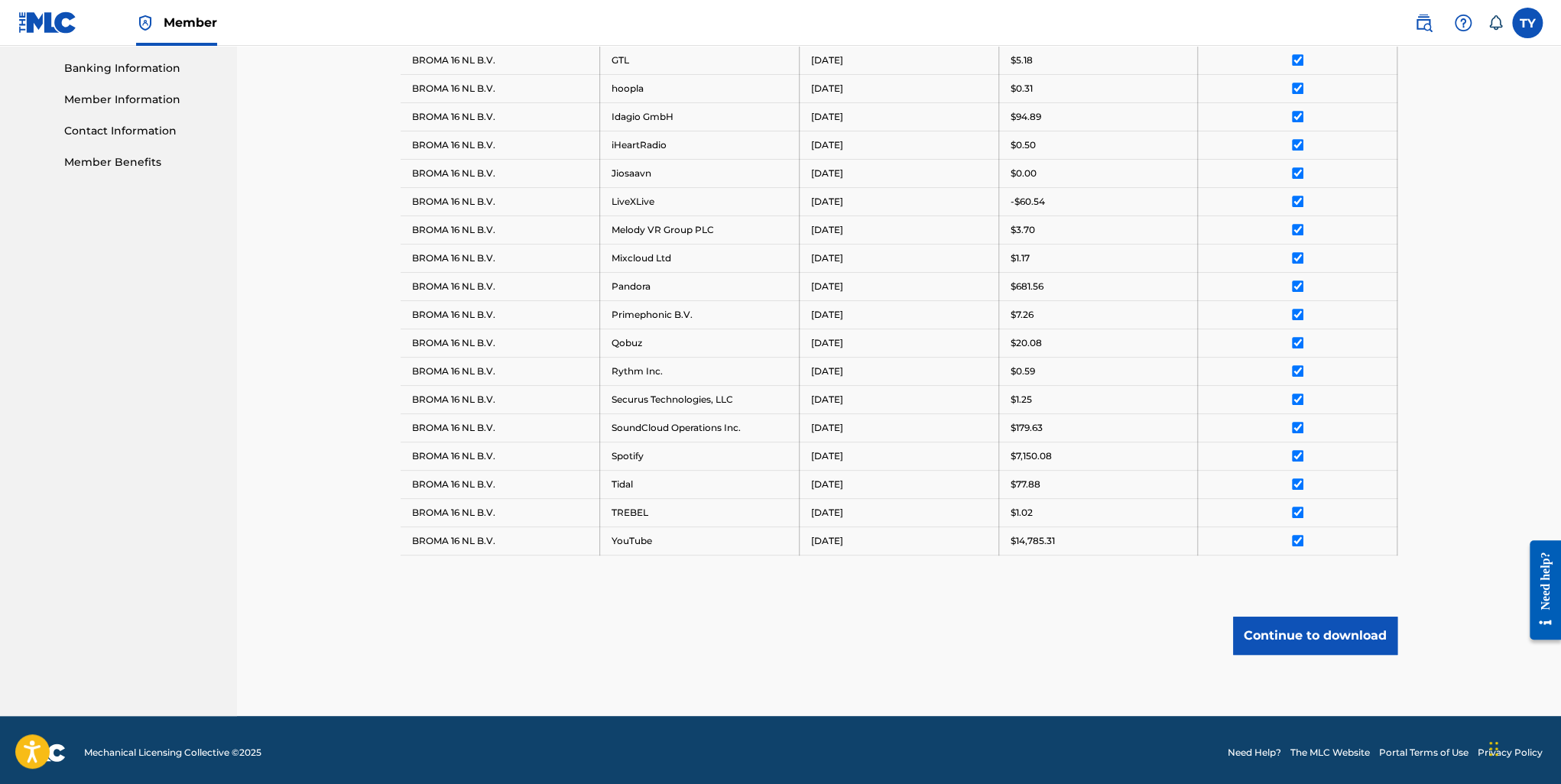
click at [1337, 624] on button "Continue to download" at bounding box center [1316, 636] width 164 height 38
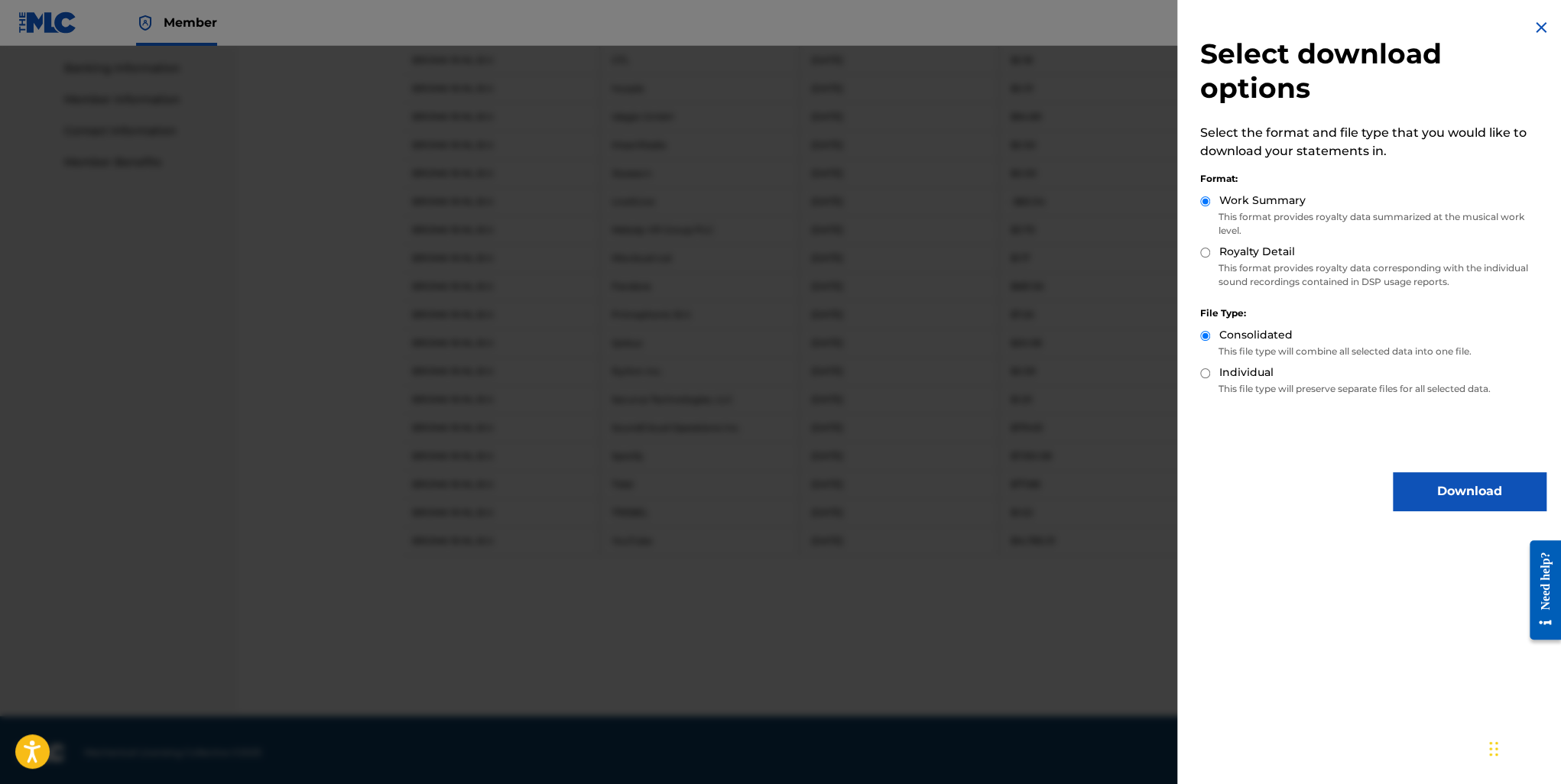
click at [1437, 485] on button "Download" at bounding box center [1469, 491] width 153 height 38
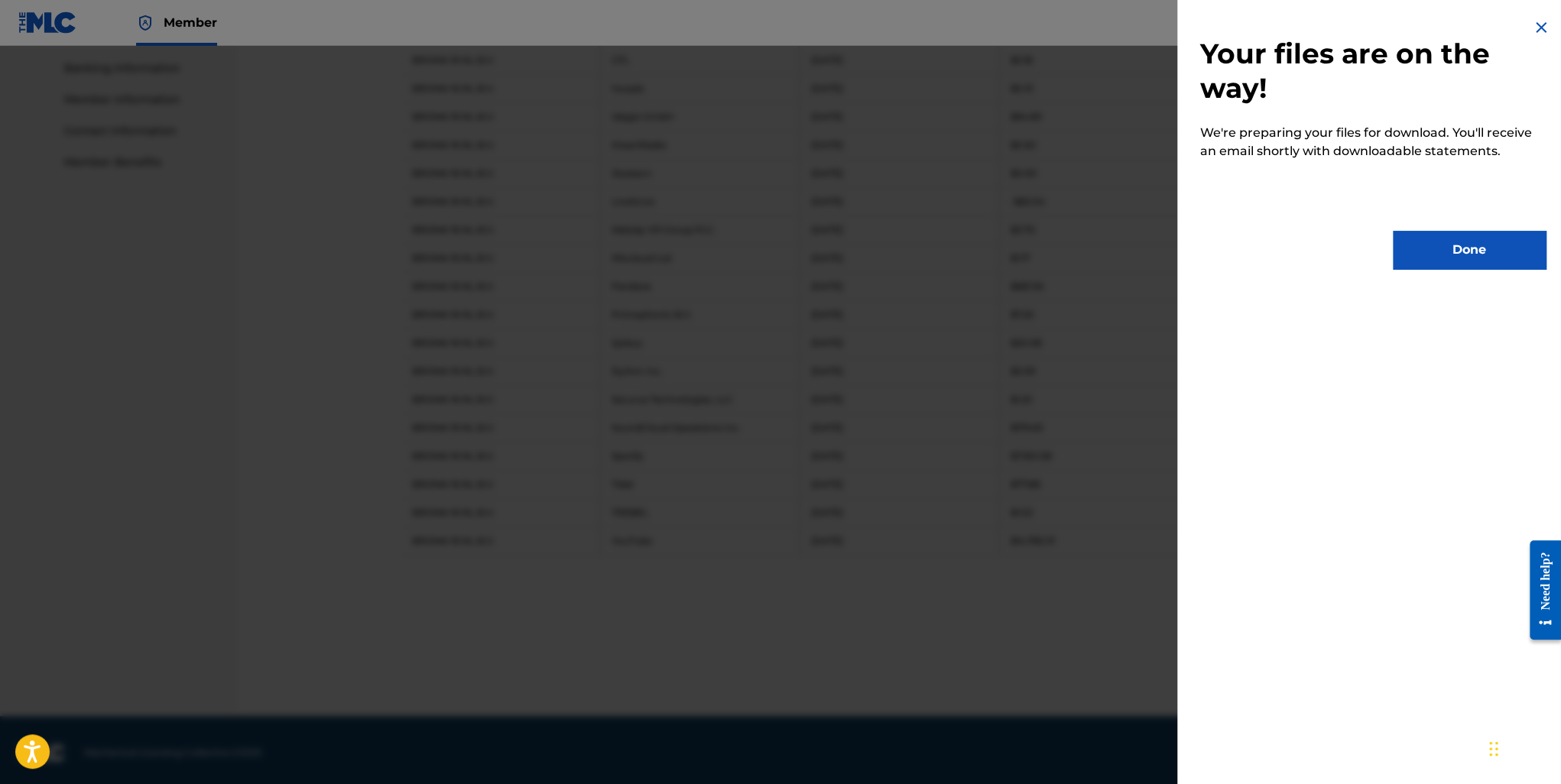
click at [1399, 248] on button "Done" at bounding box center [1469, 249] width 153 height 38
